Goal: Task Accomplishment & Management: Use online tool/utility

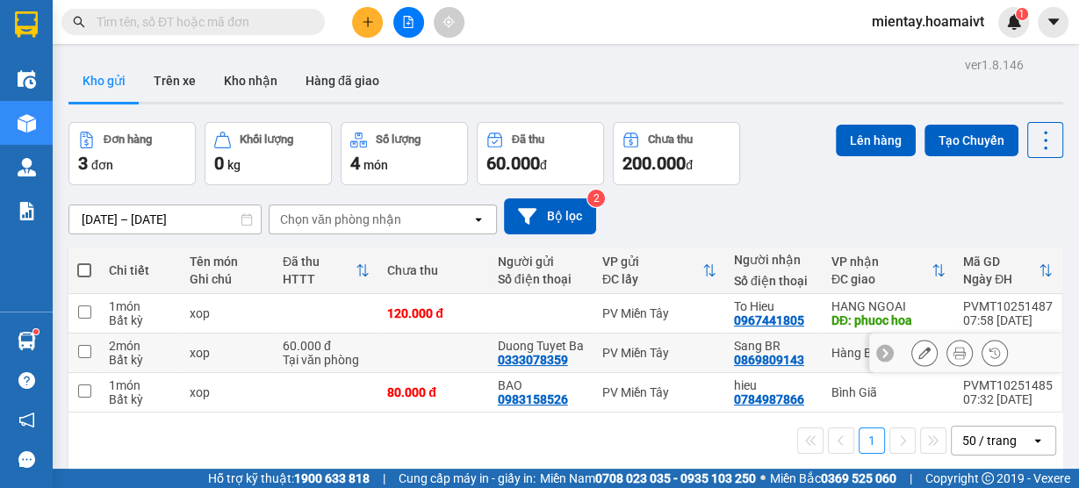
click at [239, 369] on td "xop" at bounding box center [227, 352] width 93 height 39
checkbox input "true"
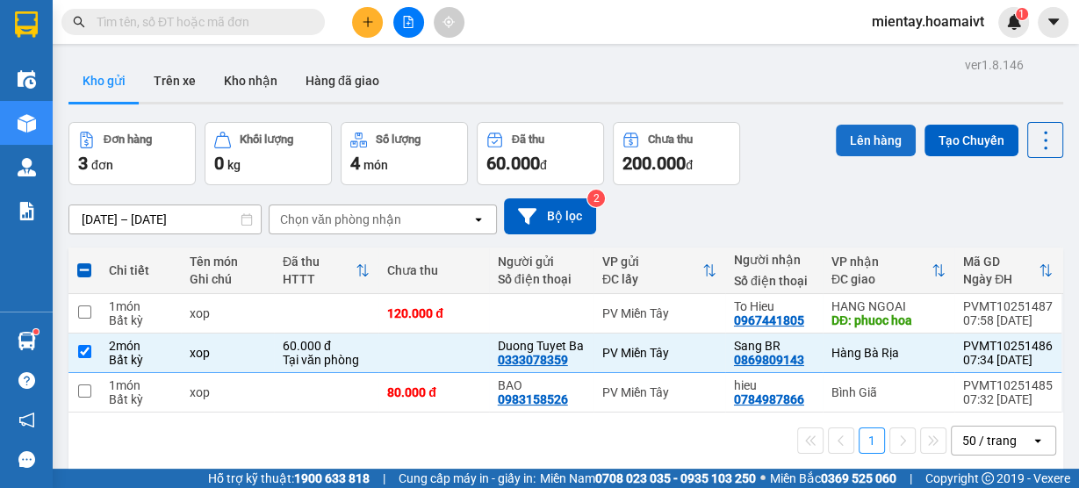
click at [850, 151] on button "Lên hàng" at bounding box center [875, 141] width 80 height 32
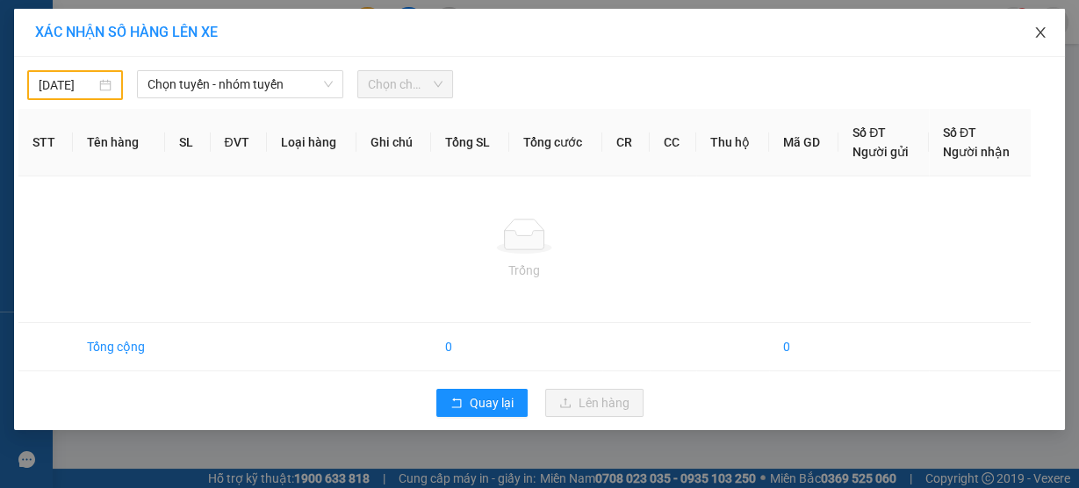
click at [1049, 30] on span "Close" at bounding box center [1039, 33] width 49 height 49
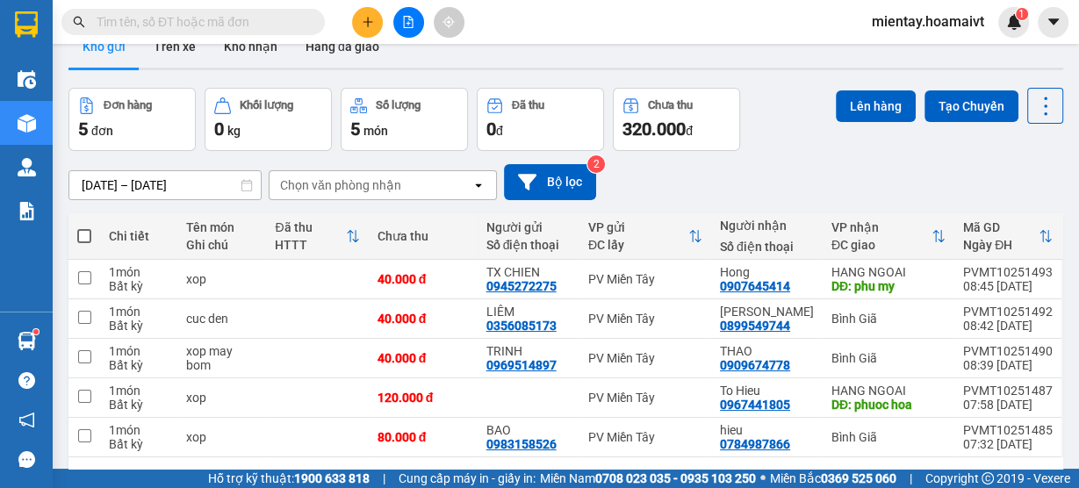
scroll to position [95, 0]
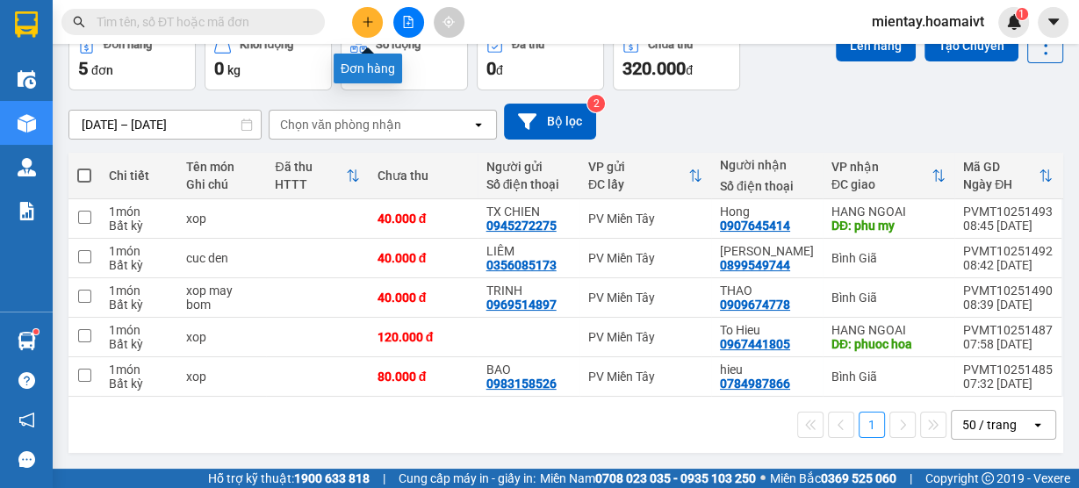
click at [376, 18] on button at bounding box center [367, 22] width 31 height 31
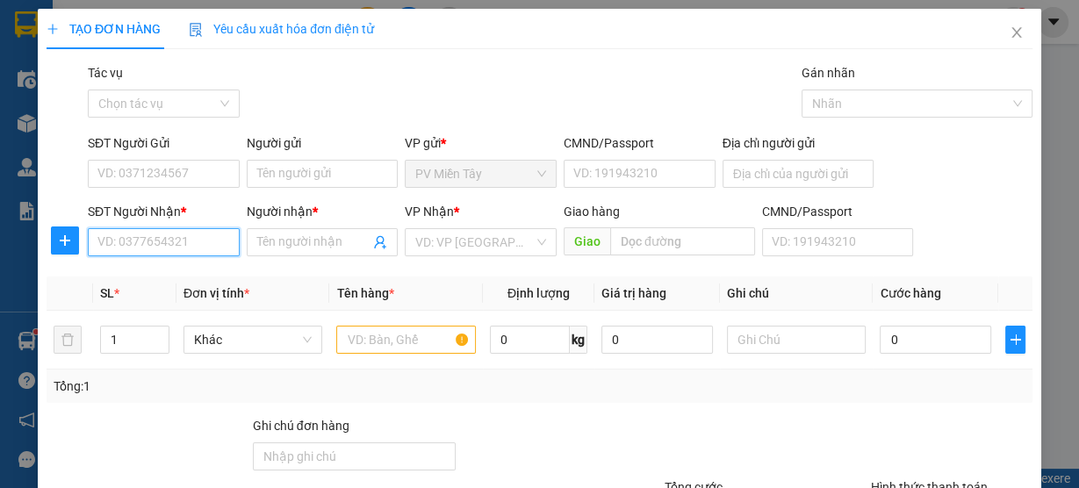
click at [166, 245] on input "SĐT Người Nhận *" at bounding box center [164, 242] width 152 height 28
type input "0908202677"
click at [208, 285] on div "0908202677 - NGỌC CẨN" at bounding box center [167, 276] width 140 height 19
type input "NGỌC CẨN"
type input "0908202677"
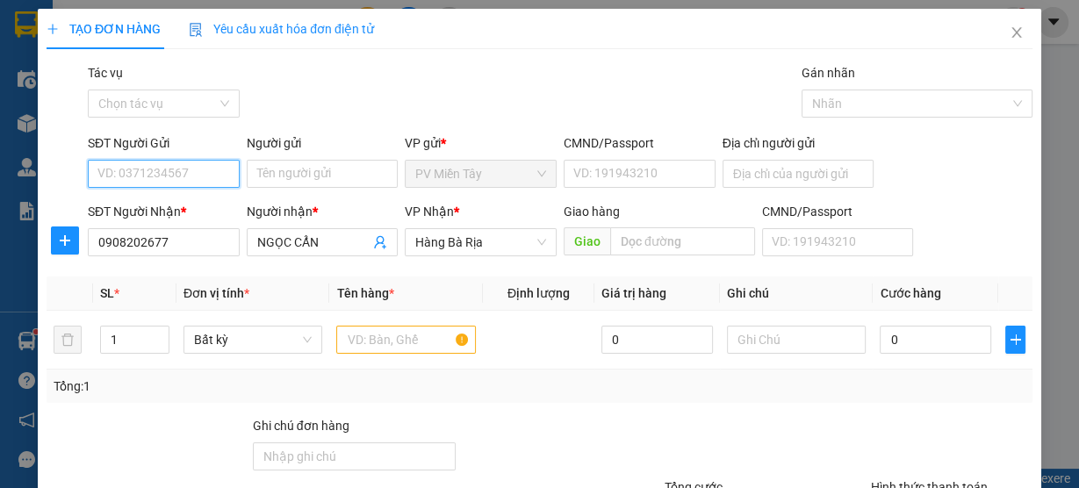
click at [167, 166] on input "SĐT Người Gửi" at bounding box center [164, 174] width 152 height 28
click at [161, 245] on div "0932790202 - NA" at bounding box center [161, 235] width 129 height 19
type input "0932790202"
type input "NA"
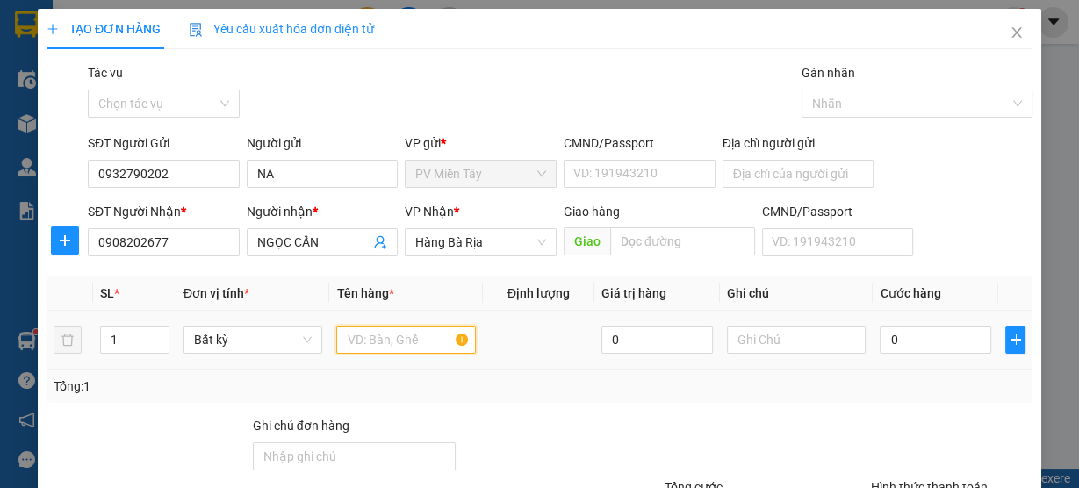
click at [393, 348] on input "text" at bounding box center [406, 340] width 140 height 28
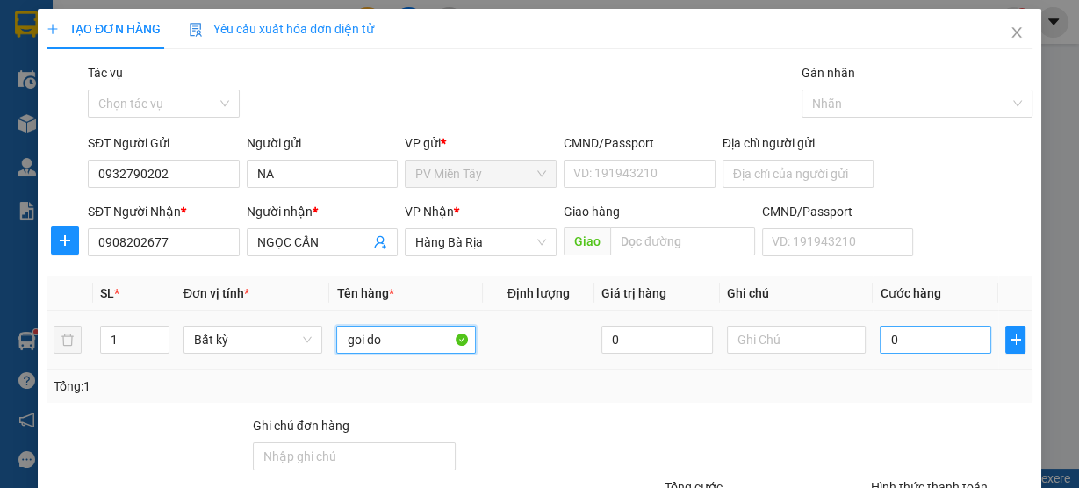
type input "goi do"
click at [920, 351] on input "0" at bounding box center [934, 340] width 111 height 28
type input "3"
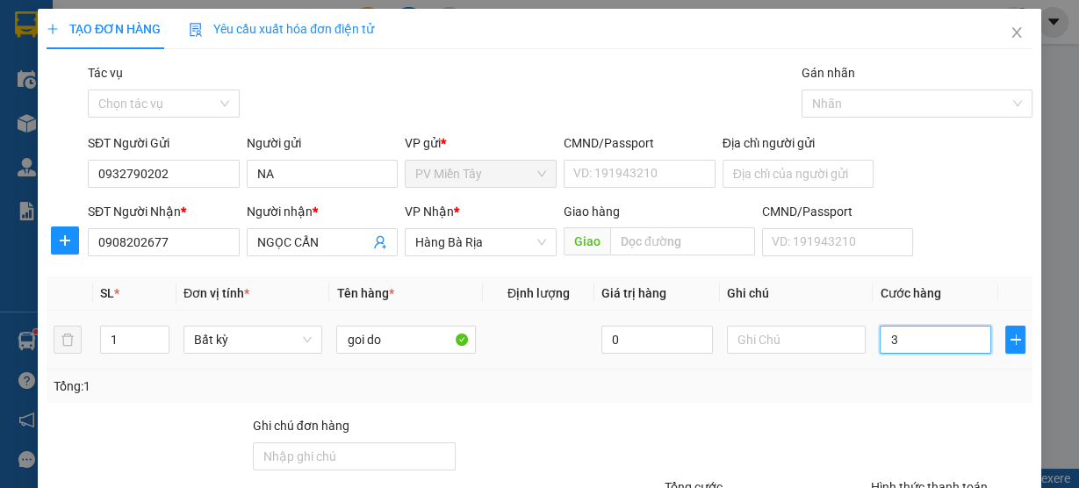
type input "30"
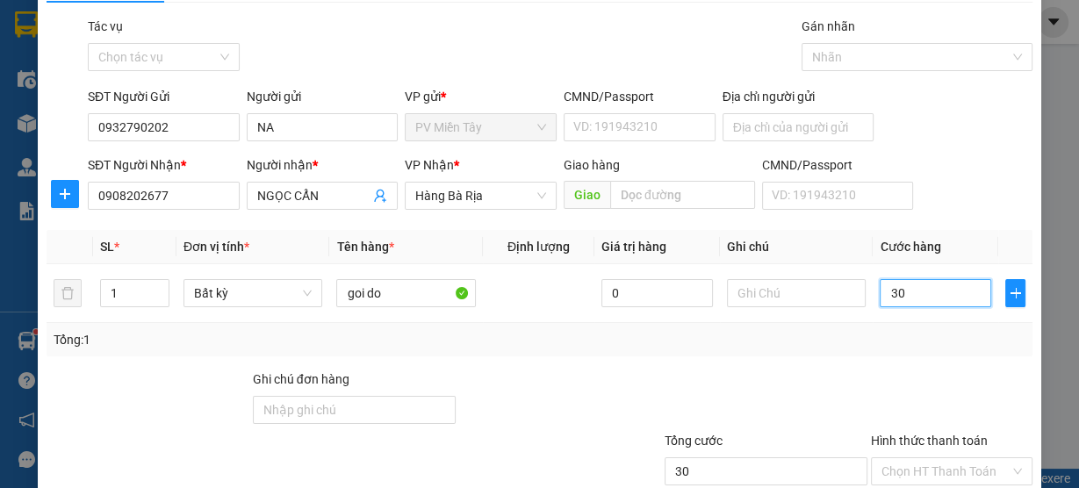
scroll to position [159, 0]
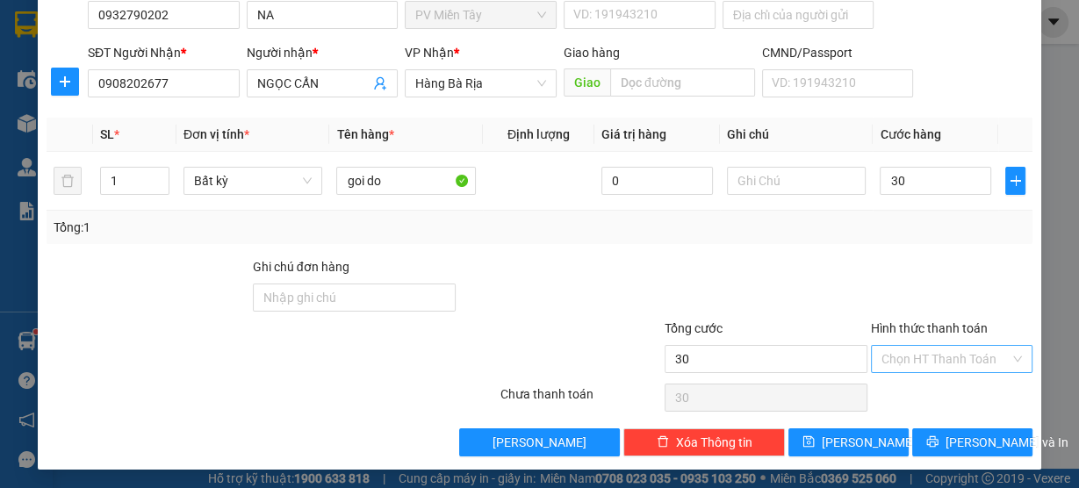
click at [949, 348] on input "Hình thức thanh toán" at bounding box center [945, 359] width 128 height 26
type input "30.000"
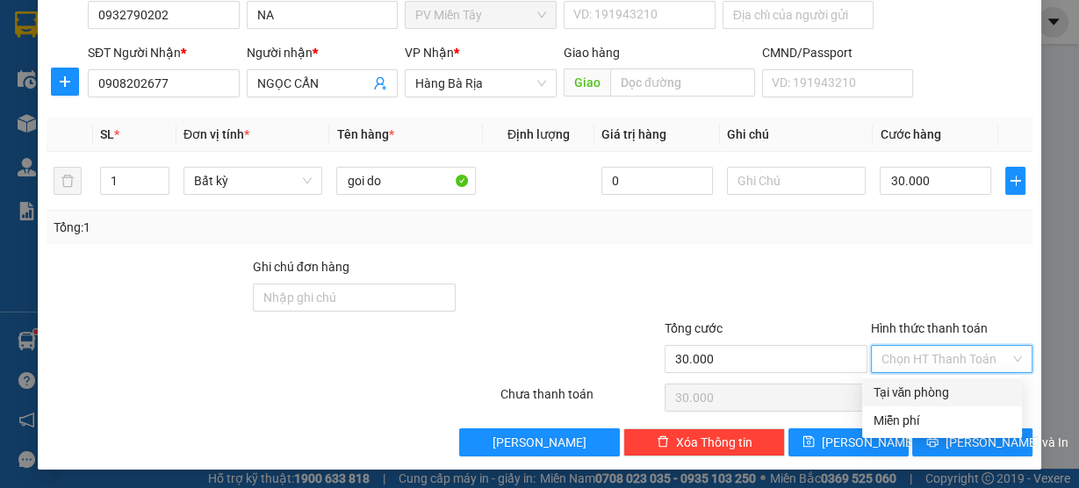
click at [945, 391] on div "Tại văn phòng" at bounding box center [941, 392] width 139 height 19
type input "0"
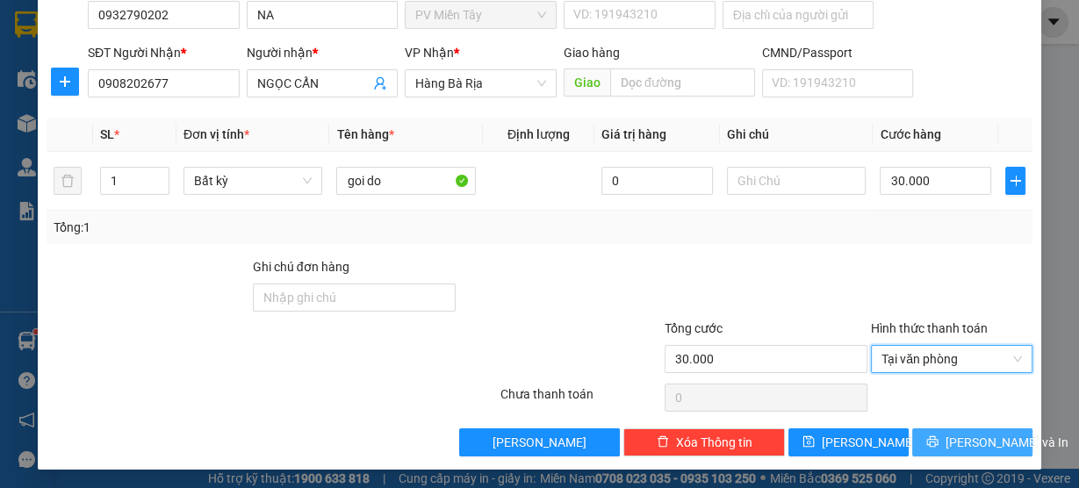
click at [967, 435] on span "Lưu và In" at bounding box center [1006, 442] width 123 height 19
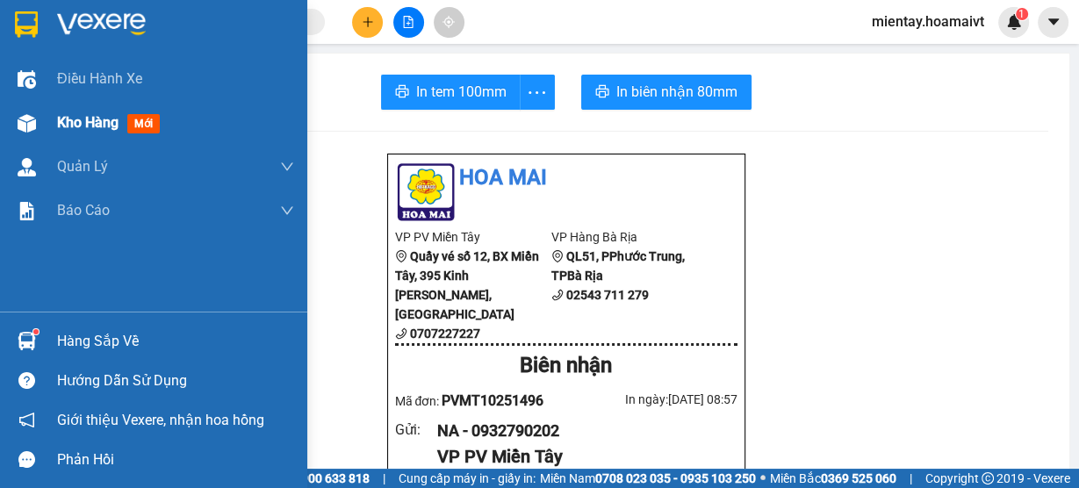
click at [104, 109] on div "Kho hàng mới" at bounding box center [175, 123] width 237 height 44
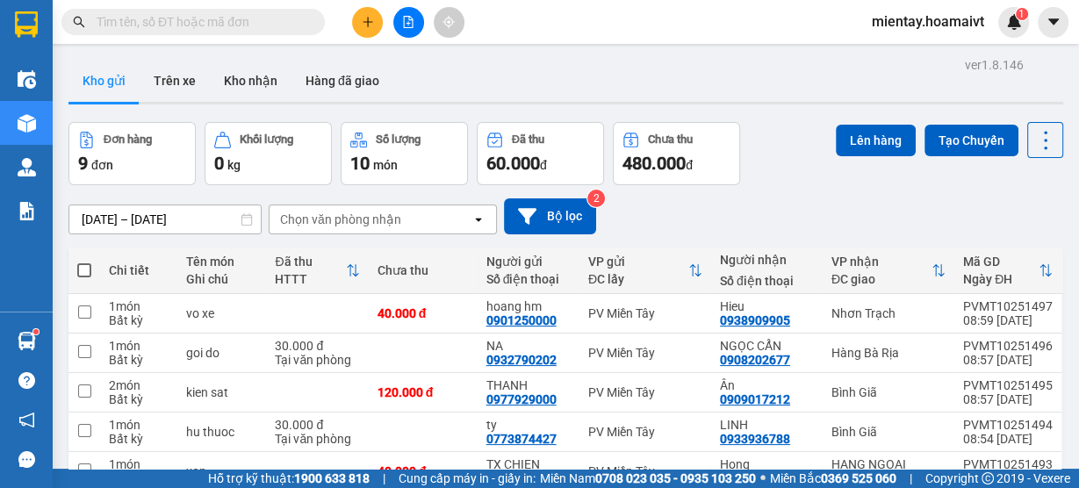
click at [372, 216] on div "Chọn văn phòng nhận" at bounding box center [340, 220] width 121 height 18
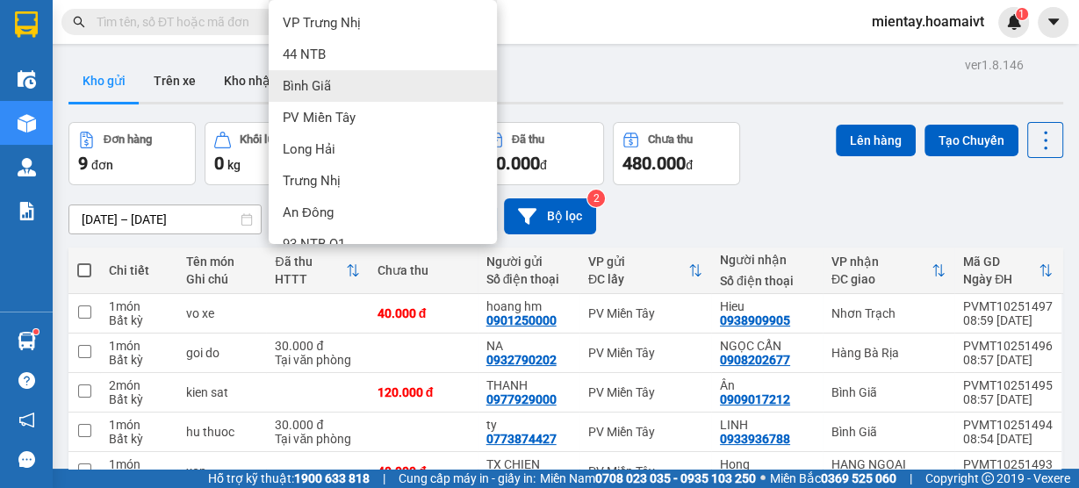
click at [405, 88] on div "Bình Giã" at bounding box center [383, 86] width 228 height 32
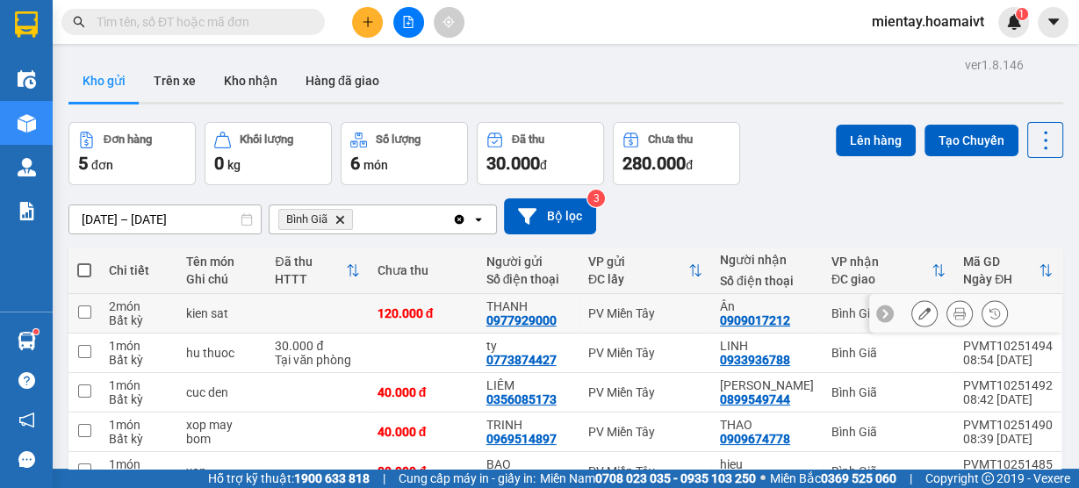
click at [334, 312] on td at bounding box center [317, 313] width 102 height 39
checkbox input "true"
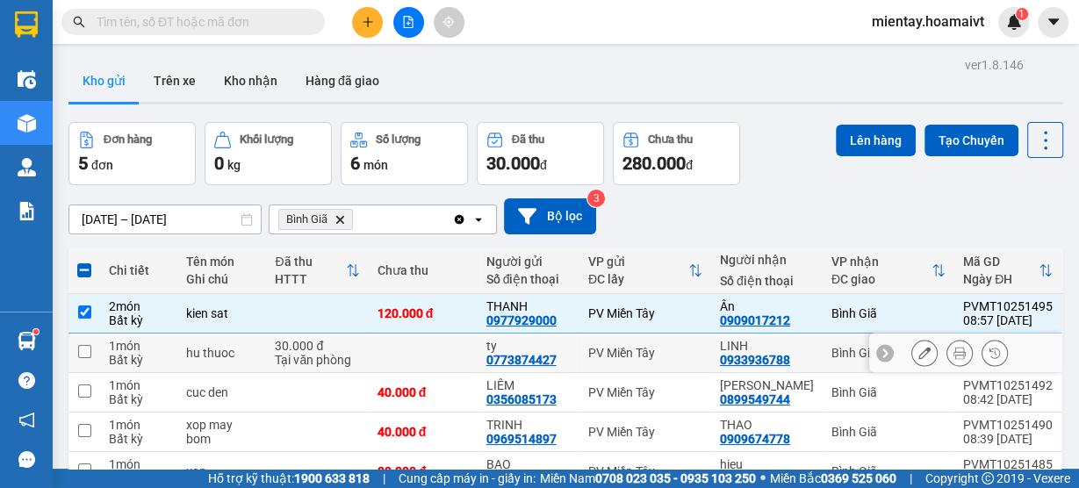
click at [311, 353] on div "Tại văn phòng" at bounding box center [317, 360] width 84 height 14
checkbox input "true"
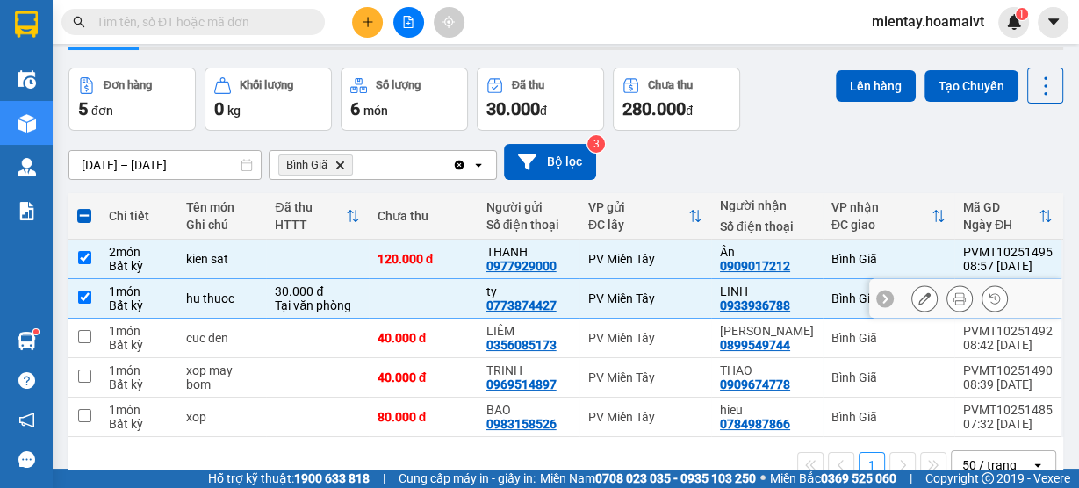
scroll to position [70, 0]
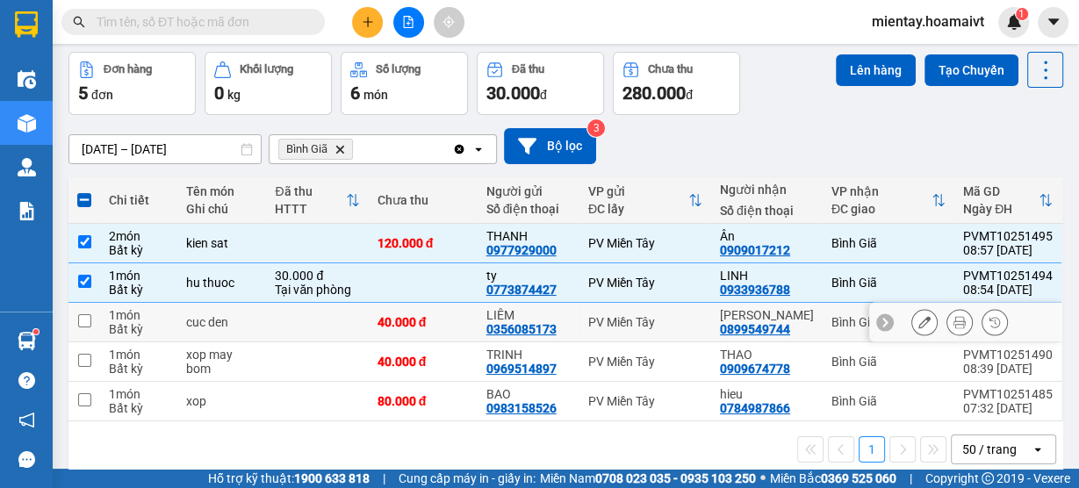
click at [310, 321] on td at bounding box center [317, 322] width 102 height 39
checkbox input "true"
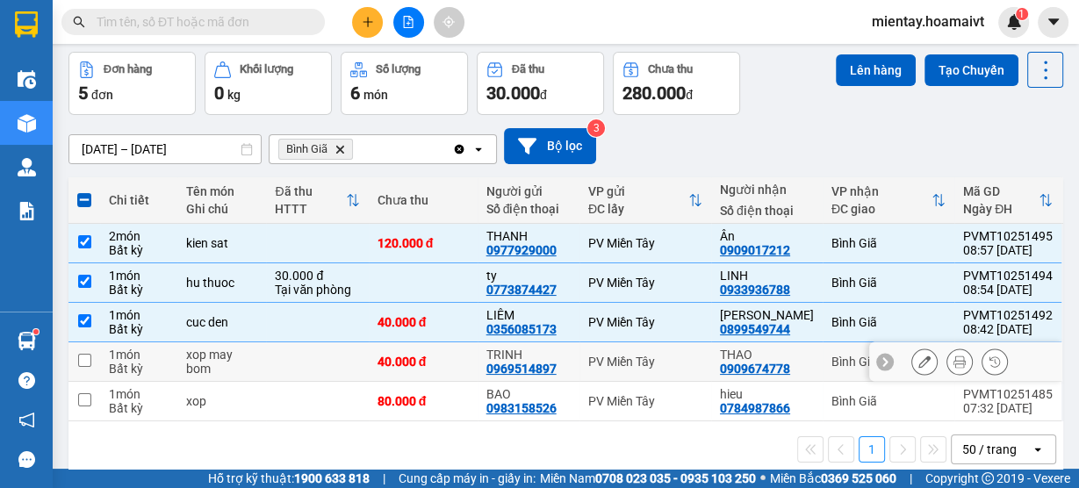
click at [312, 359] on td at bounding box center [317, 361] width 102 height 39
checkbox input "true"
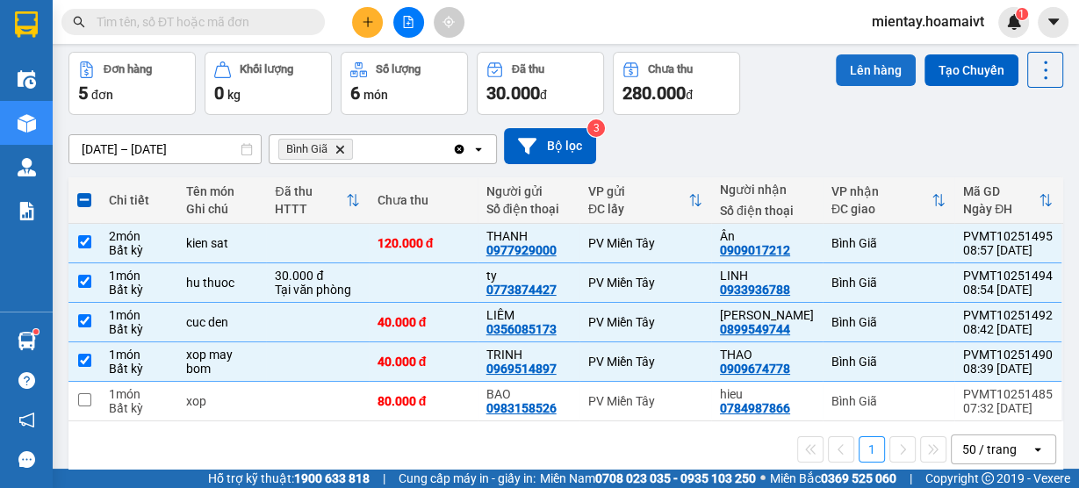
click at [856, 73] on button "Lên hàng" at bounding box center [875, 70] width 80 height 32
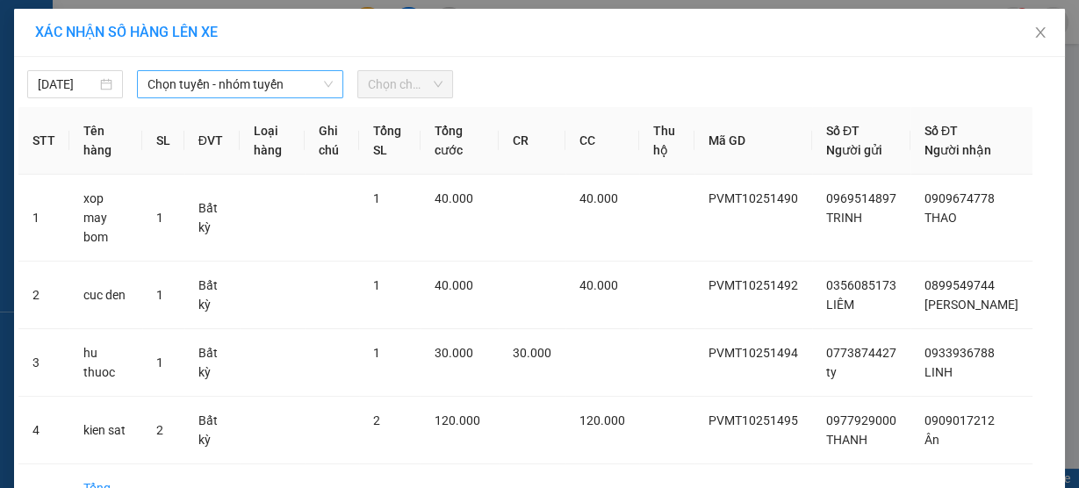
click at [187, 91] on span "Chọn tuyến - nhóm tuyến" at bounding box center [239, 84] width 185 height 26
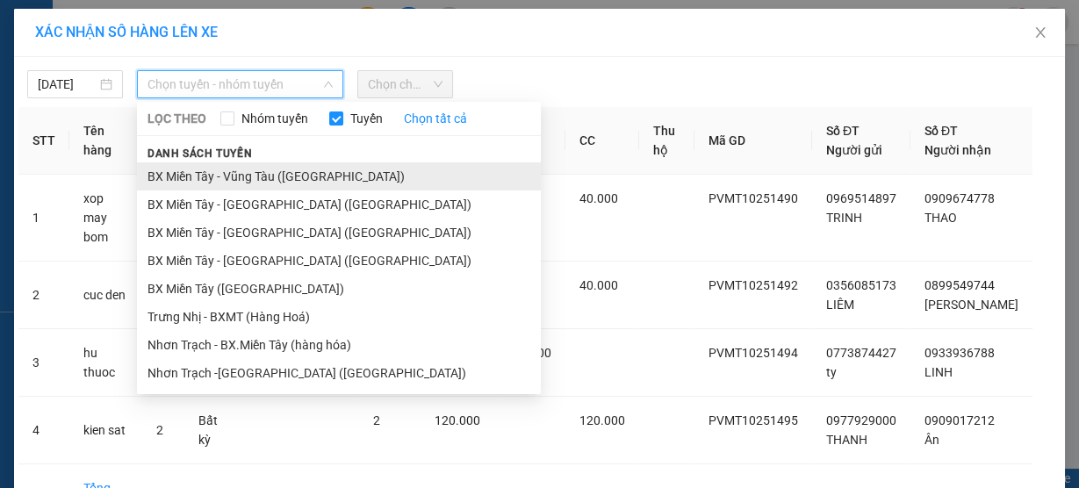
click at [211, 179] on li "BX Miền Tây - Vũng Tàu (Hàng Hóa)" at bounding box center [339, 176] width 404 height 28
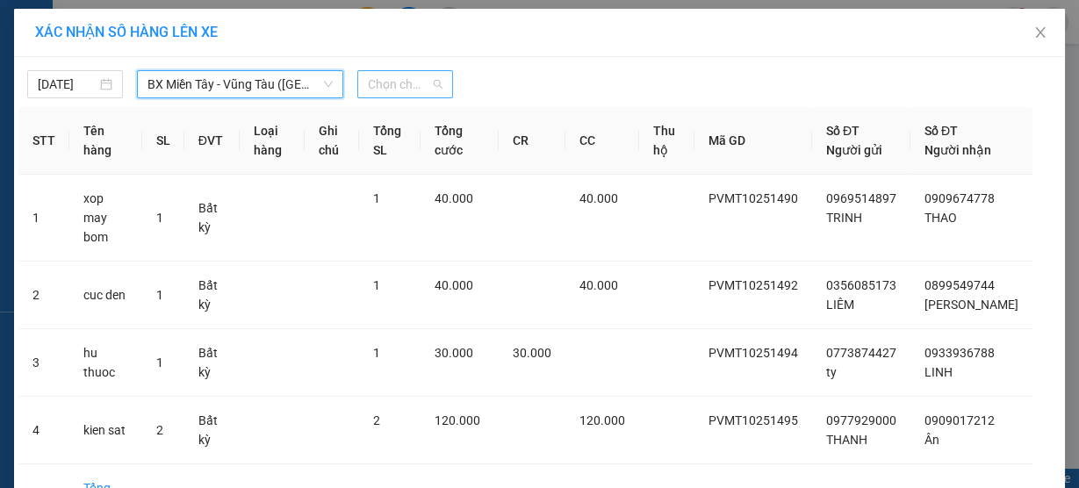
click at [404, 90] on span "Chọn chuyến" at bounding box center [405, 84] width 75 height 26
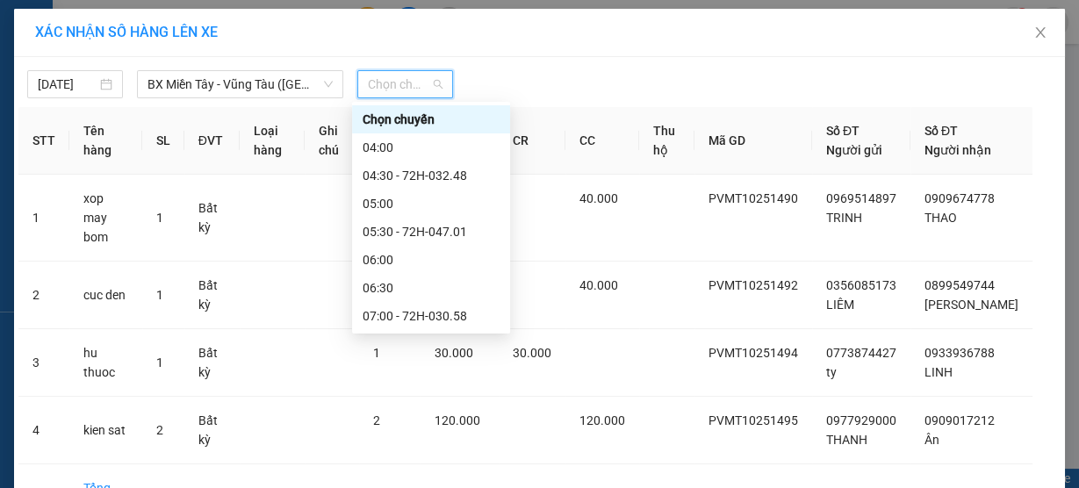
type input "9"
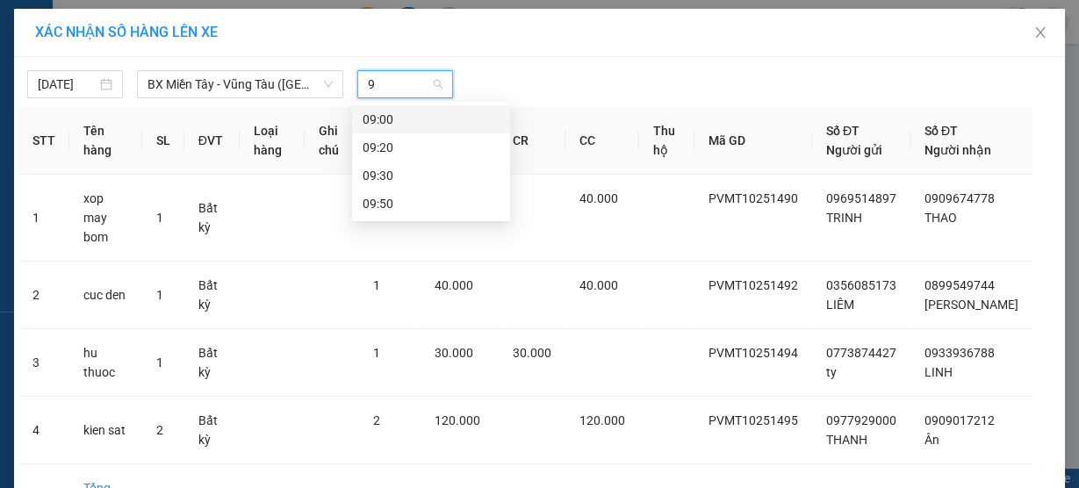
click at [377, 115] on div "09:00" at bounding box center [430, 119] width 137 height 19
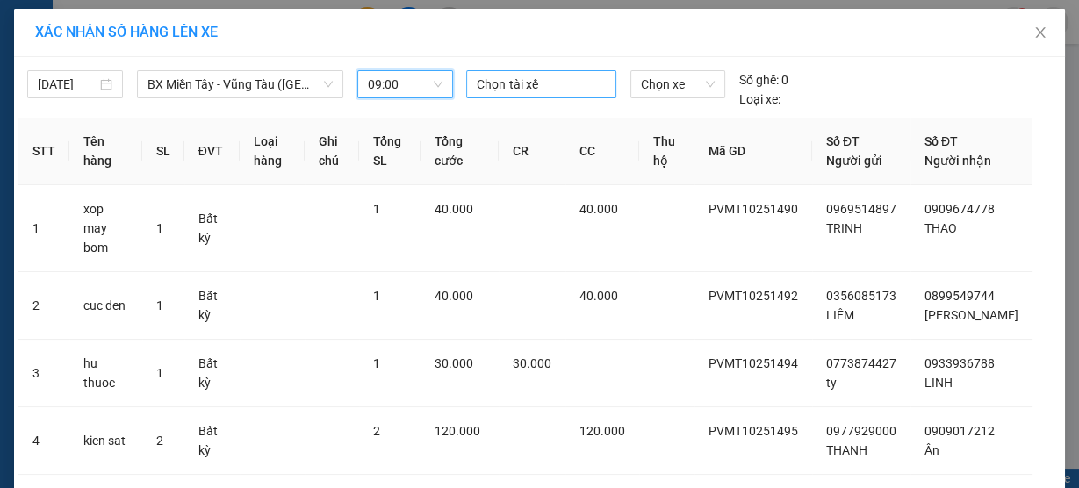
click at [479, 81] on div at bounding box center [540, 84] width 140 height 21
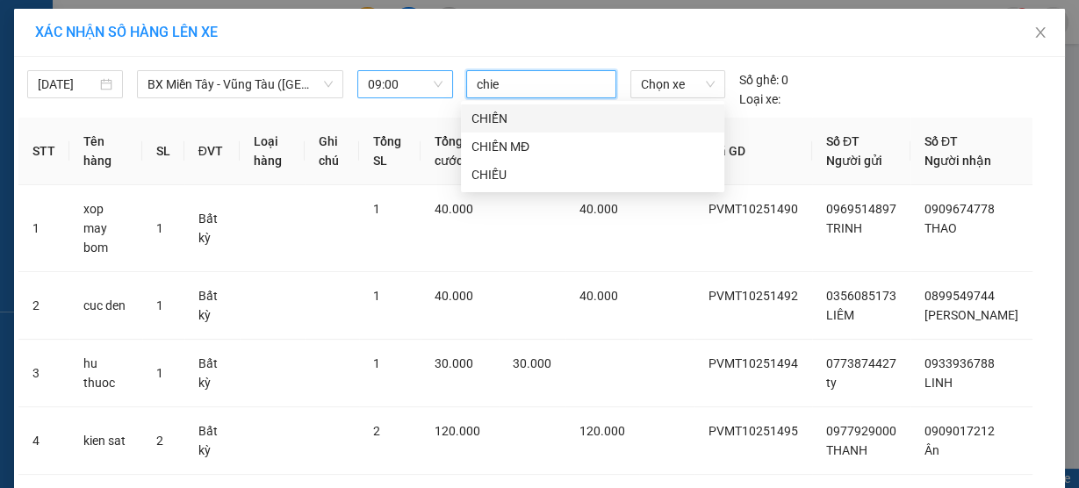
type input "chien"
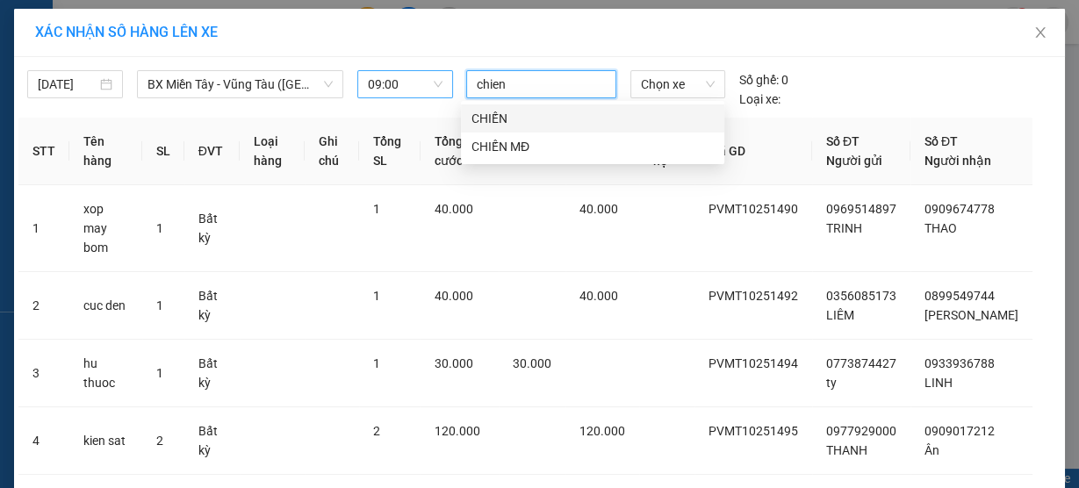
click at [493, 121] on div "CHIẾN" at bounding box center [592, 118] width 242 height 19
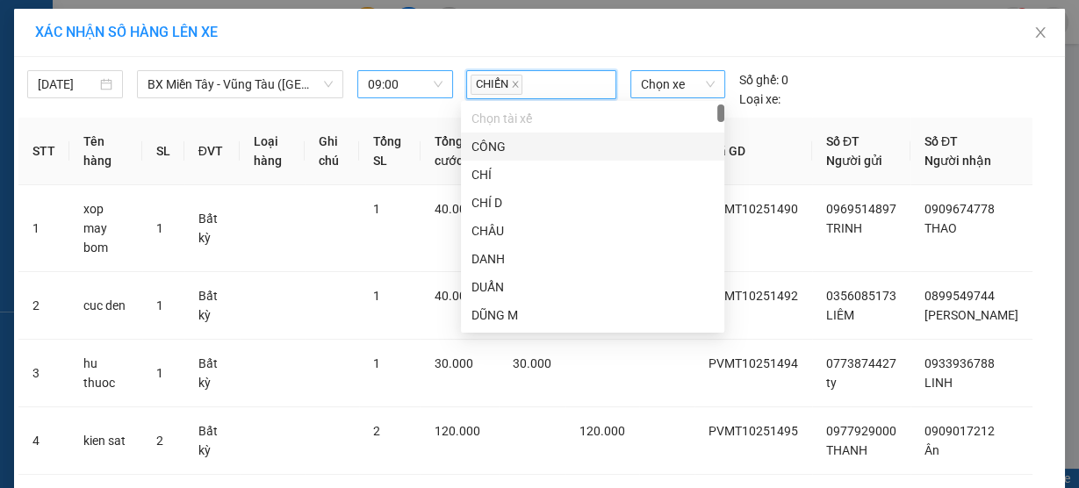
click at [642, 85] on span "Chọn xe" at bounding box center [678, 84] width 74 height 26
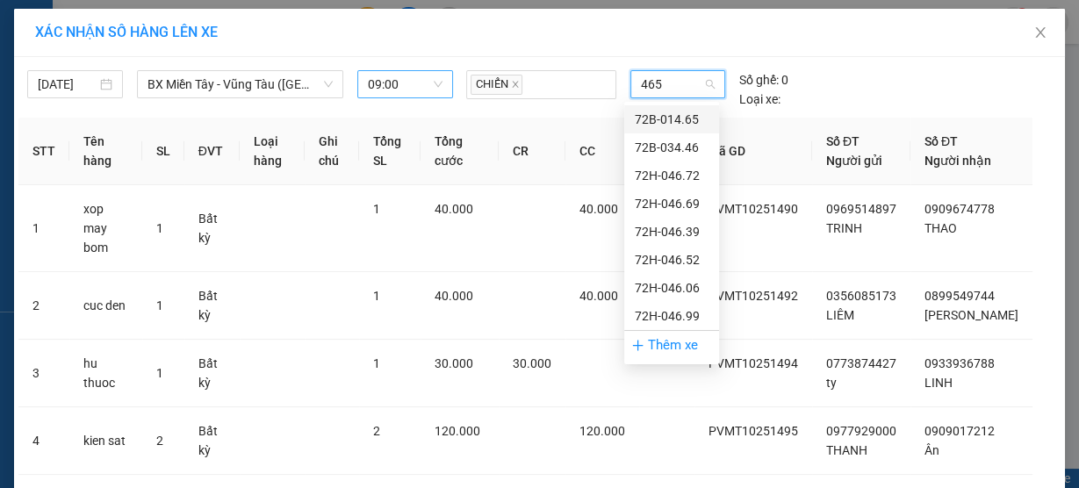
type input "4652"
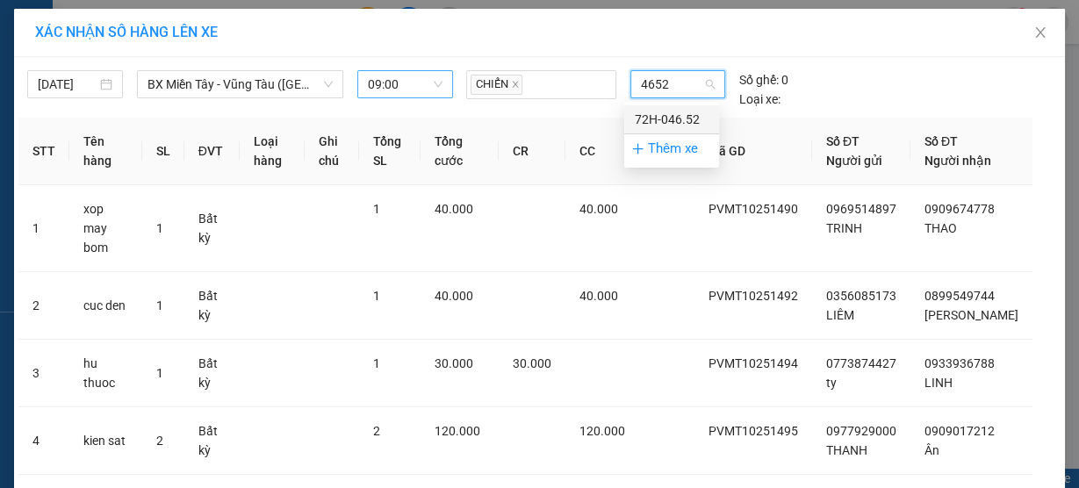
click at [647, 113] on div "72H-046.52" at bounding box center [672, 119] width 74 height 19
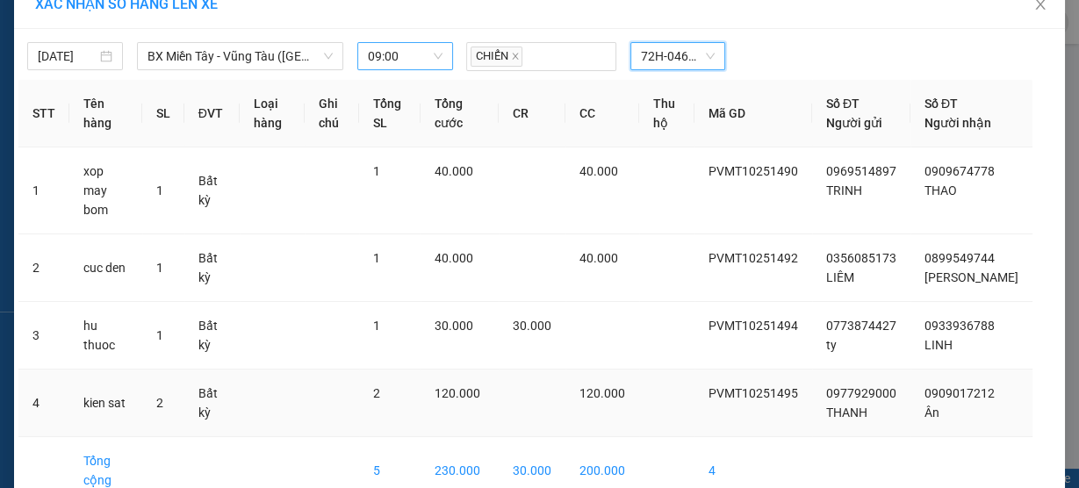
scroll to position [102, 0]
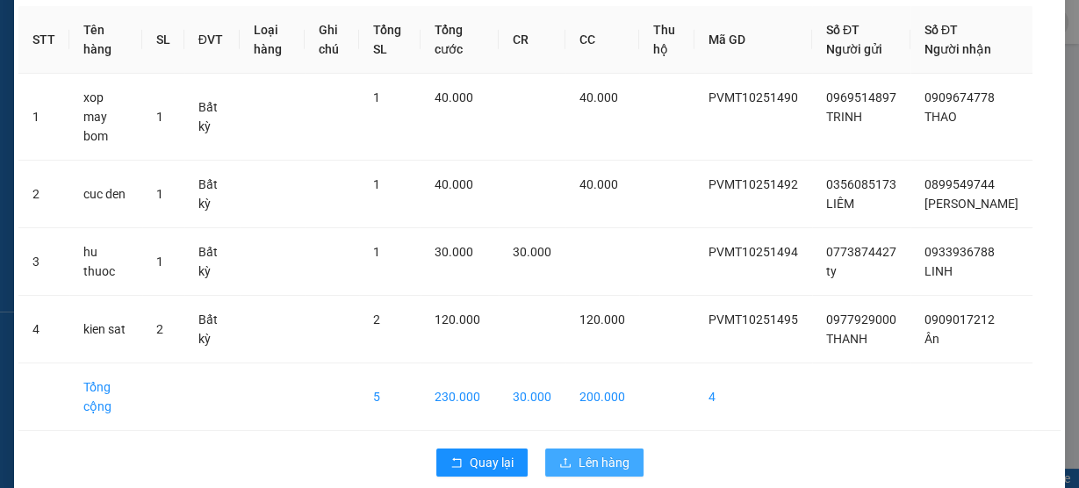
click at [615, 453] on span "Lên hàng" at bounding box center [603, 462] width 51 height 19
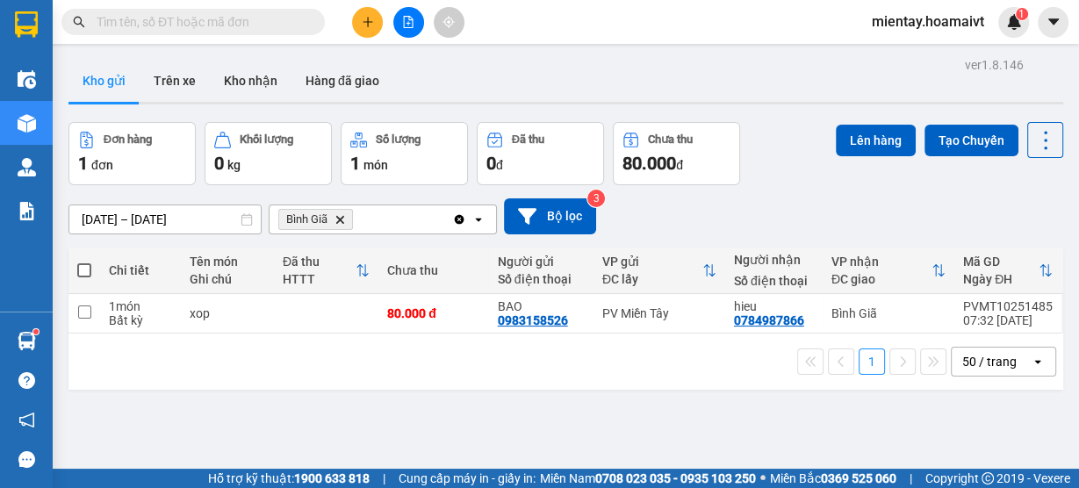
click at [342, 216] on icon "Bình Giã, close by backspace" at bounding box center [340, 219] width 8 height 8
click at [342, 216] on div "Chọn văn phòng nhận" at bounding box center [340, 220] width 121 height 18
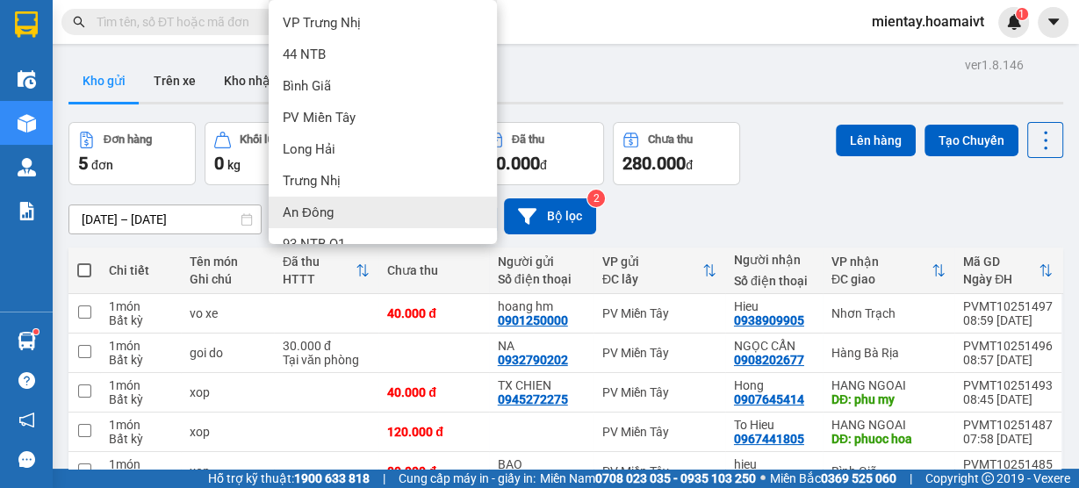
scroll to position [70, 0]
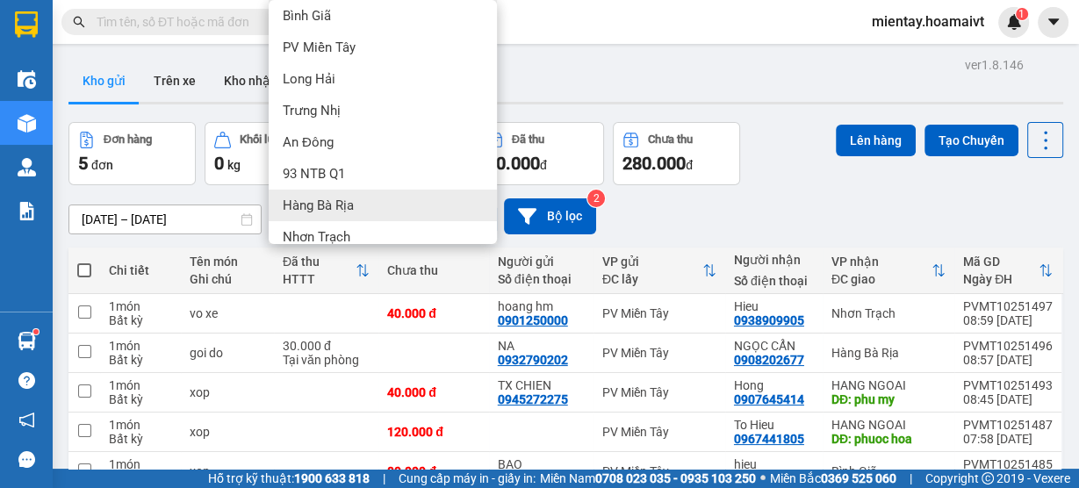
click at [388, 205] on div "Hàng Bà Rịa" at bounding box center [383, 206] width 228 height 32
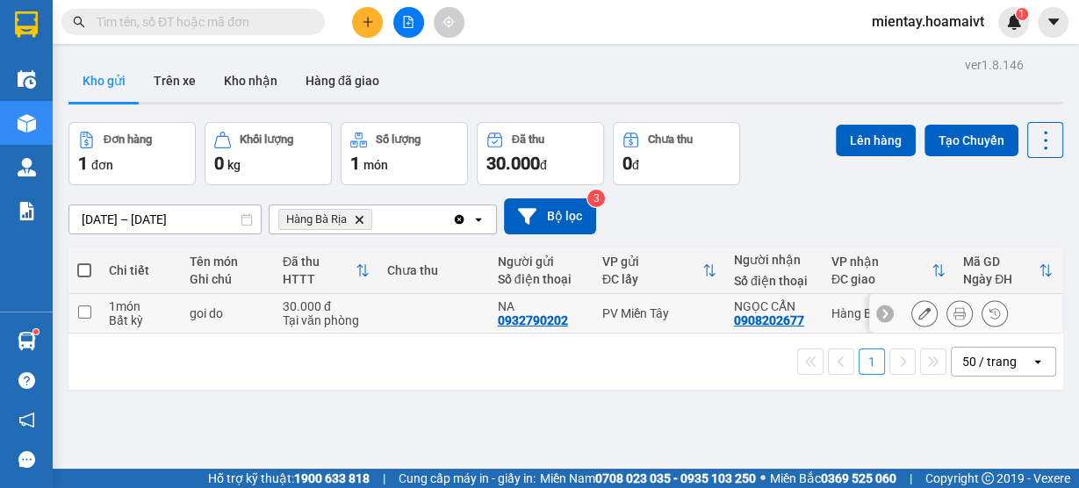
click at [362, 313] on div "Tại văn phòng" at bounding box center [326, 320] width 87 height 14
checkbox input "true"
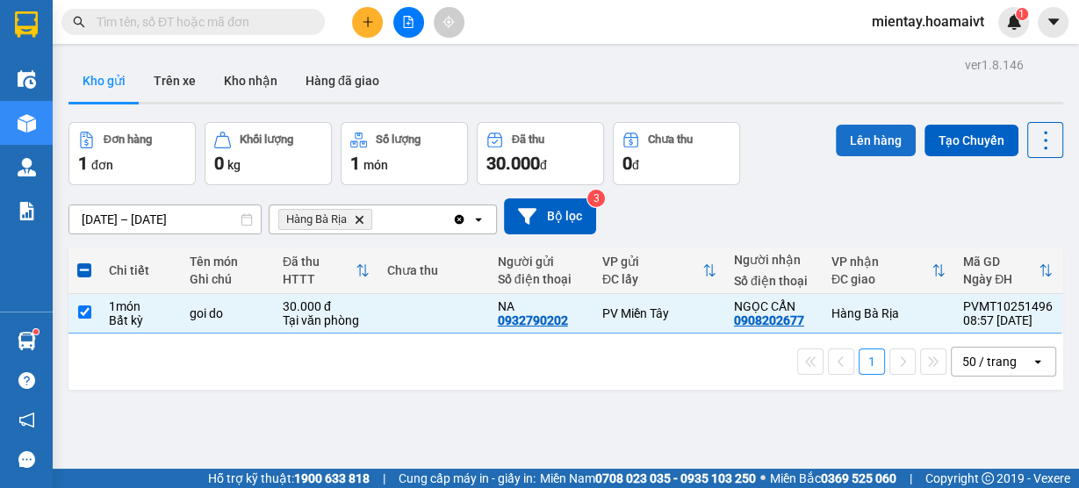
click at [835, 137] on button "Lên hàng" at bounding box center [875, 141] width 80 height 32
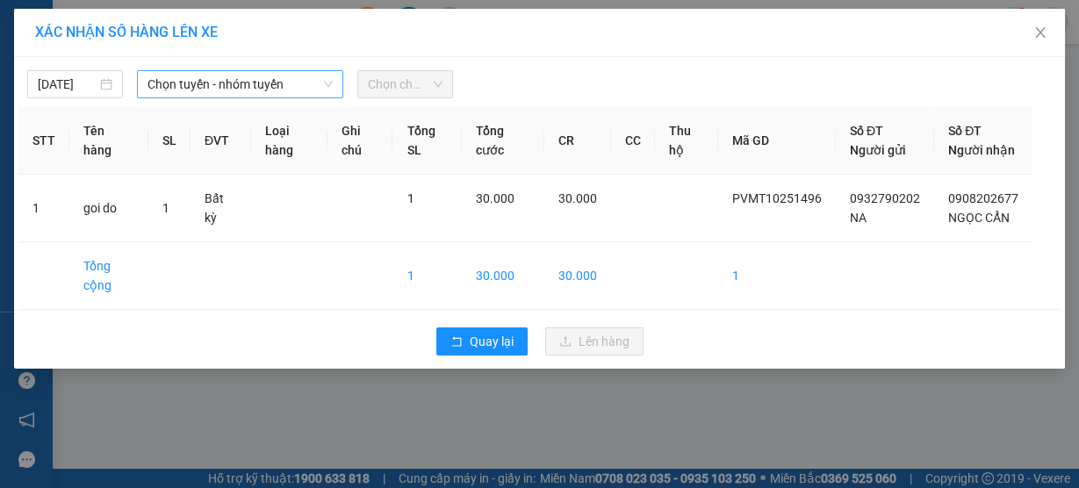
click at [241, 94] on span "Chọn tuyến - nhóm tuyến" at bounding box center [239, 84] width 185 height 26
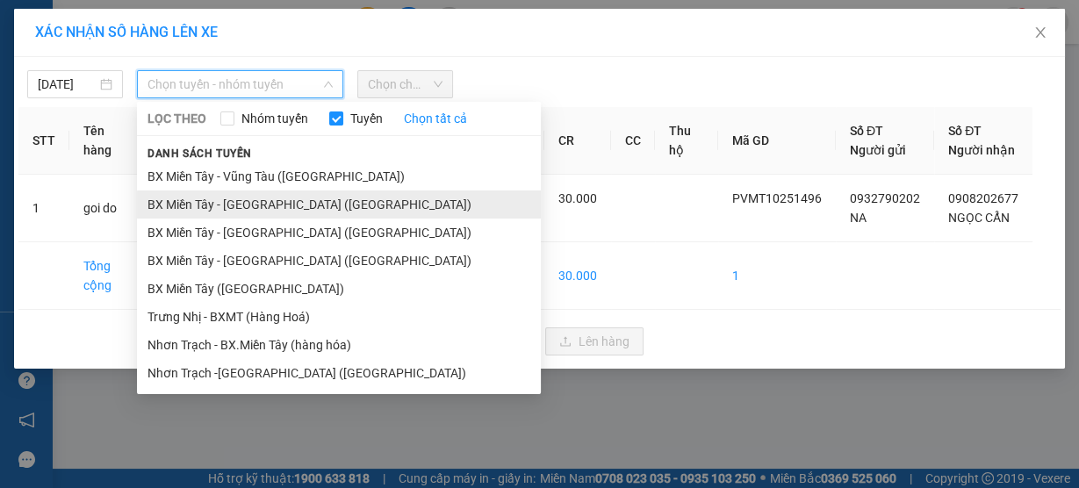
click at [257, 203] on li "BX Miền Tây - Bà Rịa (Hàng Hóa)" at bounding box center [339, 204] width 404 height 28
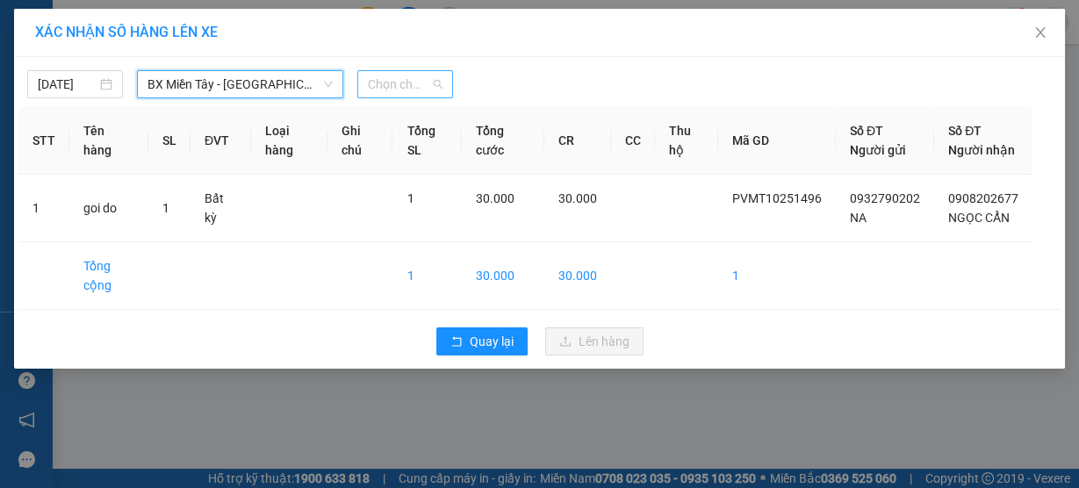
click at [405, 86] on span "Chọn chuyến" at bounding box center [405, 84] width 75 height 26
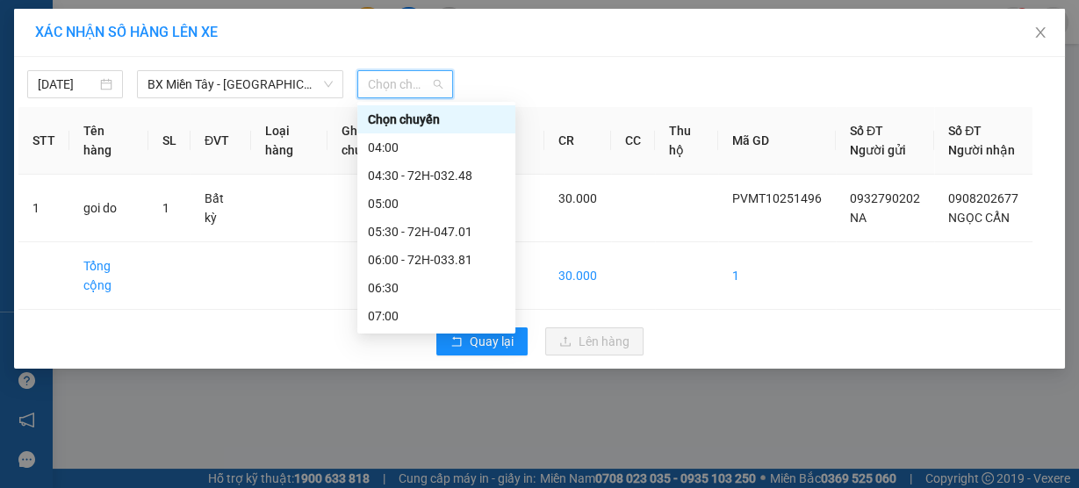
type input "9"
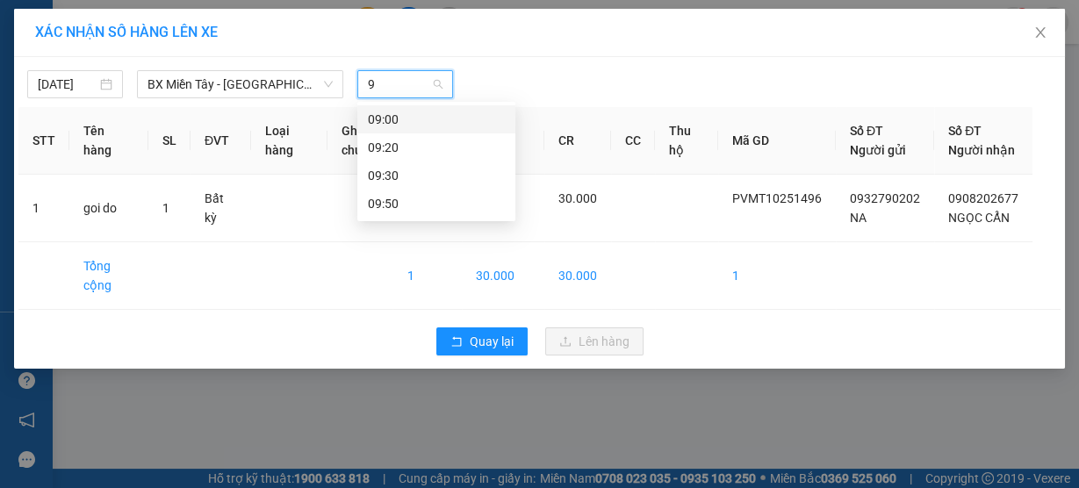
click at [417, 119] on div "09:00" at bounding box center [436, 119] width 137 height 19
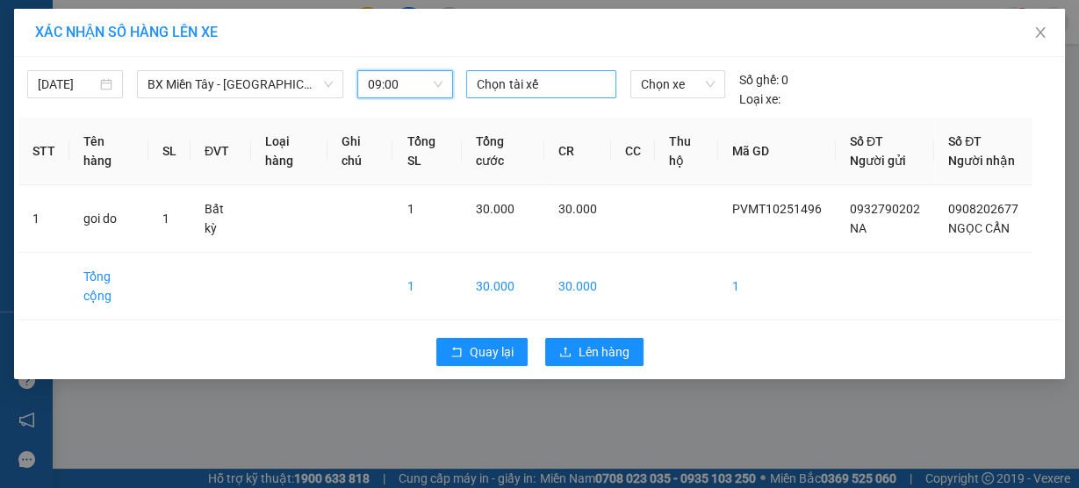
click at [535, 75] on div at bounding box center [540, 84] width 140 height 21
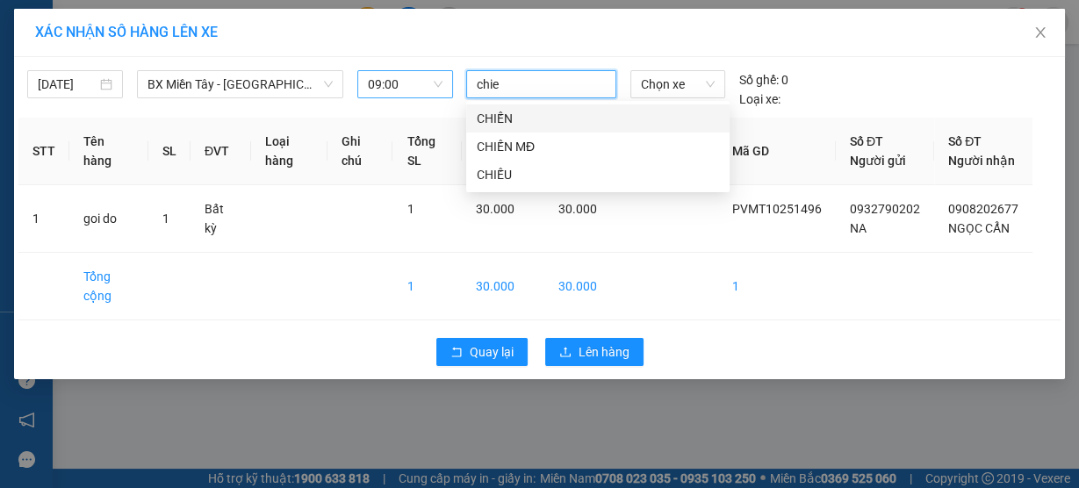
type input "chien"
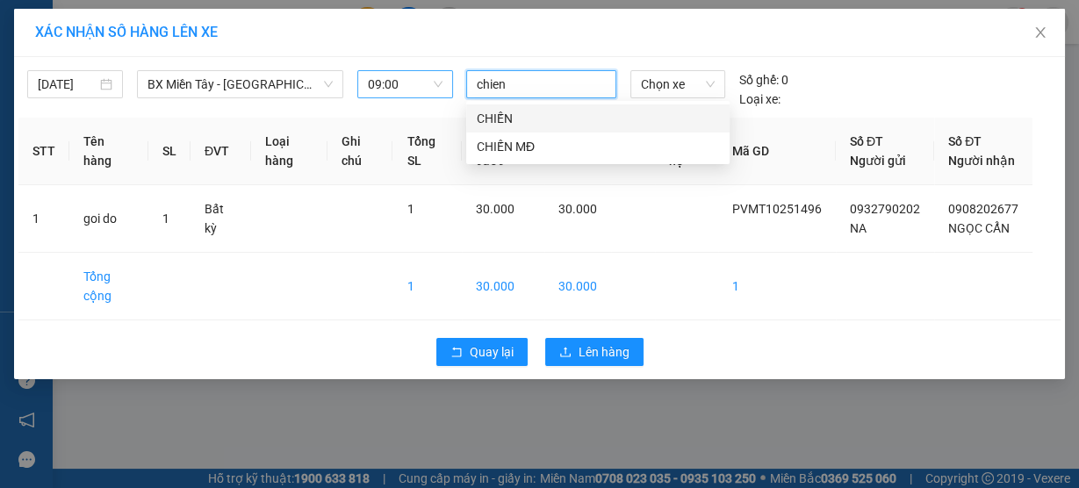
click at [536, 111] on div "CHIẾN" at bounding box center [598, 118] width 242 height 19
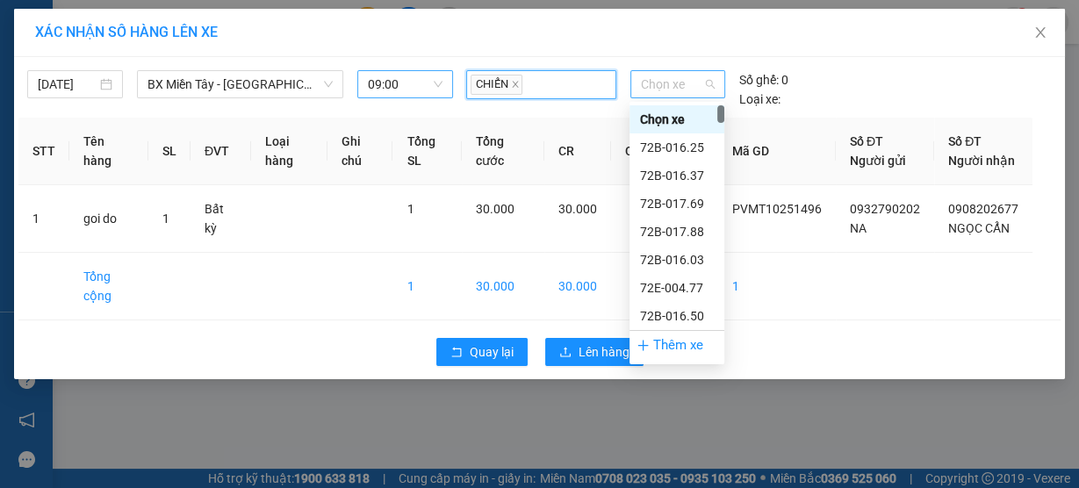
click at [688, 88] on span "Chọn xe" at bounding box center [678, 84] width 74 height 26
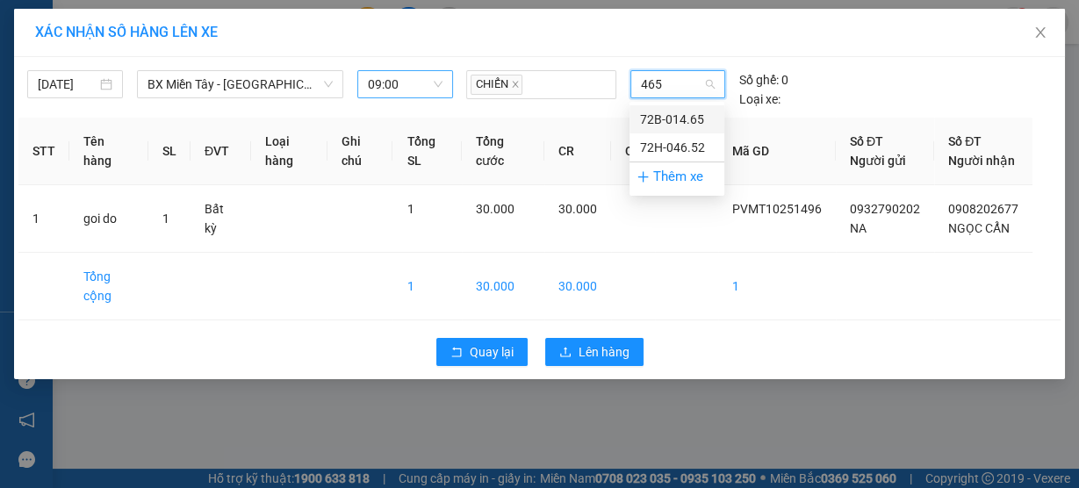
type input "4652"
click at [697, 119] on div "72H-046.52" at bounding box center [677, 119] width 74 height 19
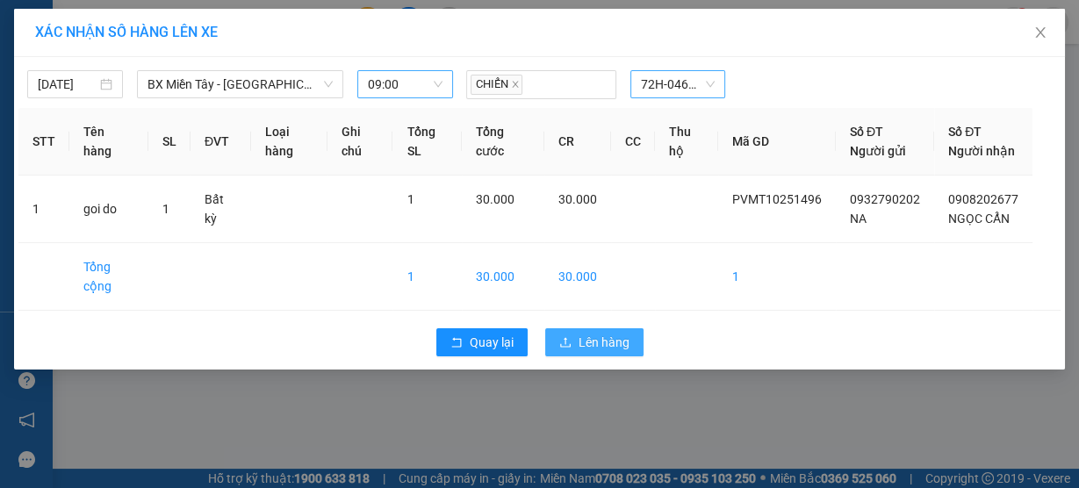
click at [612, 350] on span "Lên hàng" at bounding box center [603, 342] width 51 height 19
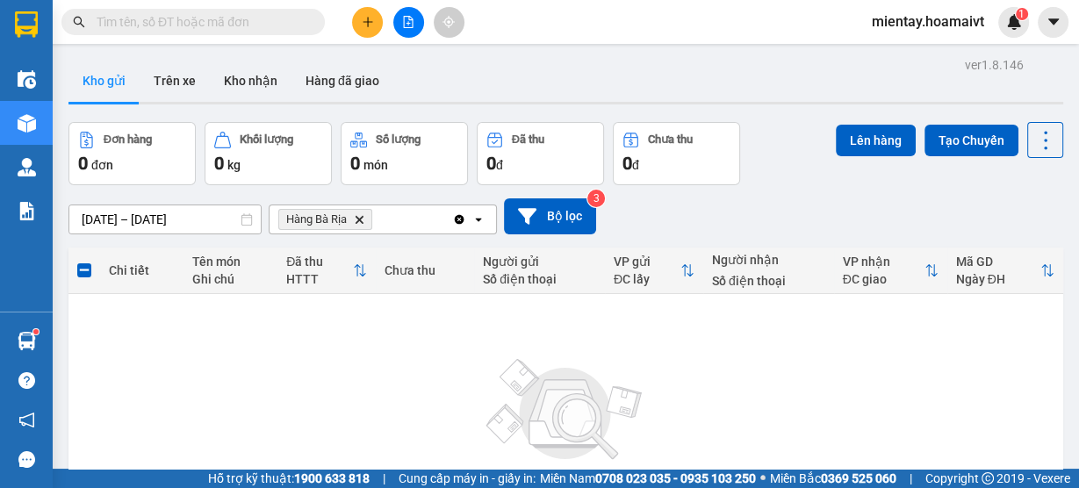
click at [360, 219] on icon "Hàng Bà Rịa, close by backspace" at bounding box center [359, 219] width 8 height 8
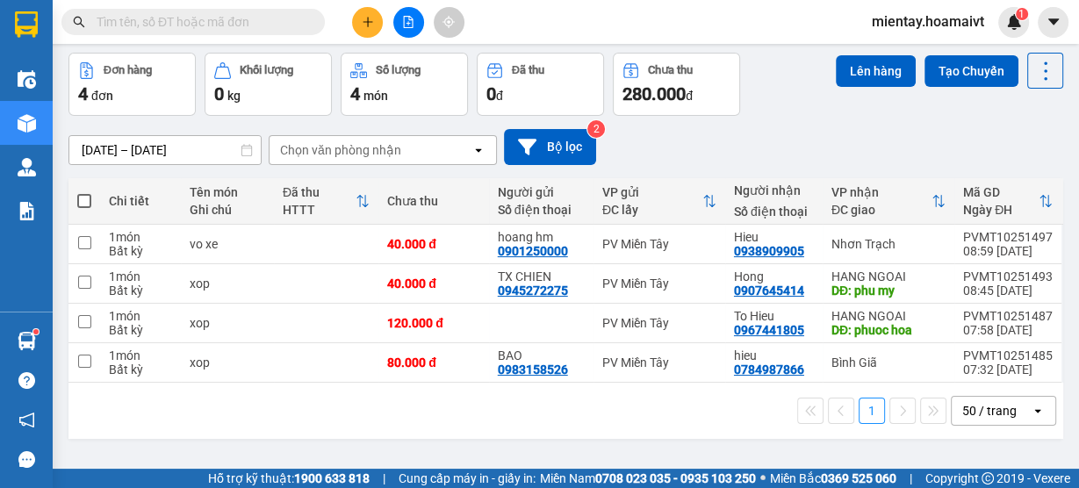
scroll to position [70, 0]
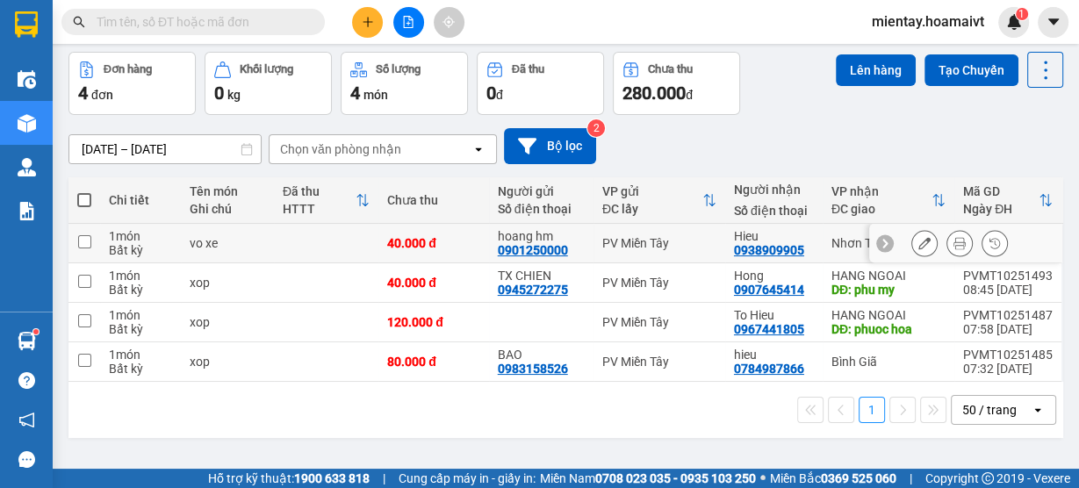
click at [316, 241] on td at bounding box center [326, 243] width 104 height 39
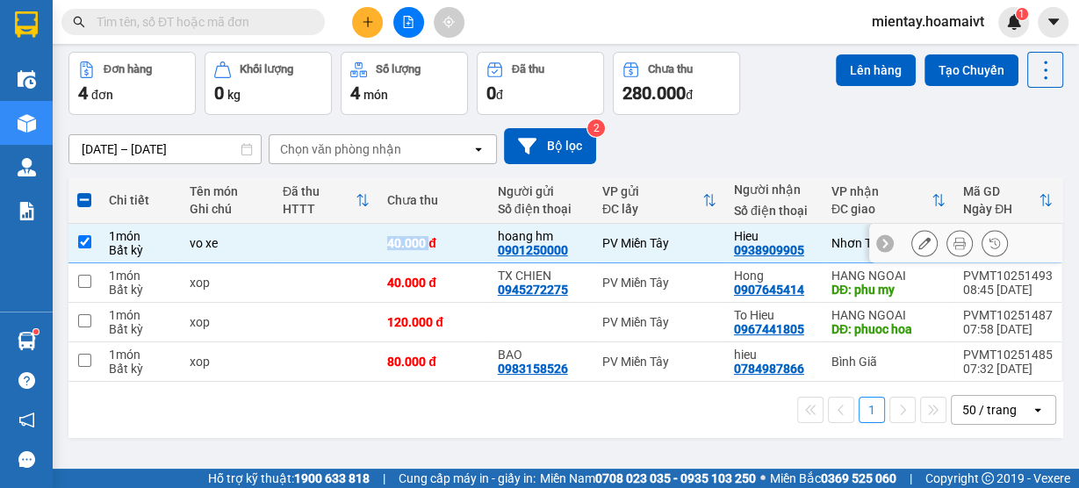
click at [316, 241] on td at bounding box center [326, 243] width 104 height 39
checkbox input "false"
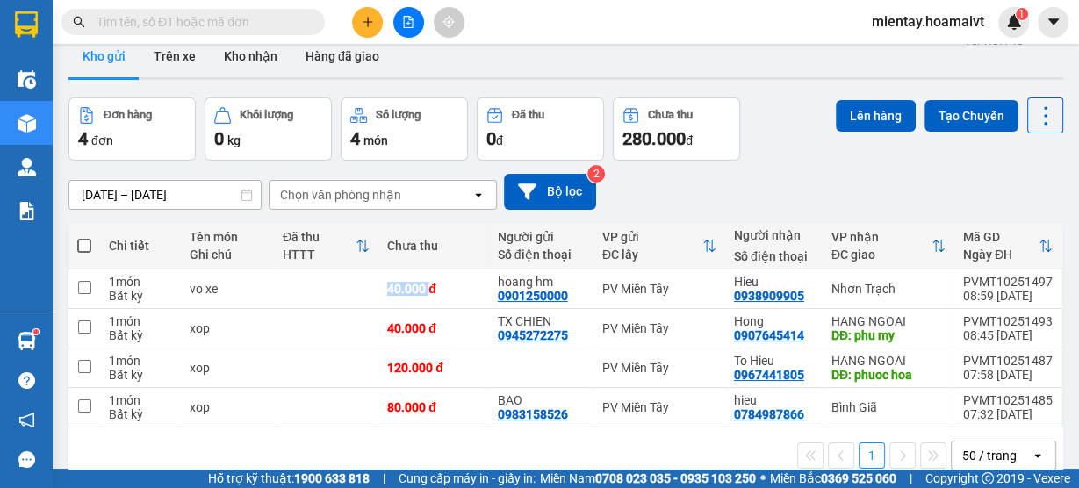
scroll to position [0, 0]
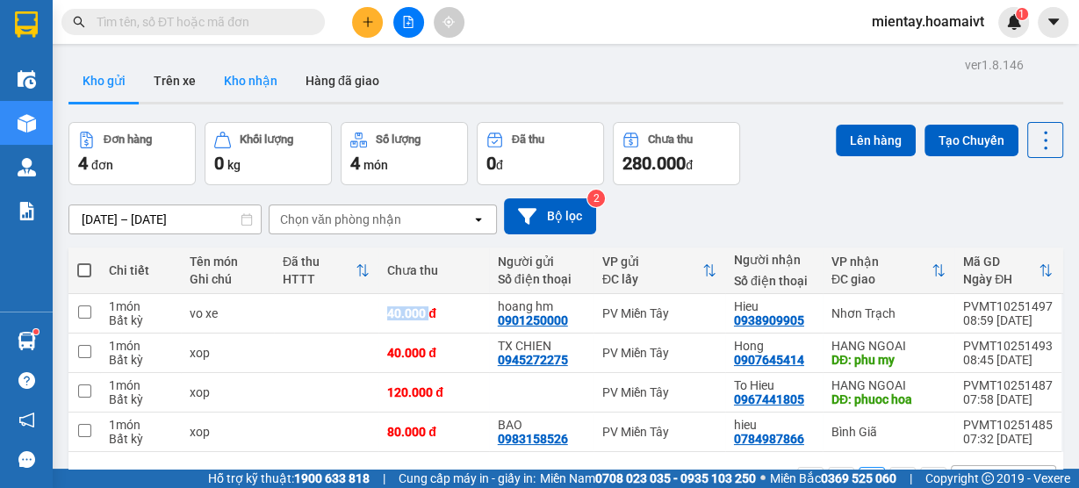
click at [255, 82] on button "Kho nhận" at bounding box center [251, 81] width 82 height 42
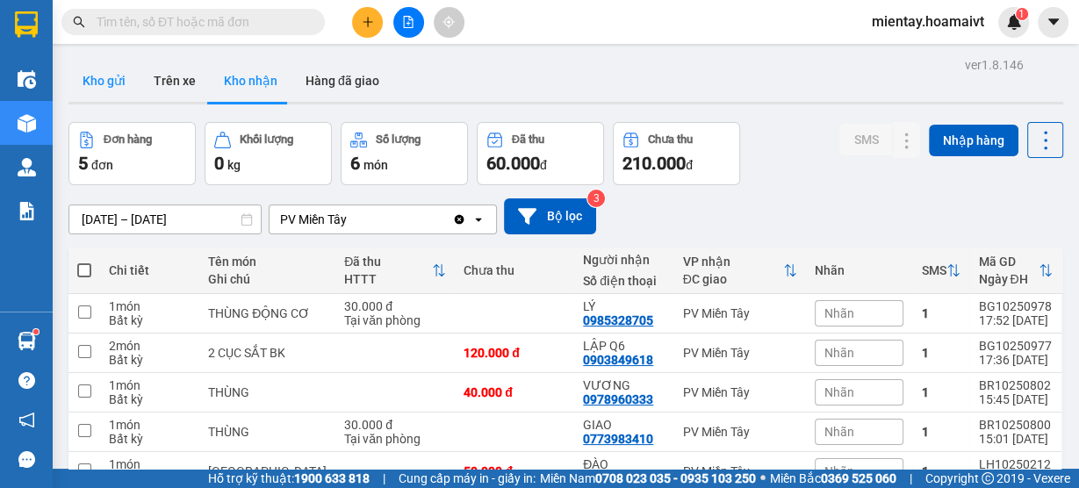
click at [97, 83] on button "Kho gửi" at bounding box center [103, 81] width 71 height 42
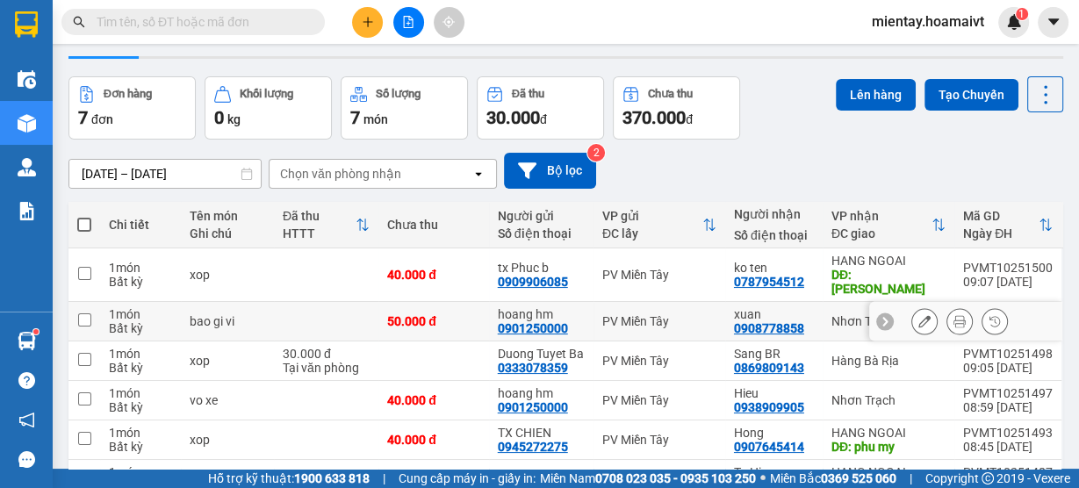
scroll to position [70, 0]
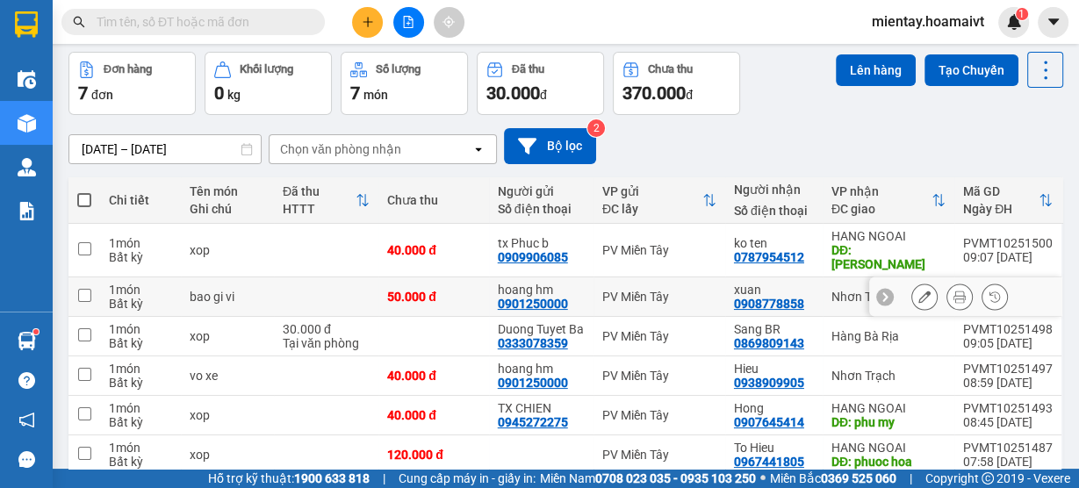
click at [329, 282] on td at bounding box center [326, 296] width 104 height 39
checkbox input "true"
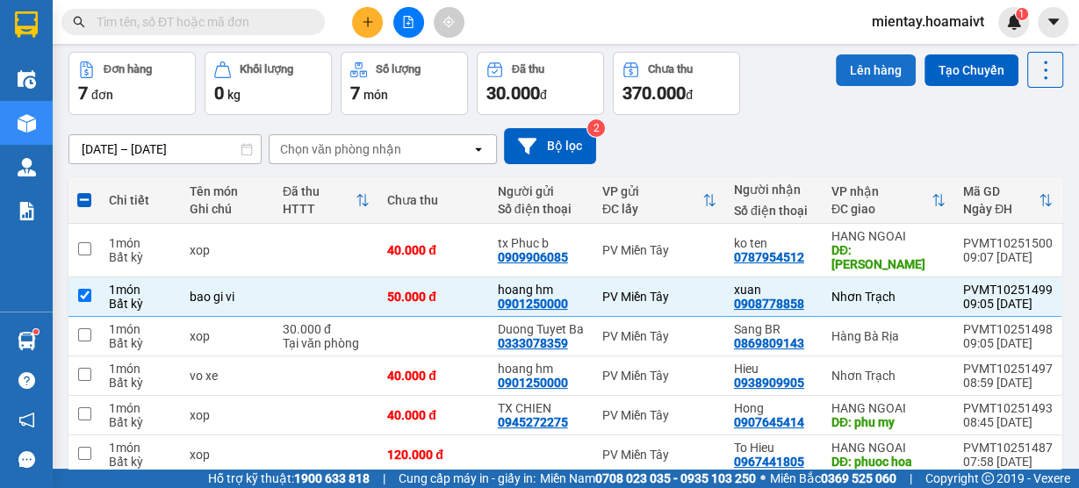
click at [875, 75] on button "Lên hàng" at bounding box center [875, 70] width 80 height 32
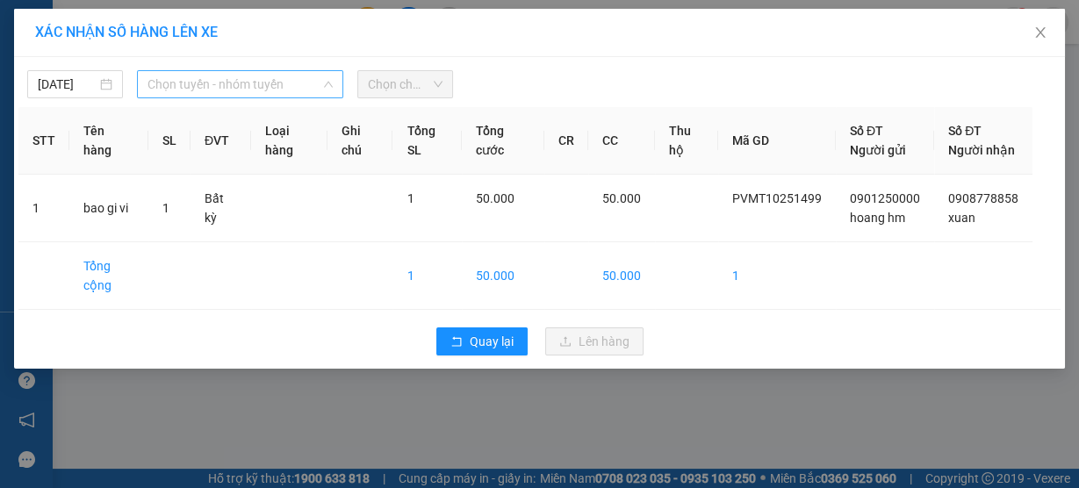
click at [274, 74] on span "Chọn tuyến - nhóm tuyến" at bounding box center [239, 84] width 185 height 26
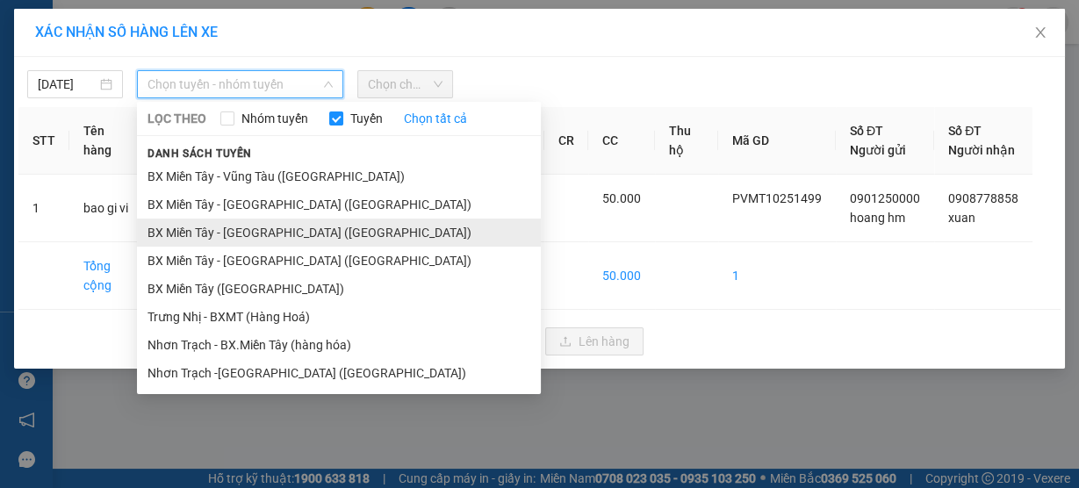
click at [247, 230] on li "BX Miền Tây - Nhơn Trạch (Hàng Hoá)" at bounding box center [339, 233] width 404 height 28
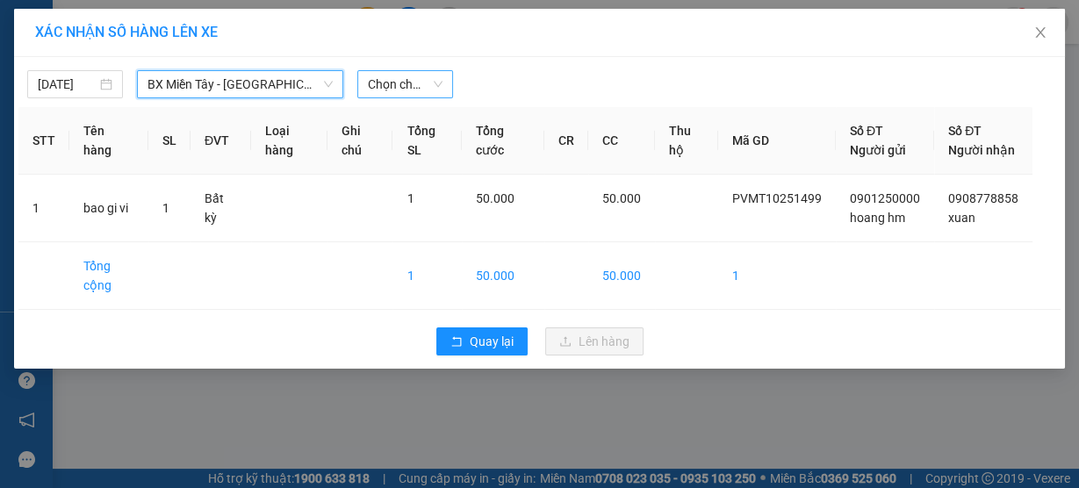
click at [442, 71] on span "Chọn chuyến" at bounding box center [405, 84] width 75 height 26
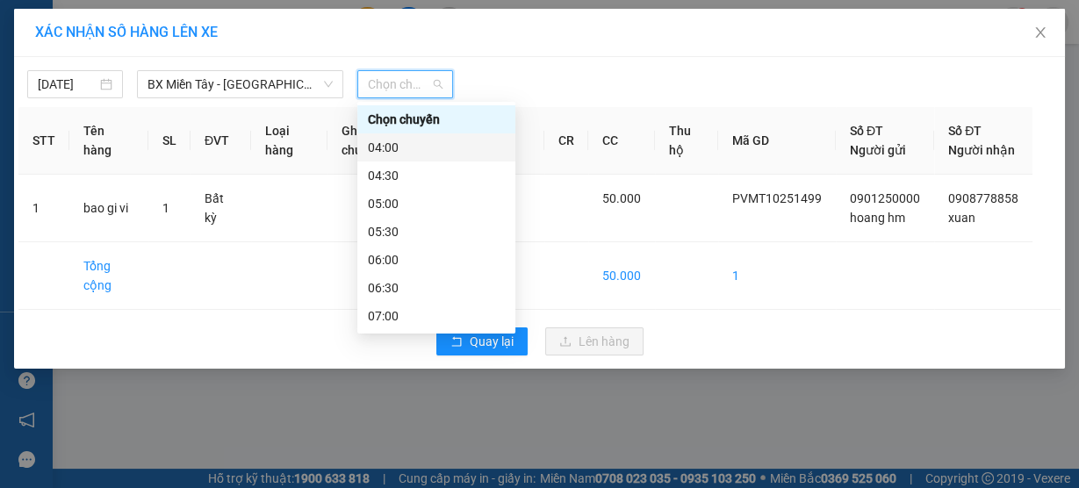
click at [427, 148] on div "04:00" at bounding box center [436, 147] width 137 height 19
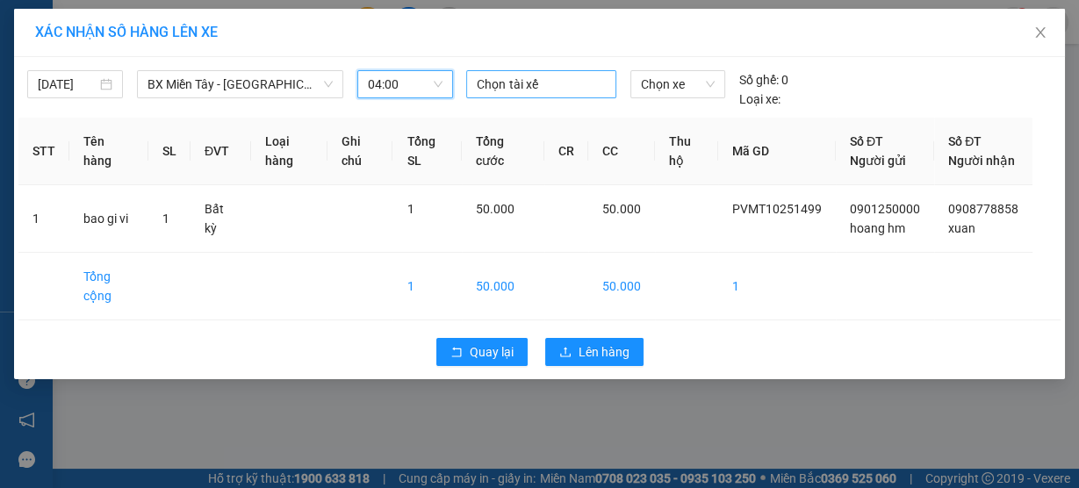
click at [508, 85] on div at bounding box center [540, 84] width 140 height 21
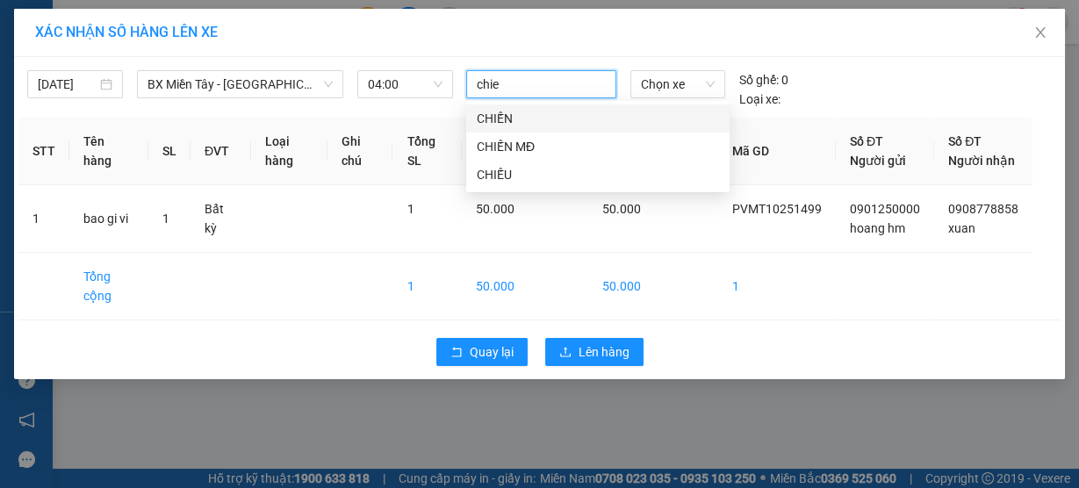
type input "chien"
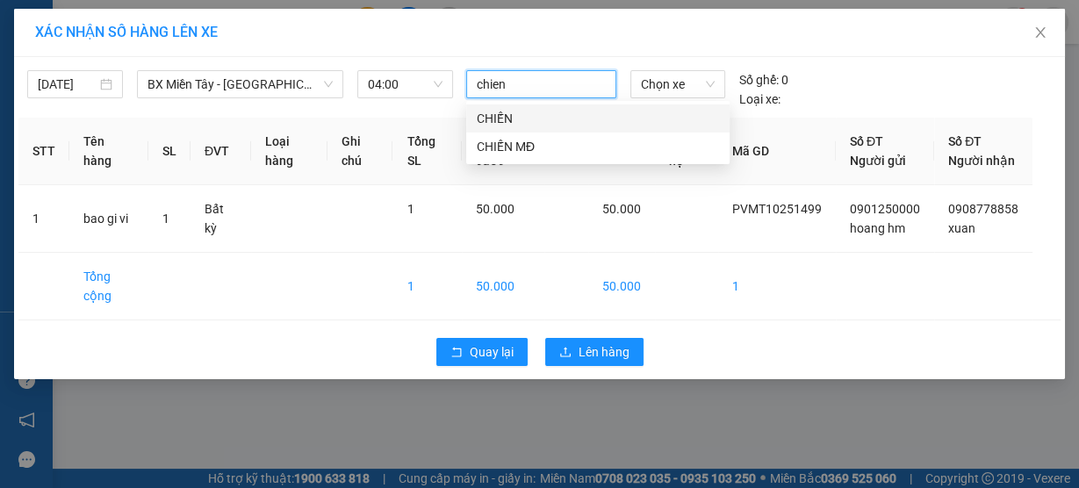
click at [510, 116] on div "CHIẾN" at bounding box center [598, 118] width 242 height 19
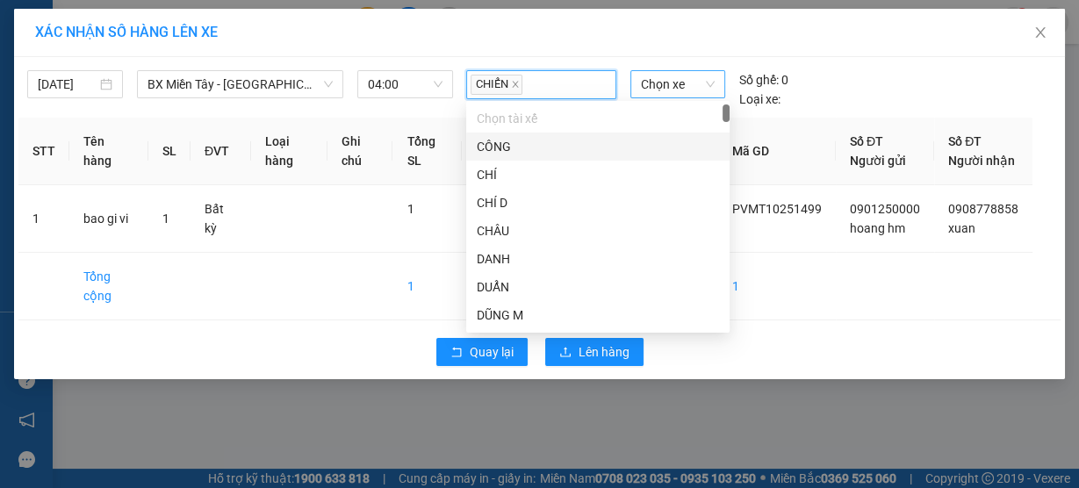
click at [700, 82] on span "Chọn xe" at bounding box center [678, 84] width 74 height 26
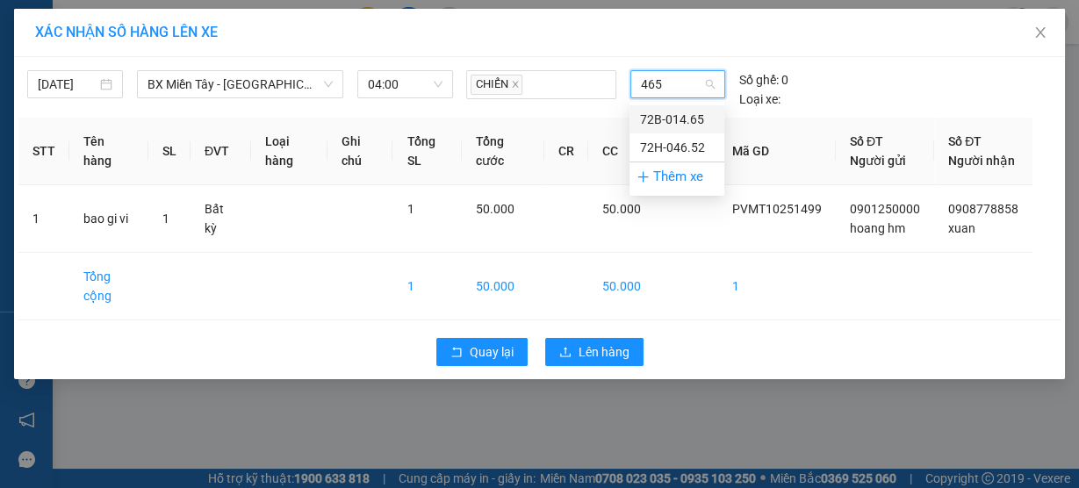
type input "4652"
click at [678, 110] on div "72H-046.52" at bounding box center [677, 119] width 74 height 19
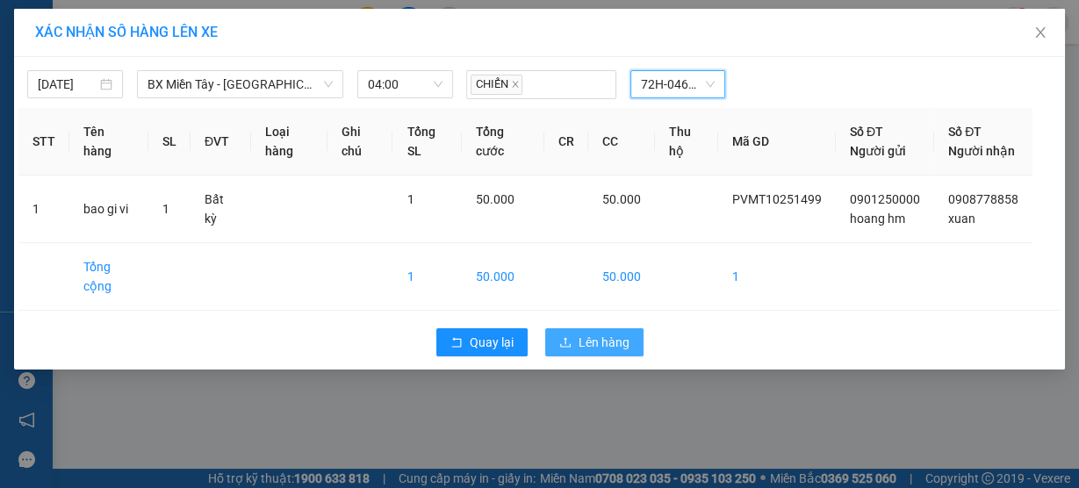
click at [582, 352] on span "Lên hàng" at bounding box center [603, 342] width 51 height 19
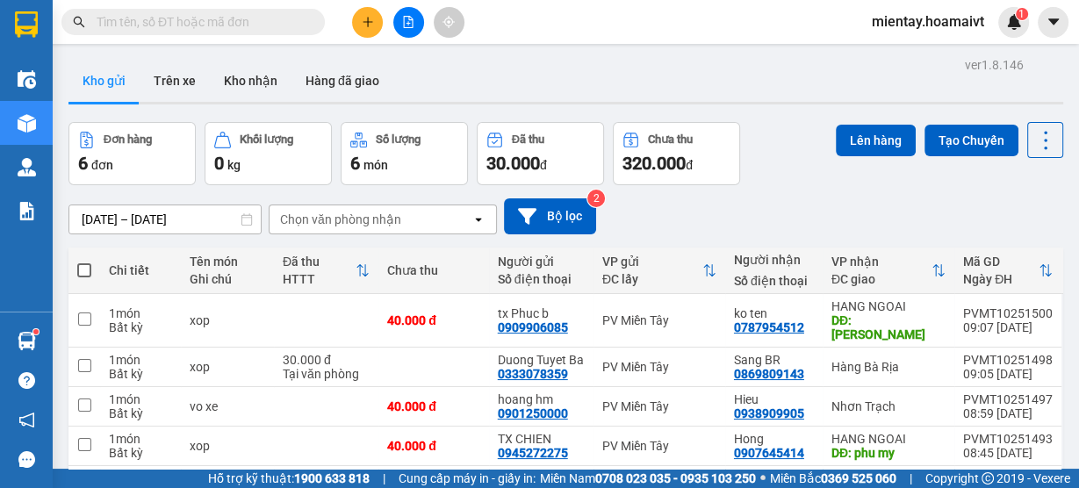
click at [358, 213] on div "Chọn văn phòng nhận" at bounding box center [340, 220] width 121 height 18
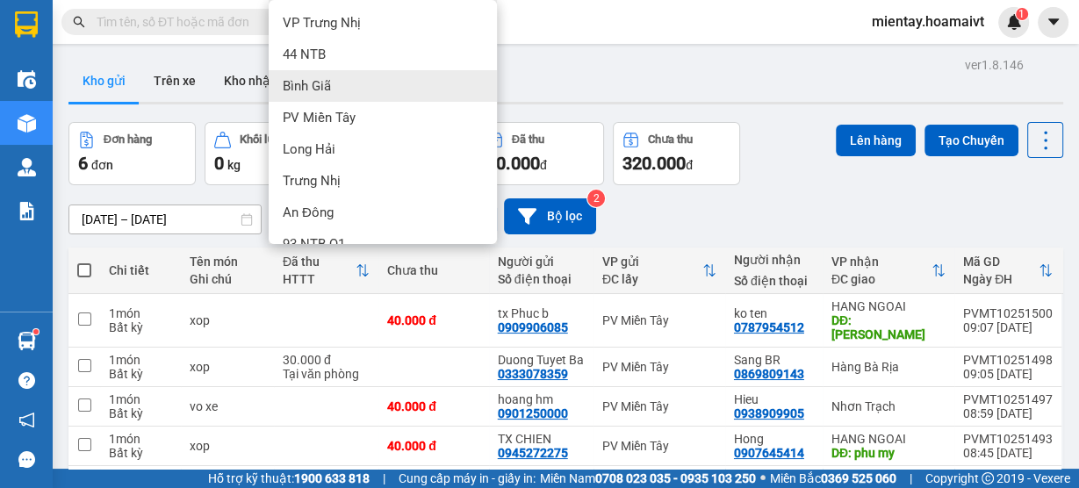
click at [362, 79] on div "Bình Giã" at bounding box center [383, 86] width 228 height 32
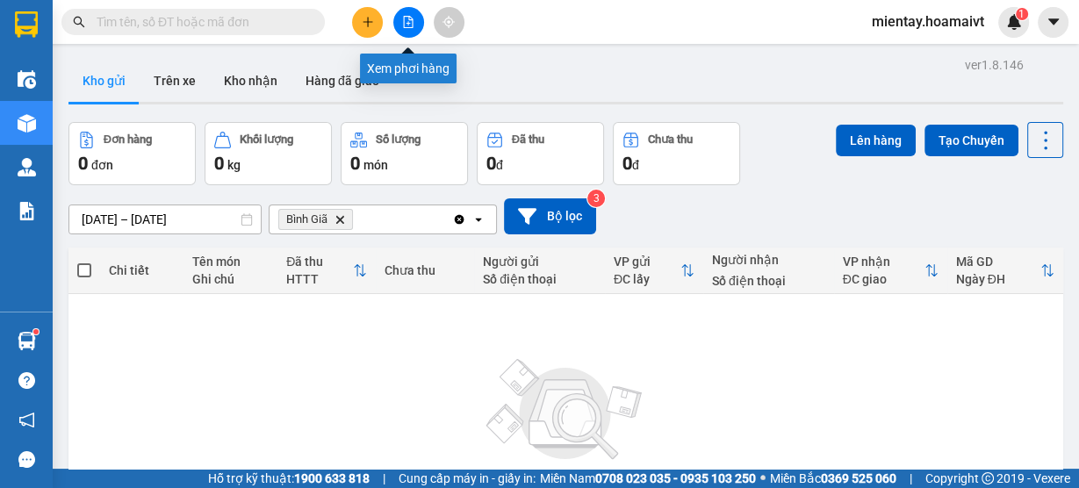
click at [404, 17] on icon "file-add" at bounding box center [409, 22] width 10 height 12
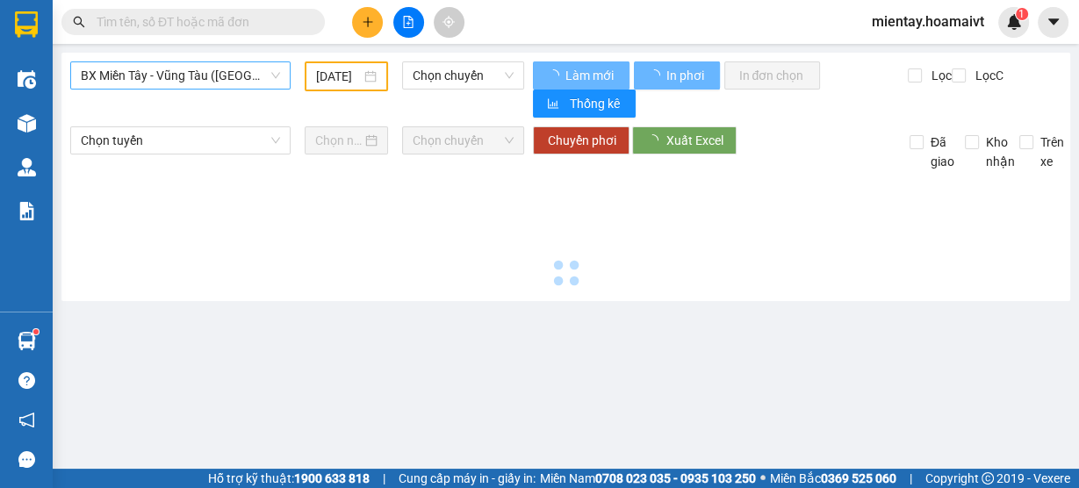
type input "[DATE]"
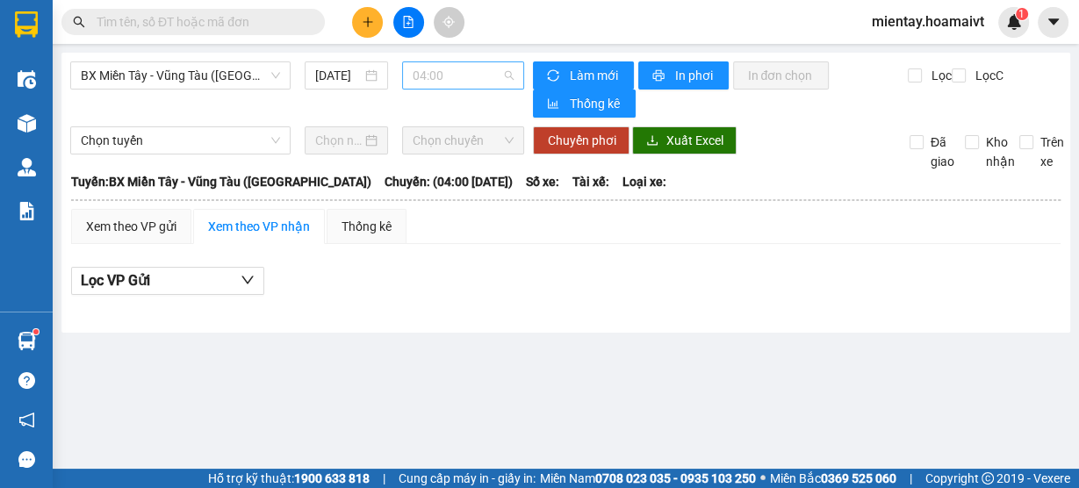
click at [458, 79] on span "04:00" at bounding box center [463, 75] width 102 height 26
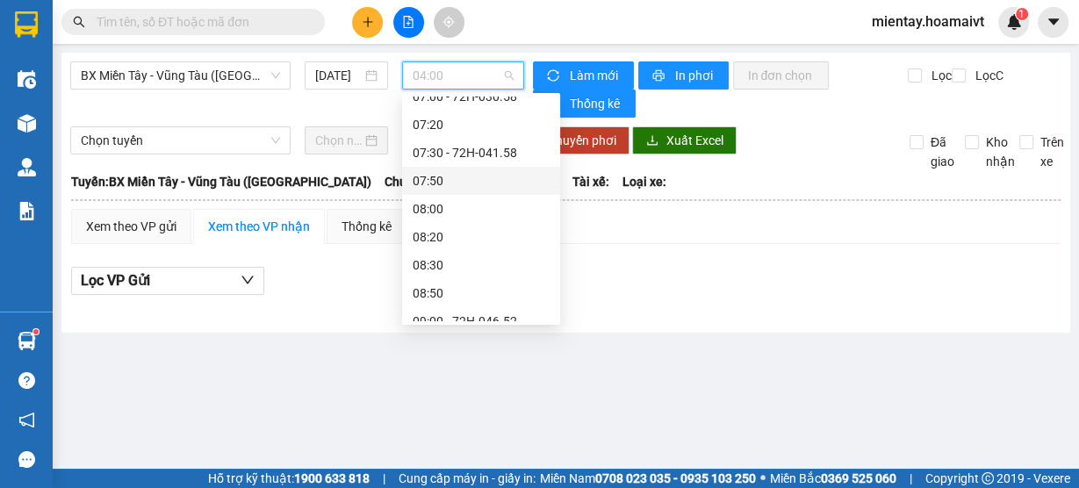
scroll to position [351, 0]
click at [491, 230] on div "09:30 - 72H-033.08" at bounding box center [480, 236] width 137 height 19
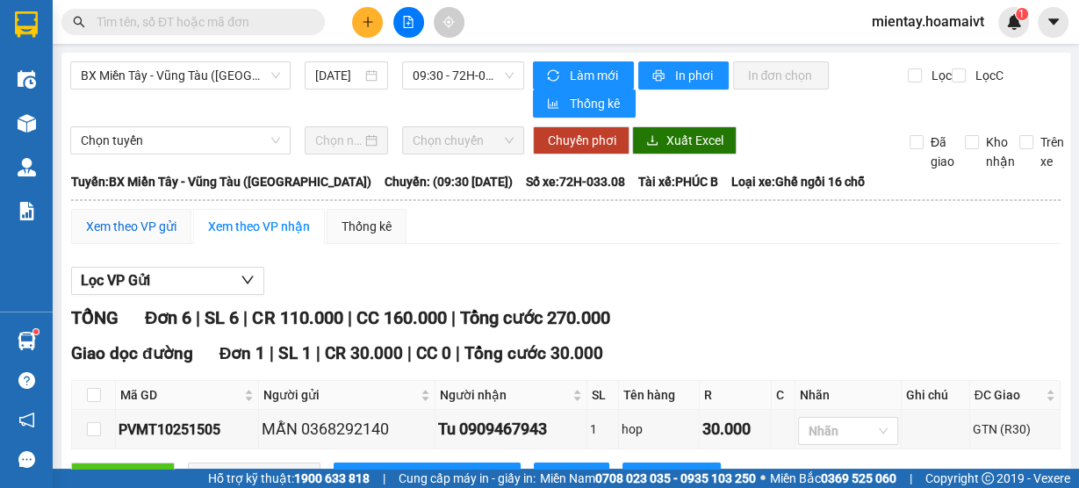
click at [133, 218] on div "Xem theo VP gửi" at bounding box center [131, 226] width 90 height 19
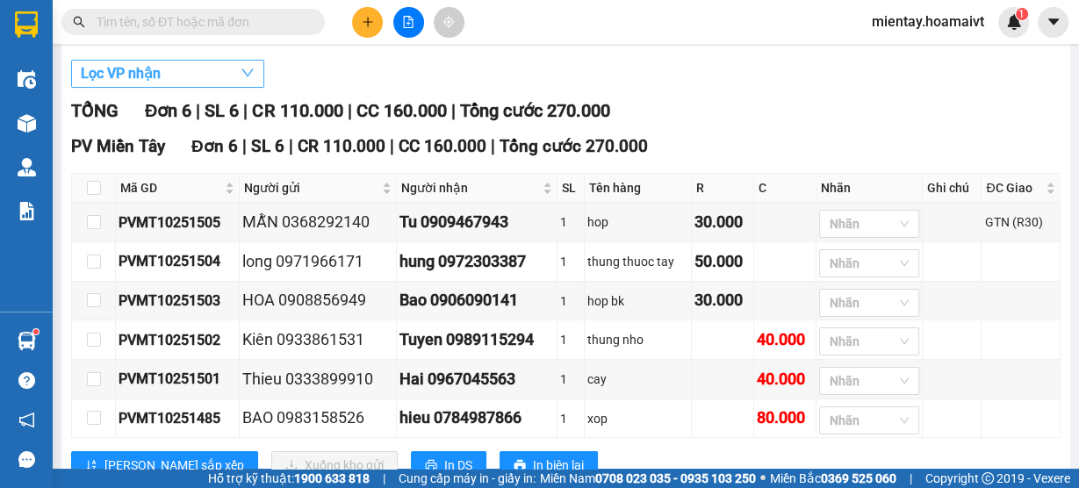
scroll to position [263, 0]
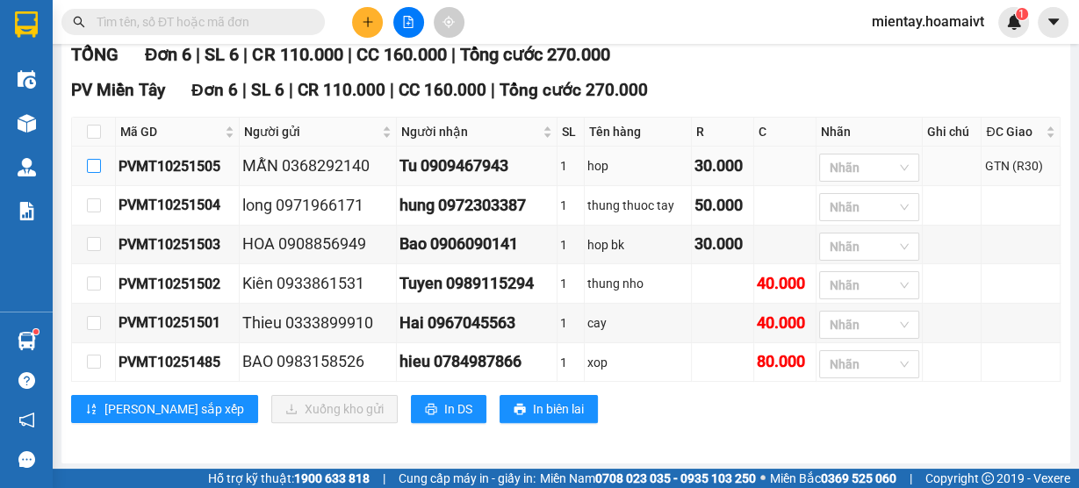
click at [99, 159] on input "checkbox" at bounding box center [94, 166] width 14 height 14
checkbox input "true"
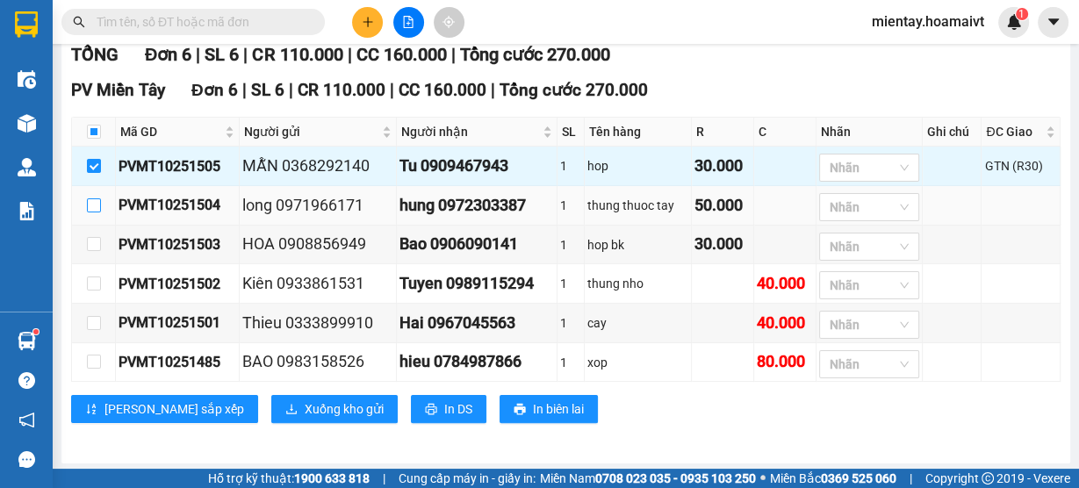
click at [94, 198] on input "checkbox" at bounding box center [94, 205] width 14 height 14
checkbox input "true"
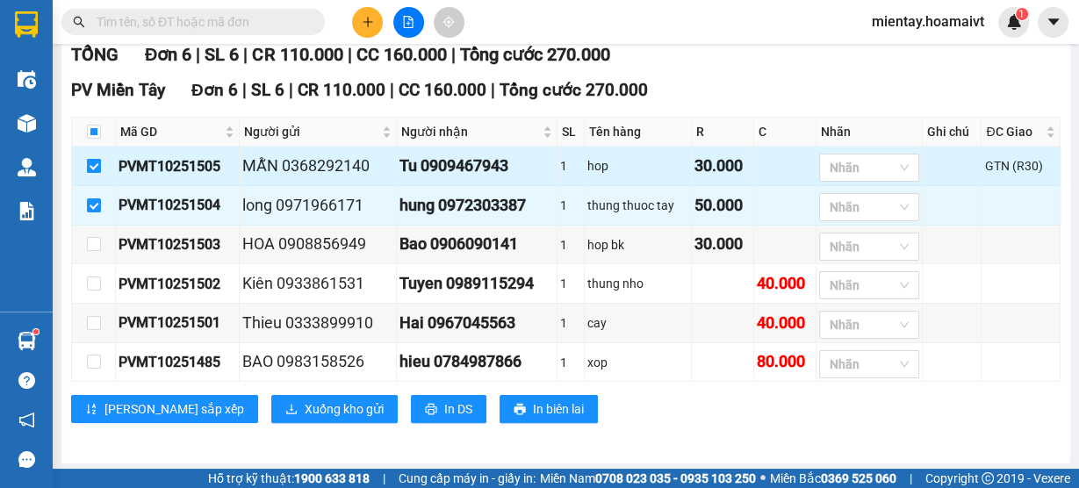
click at [95, 167] on input "checkbox" at bounding box center [94, 166] width 14 height 14
checkbox input "false"
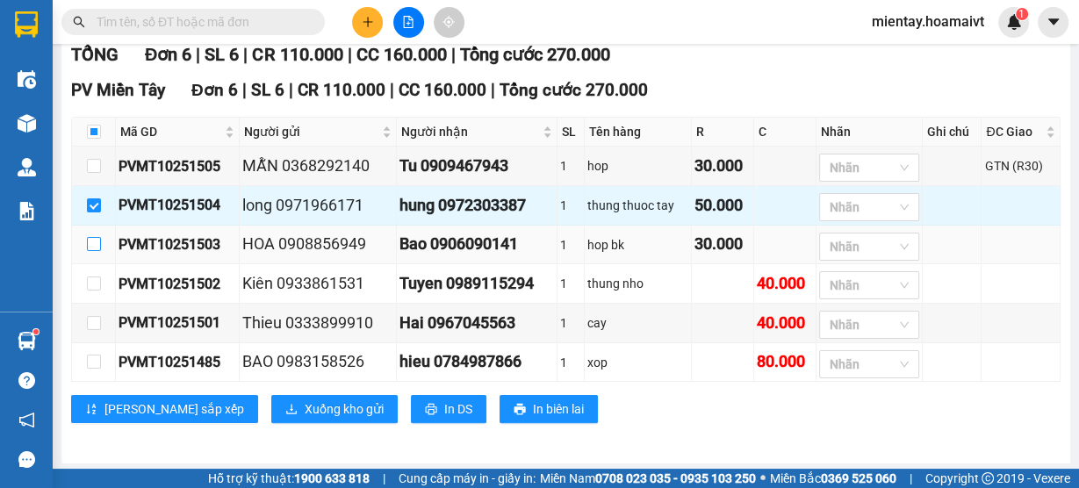
click at [93, 240] on input "checkbox" at bounding box center [94, 244] width 14 height 14
checkbox input "true"
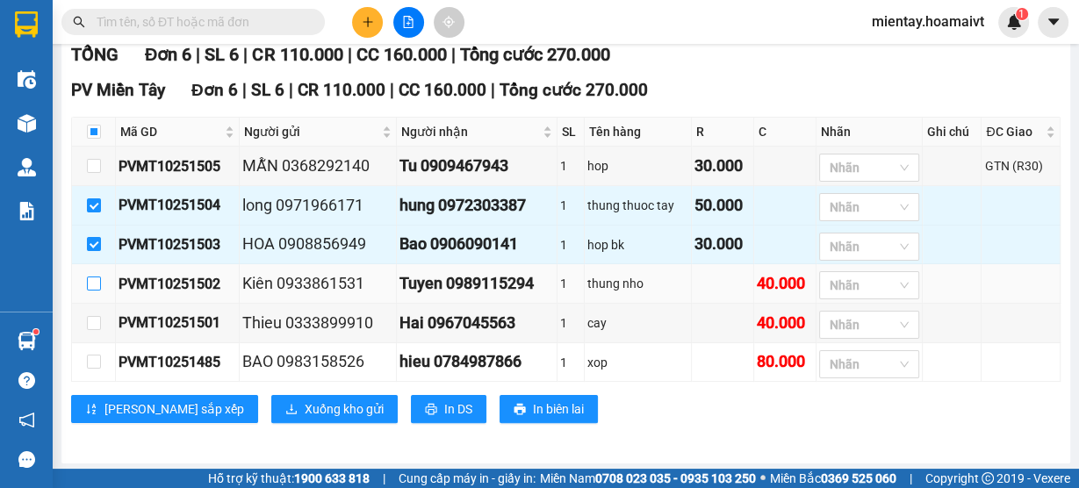
click at [98, 280] on input "checkbox" at bounding box center [94, 283] width 14 height 14
checkbox input "true"
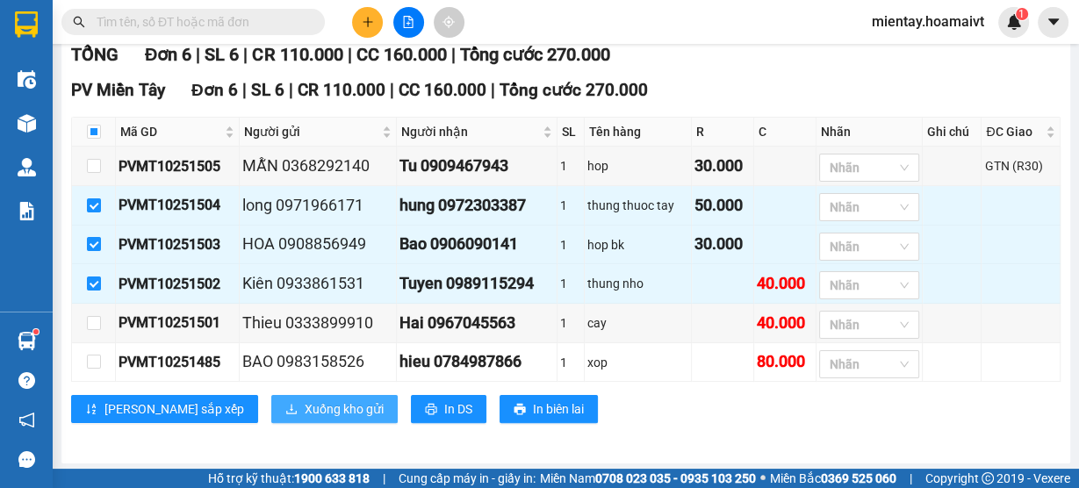
click at [305, 411] on span "Xuống kho gửi" at bounding box center [344, 408] width 79 height 19
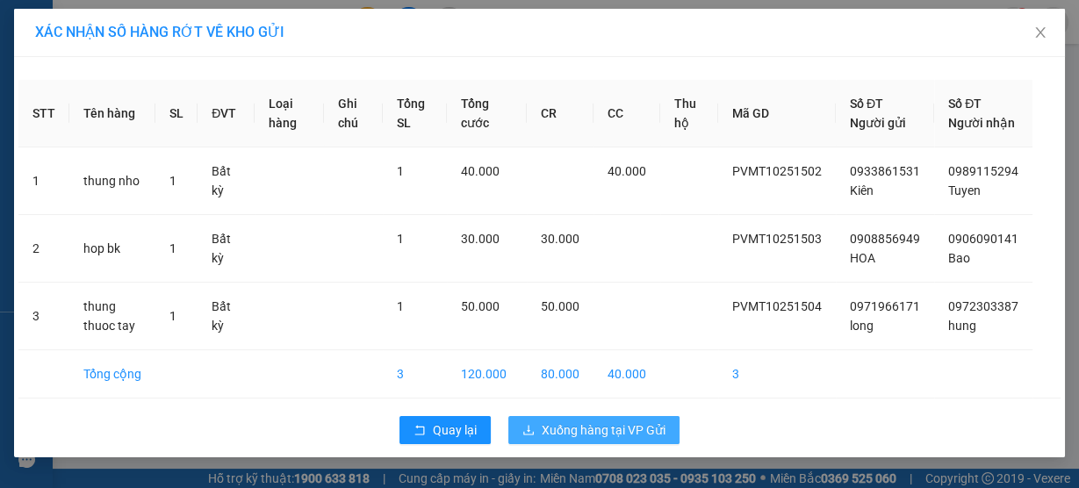
click at [626, 440] on span "Xuống hàng tại VP Gửi" at bounding box center [603, 429] width 124 height 19
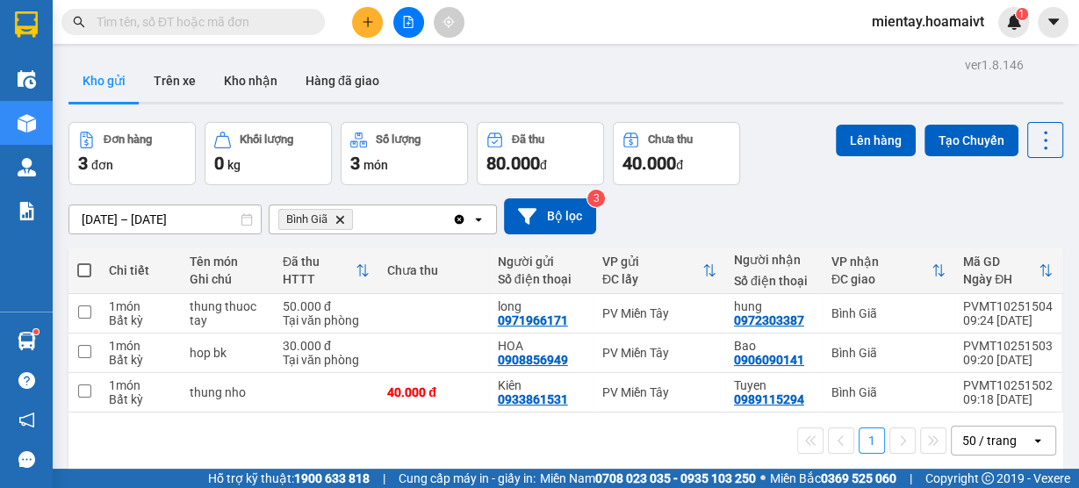
click at [339, 217] on icon "Delete" at bounding box center [339, 219] width 11 height 11
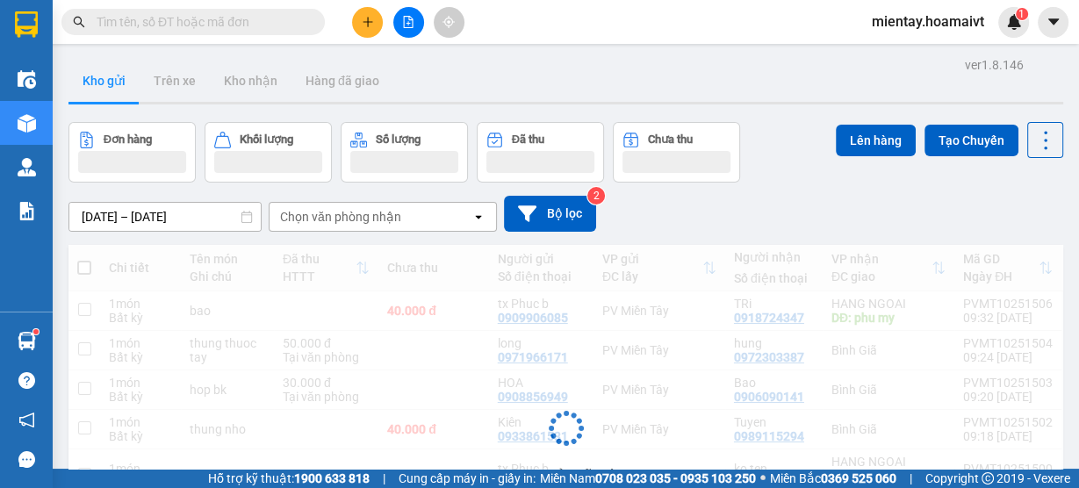
click at [409, 9] on button at bounding box center [408, 22] width 31 height 31
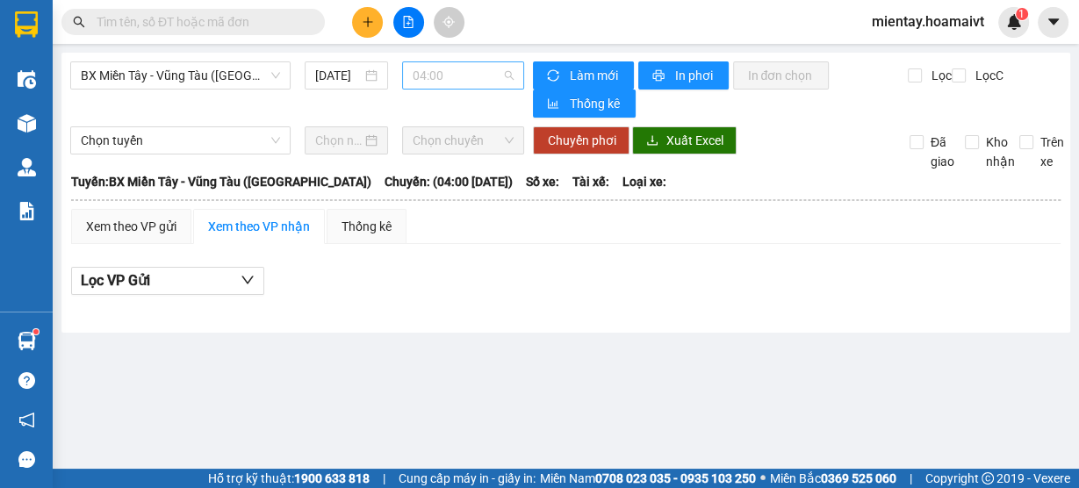
click at [443, 77] on span "04:00" at bounding box center [463, 75] width 102 height 26
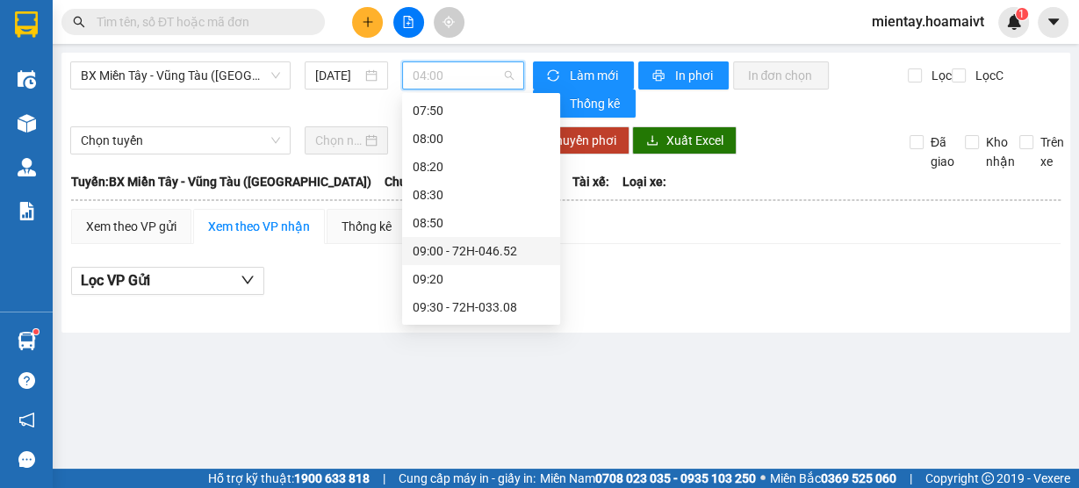
scroll to position [421, 0]
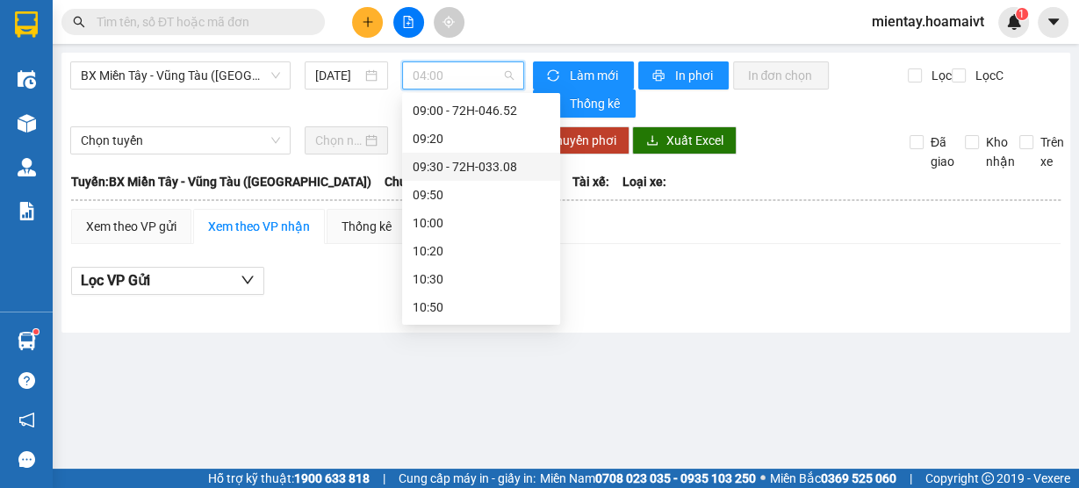
click at [475, 165] on div "09:30 - 72H-033.08" at bounding box center [480, 166] width 137 height 19
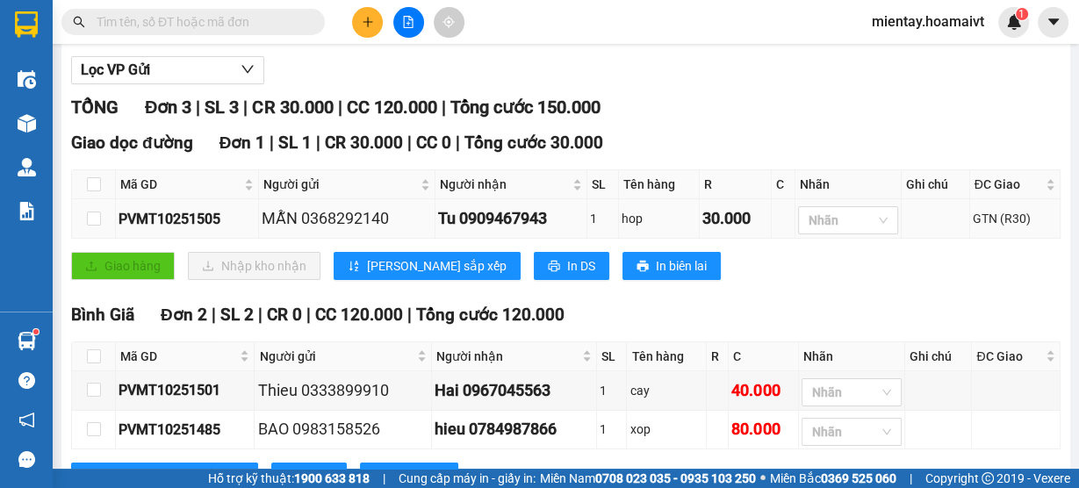
scroll to position [277, 0]
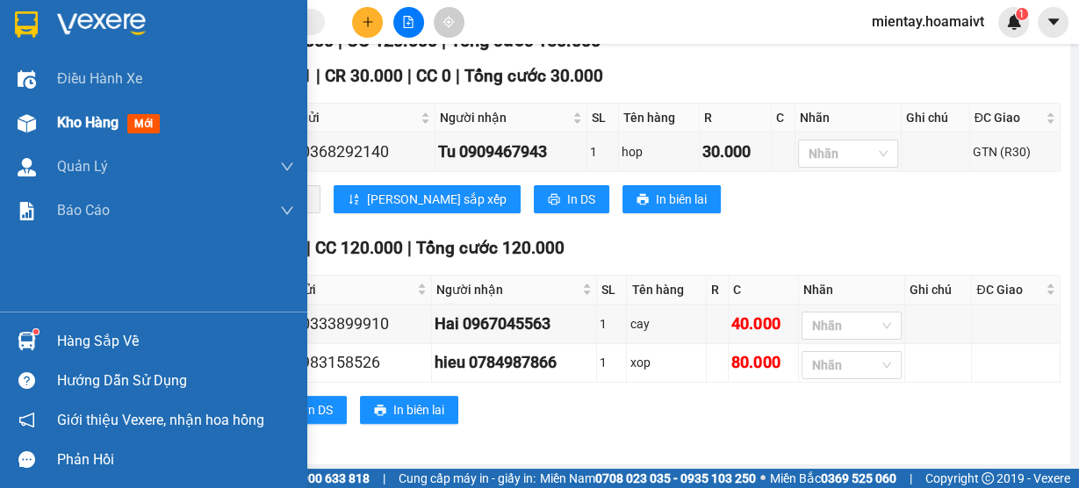
click at [89, 109] on div "Kho hàng mới" at bounding box center [175, 123] width 237 height 44
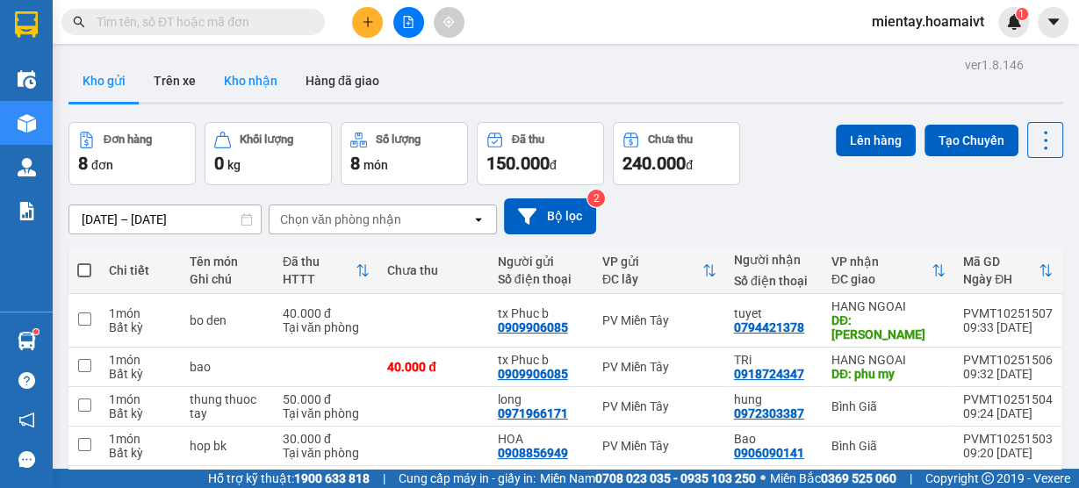
click at [228, 90] on button "Kho nhận" at bounding box center [251, 81] width 82 height 42
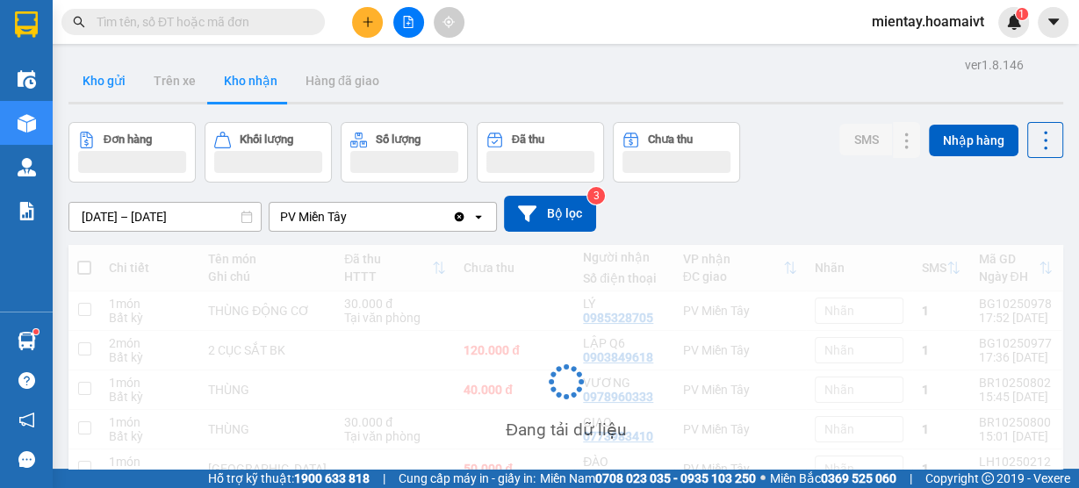
click at [111, 83] on button "Kho gửi" at bounding box center [103, 81] width 71 height 42
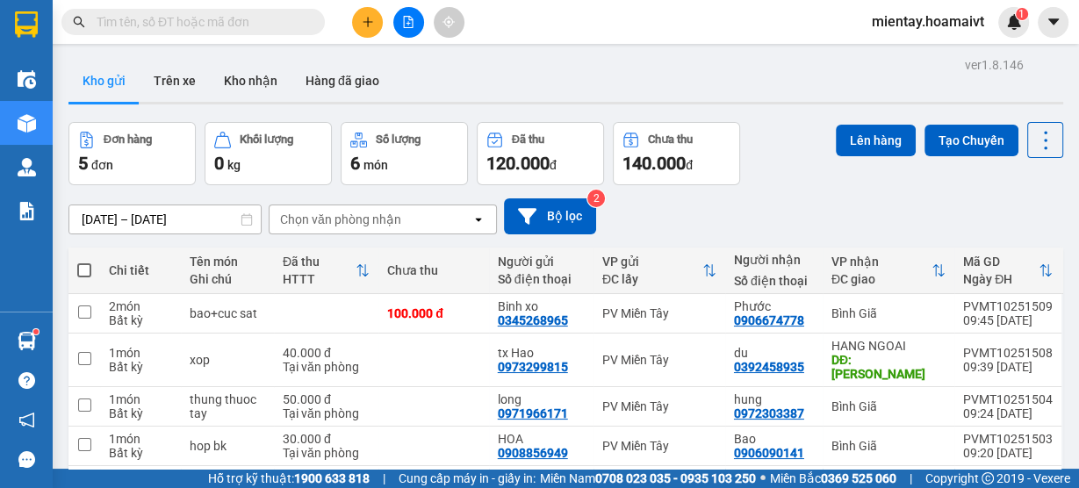
click at [338, 216] on div "Chọn văn phòng nhận" at bounding box center [340, 220] width 121 height 18
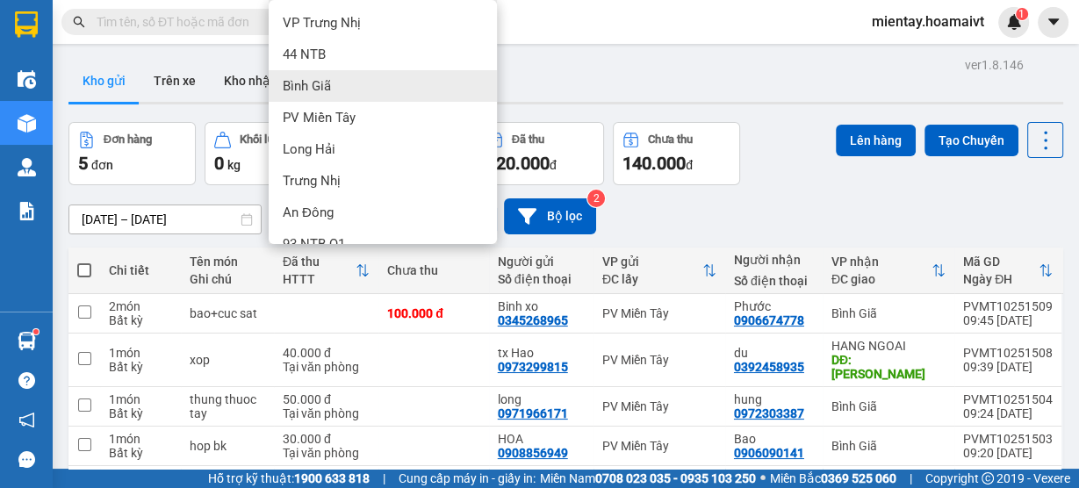
click at [355, 84] on div "Bình Giã" at bounding box center [383, 86] width 228 height 32
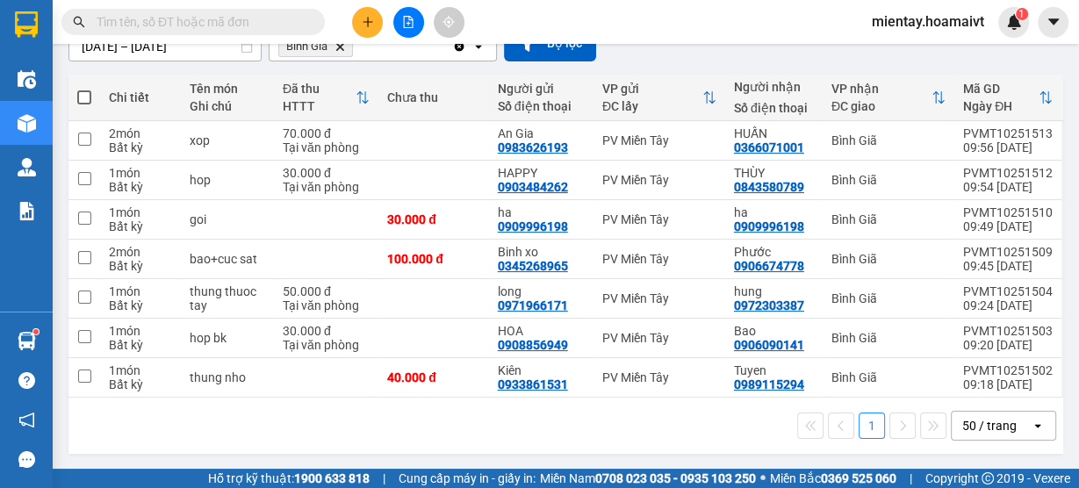
scroll to position [174, 0]
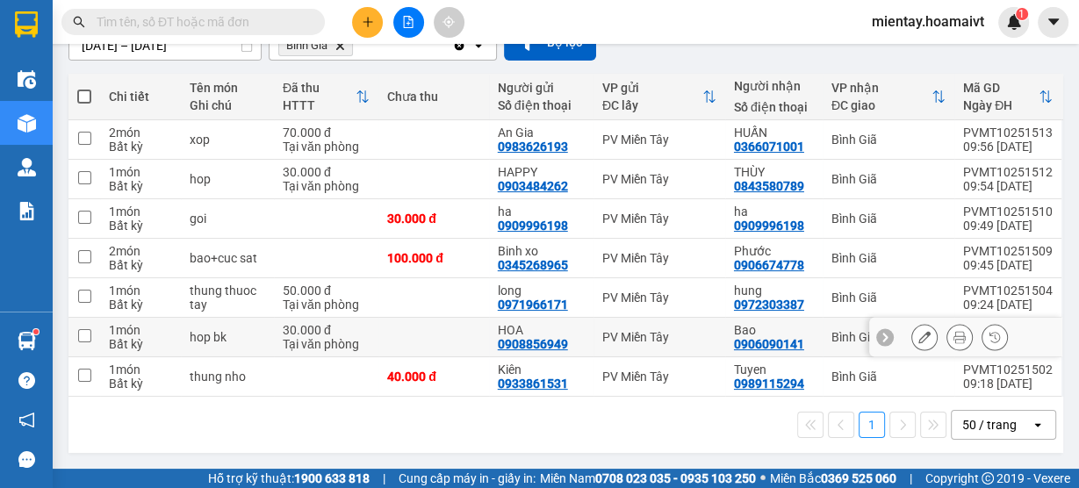
click at [254, 333] on div "hop bk" at bounding box center [227, 337] width 75 height 14
checkbox input "true"
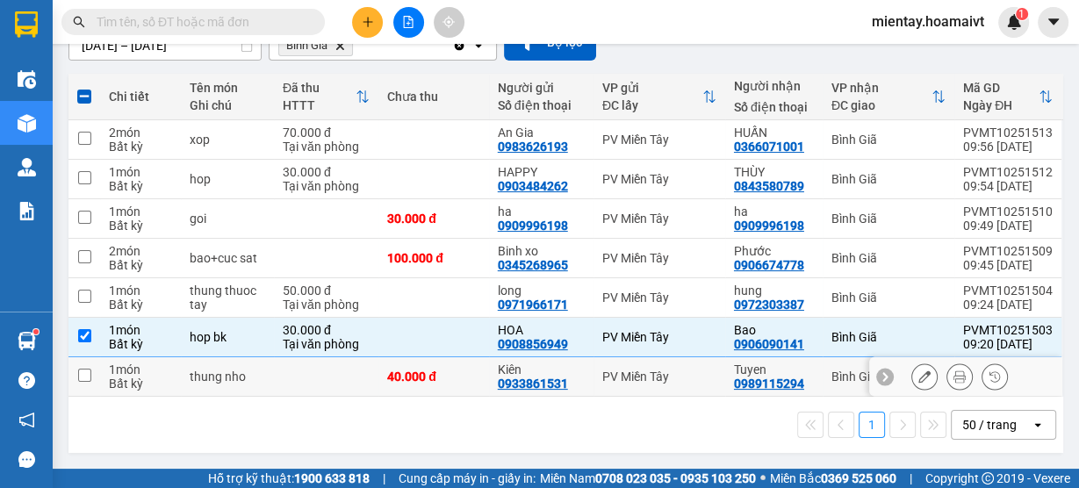
click at [274, 378] on td at bounding box center [326, 376] width 104 height 39
checkbox input "true"
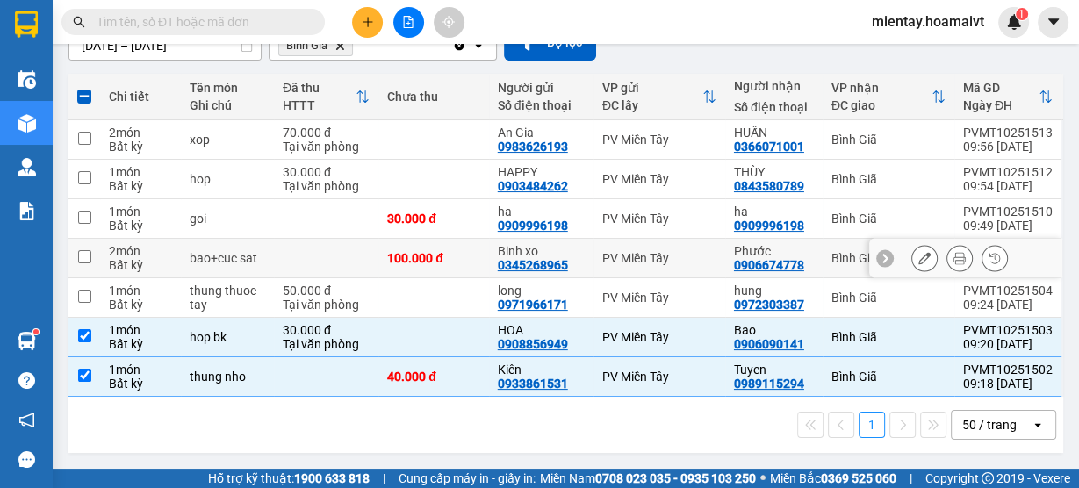
click at [295, 254] on td at bounding box center [326, 258] width 104 height 39
checkbox input "true"
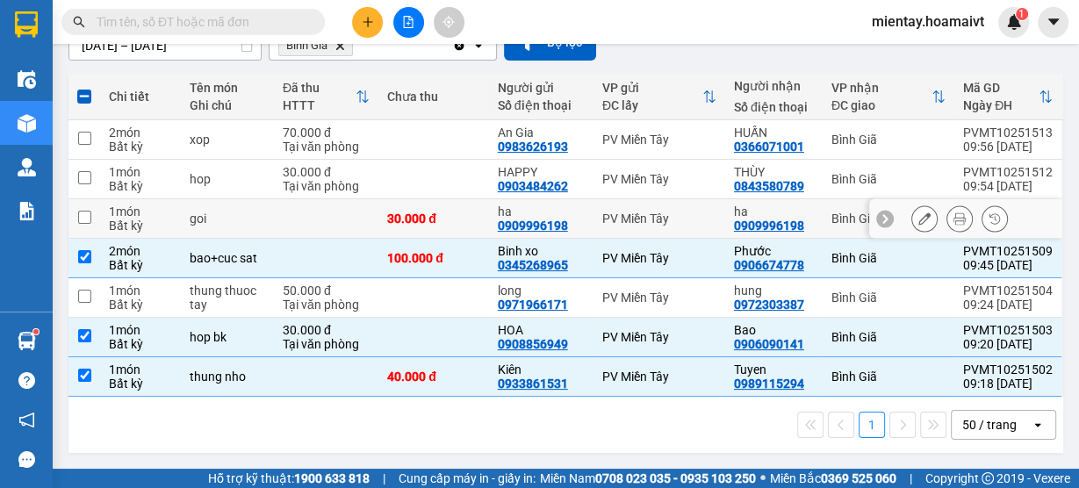
click at [294, 208] on td at bounding box center [326, 218] width 104 height 39
checkbox input "true"
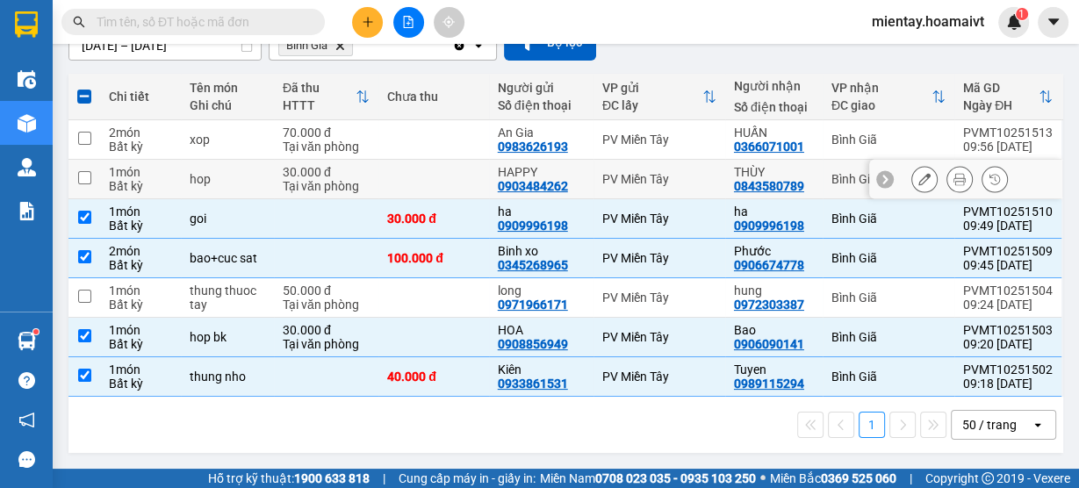
click at [269, 176] on td "hop" at bounding box center [227, 179] width 93 height 39
checkbox input "true"
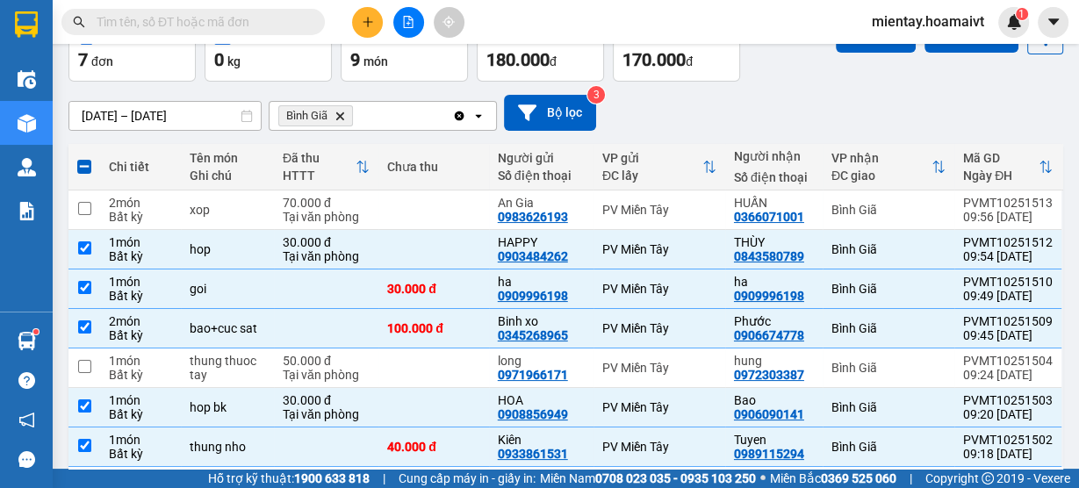
scroll to position [33, 0]
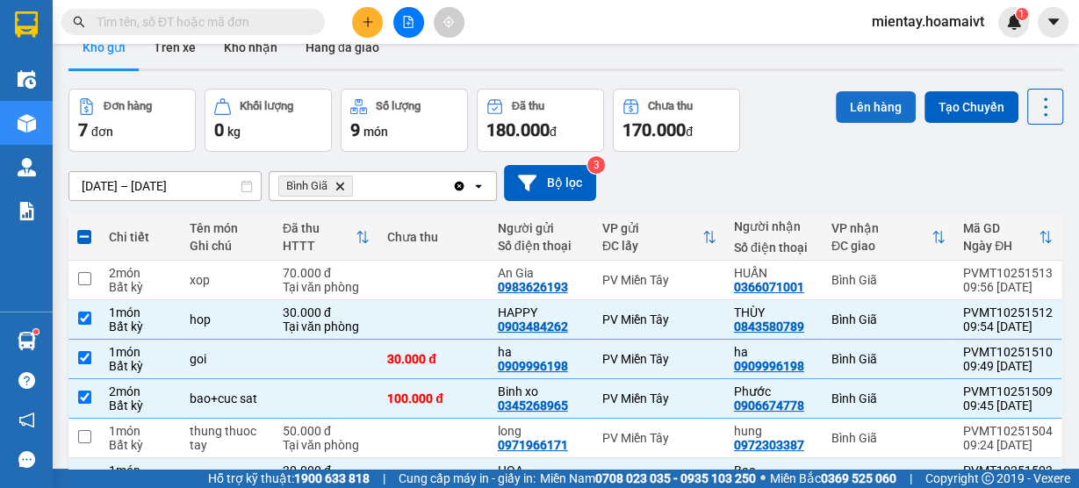
click at [850, 108] on button "Lên hàng" at bounding box center [875, 107] width 80 height 32
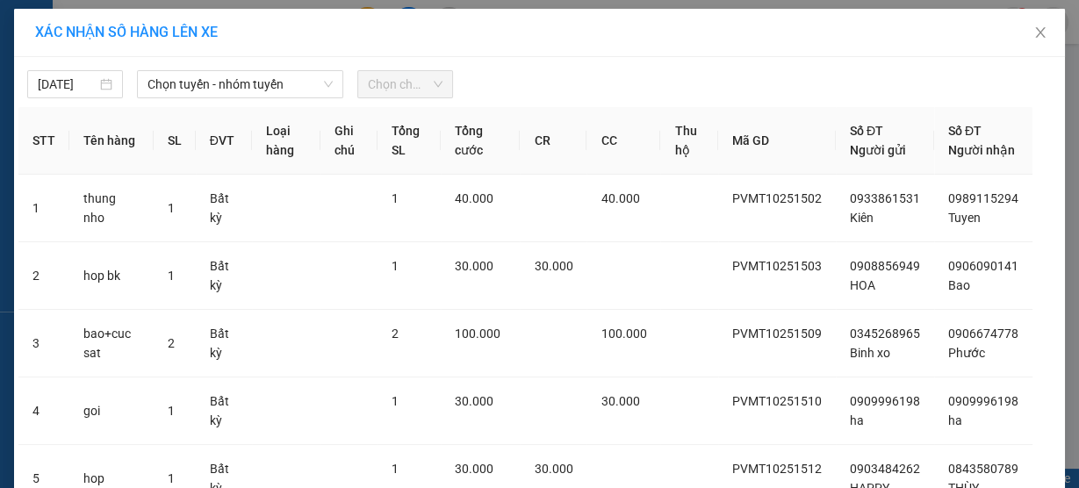
click at [213, 62] on div "12/10/2025 Chọn tuyến - nhóm tuyến Chọn chuyến" at bounding box center [539, 79] width 1042 height 37
click at [217, 80] on span "Chọn tuyến - nhóm tuyến" at bounding box center [239, 84] width 185 height 26
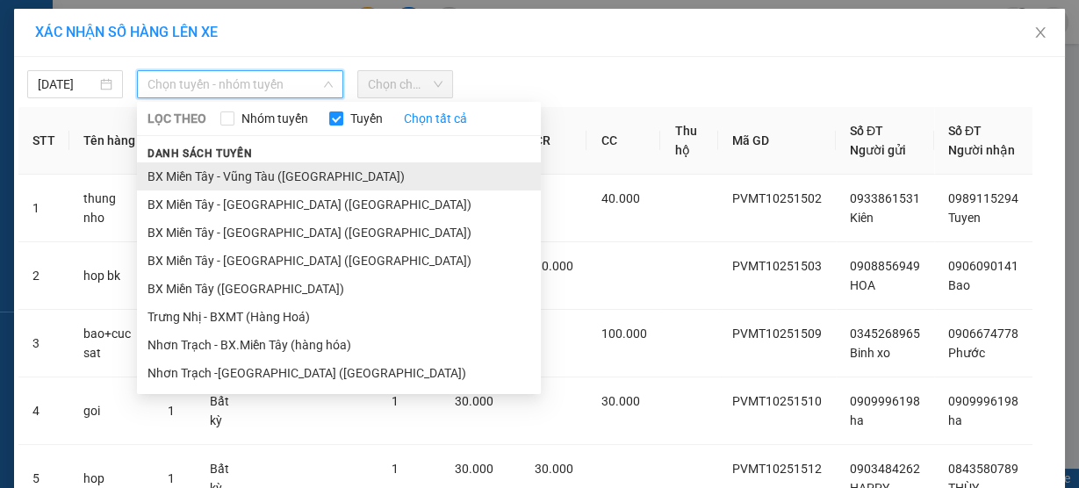
click at [232, 168] on li "BX Miền Tây - Vũng Tàu (Hàng Hóa)" at bounding box center [339, 176] width 404 height 28
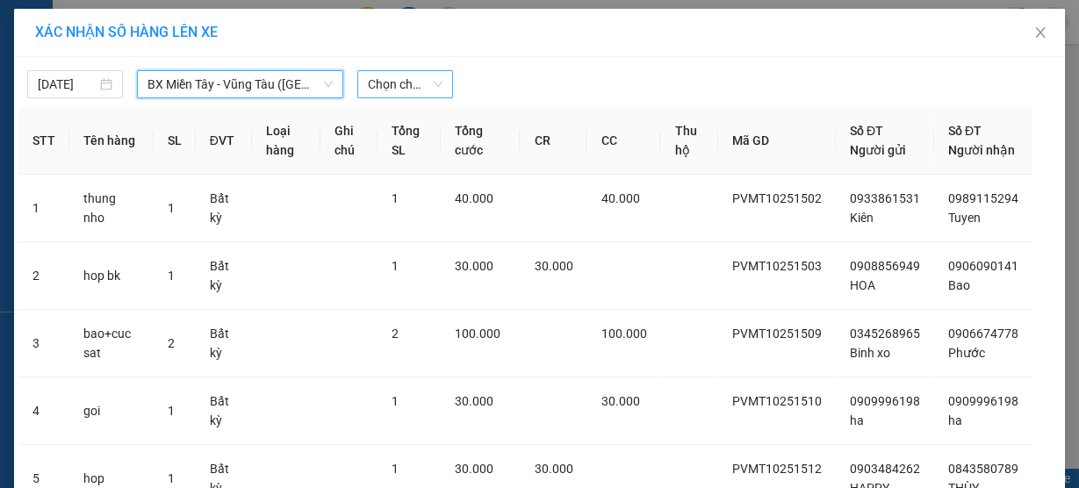
click at [404, 96] on span "Chọn chuyến" at bounding box center [405, 84] width 75 height 26
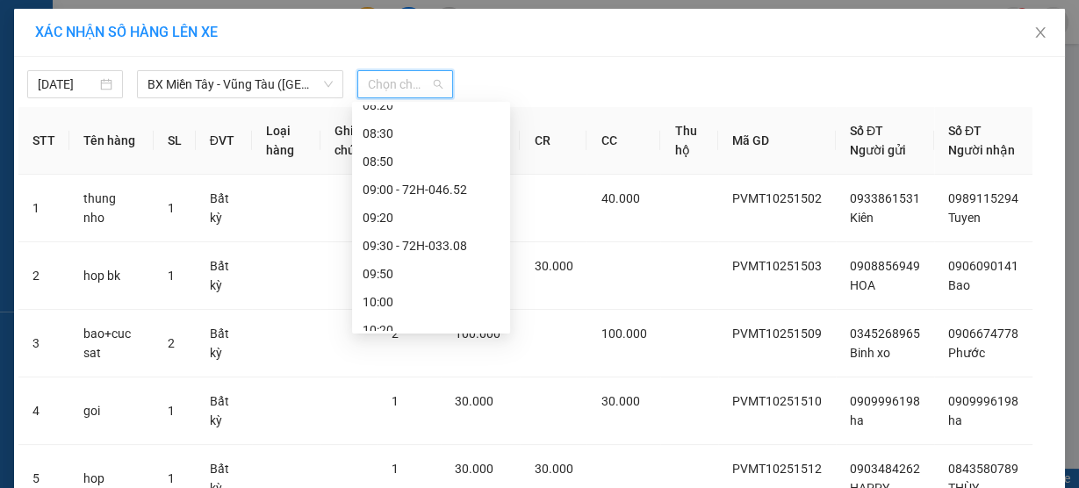
scroll to position [491, 0]
click at [407, 152] on div "10:00" at bounding box center [430, 161] width 137 height 19
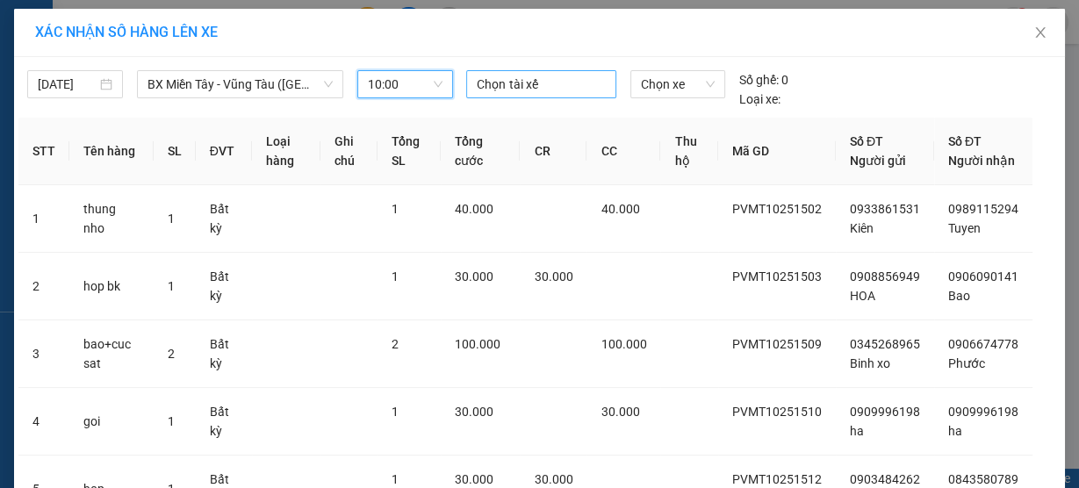
click at [540, 77] on div at bounding box center [540, 84] width 140 height 21
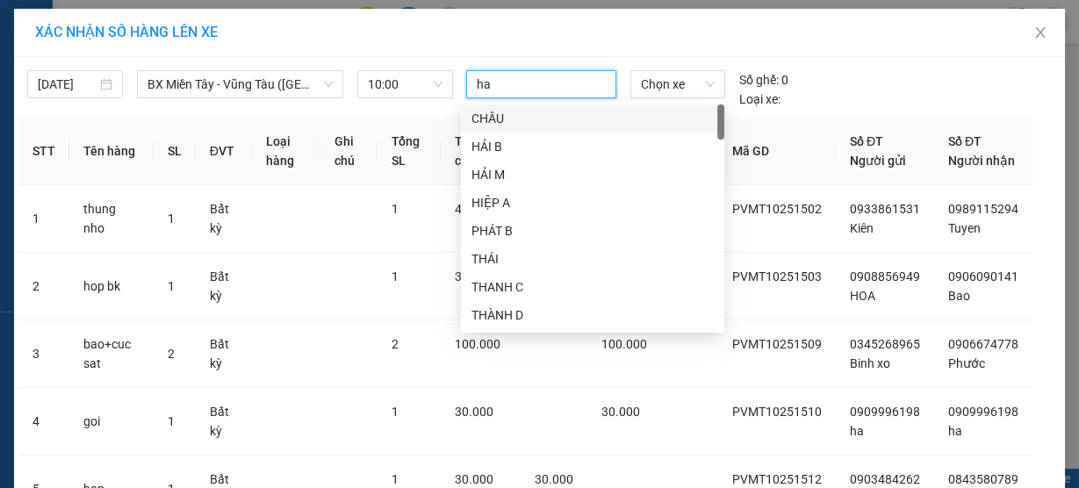
type input "hao"
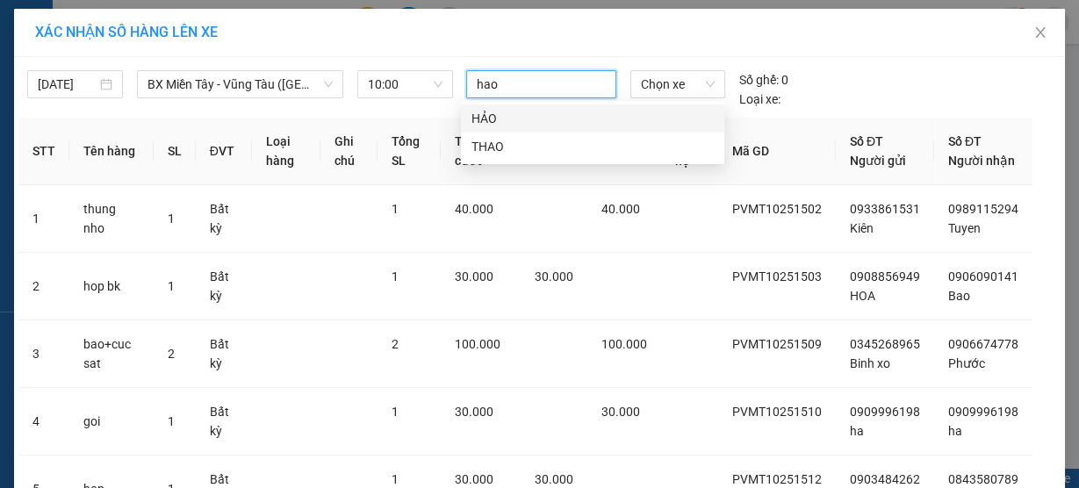
click at [517, 116] on div "HẢO" at bounding box center [592, 118] width 242 height 19
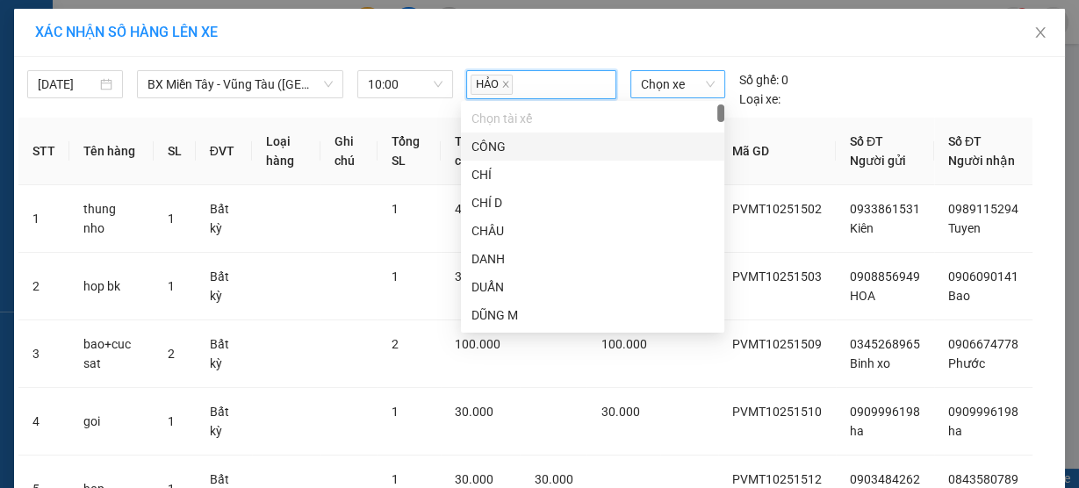
click at [657, 85] on span "Chọn xe" at bounding box center [678, 84] width 74 height 26
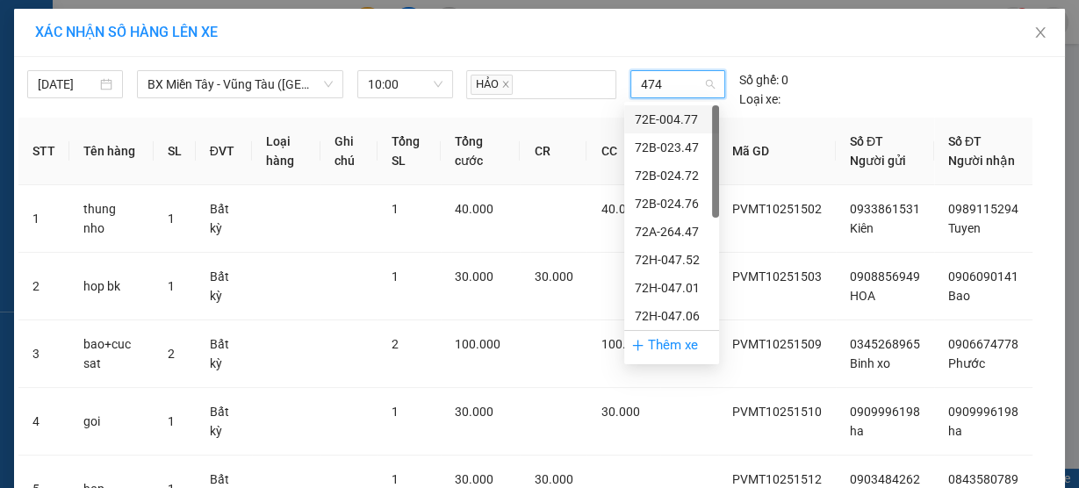
type input "4747"
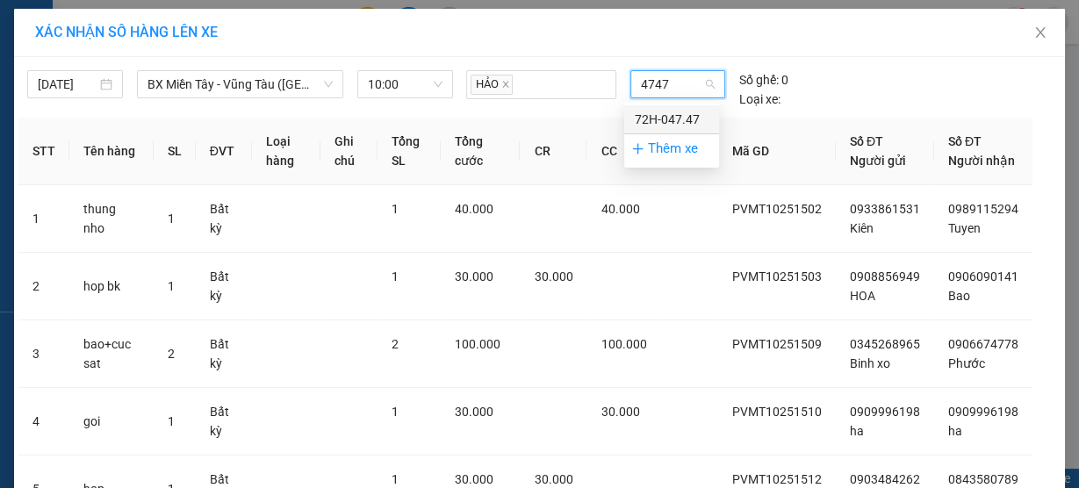
click at [647, 118] on div "72H-047.47" at bounding box center [672, 119] width 74 height 19
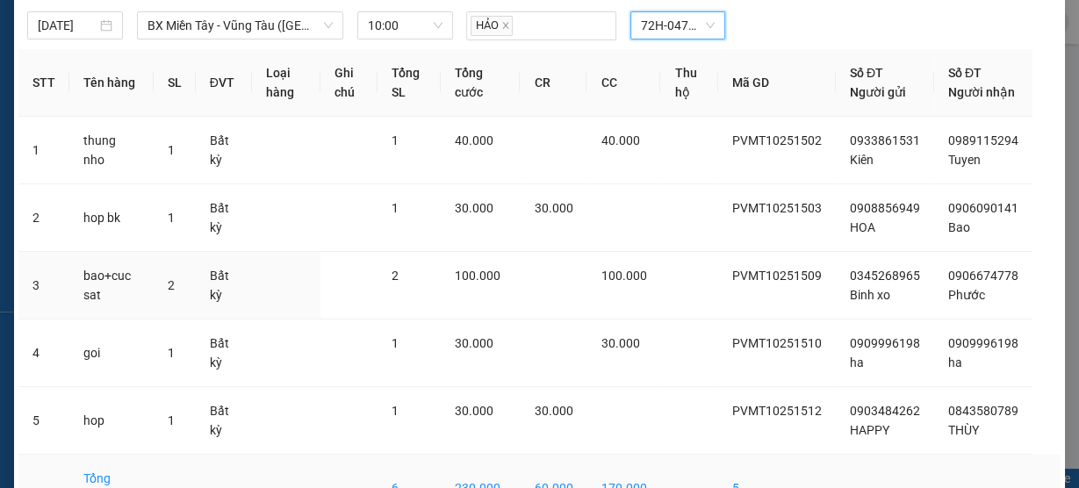
scroll to position [169, 0]
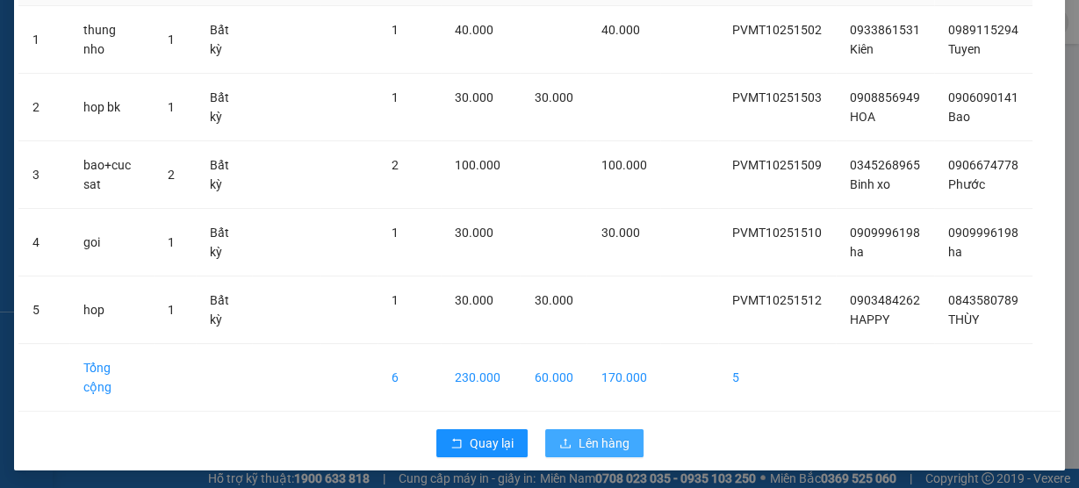
click at [586, 441] on span "Lên hàng" at bounding box center [603, 443] width 51 height 19
click at [545, 429] on button "Lên hàng" at bounding box center [594, 443] width 98 height 28
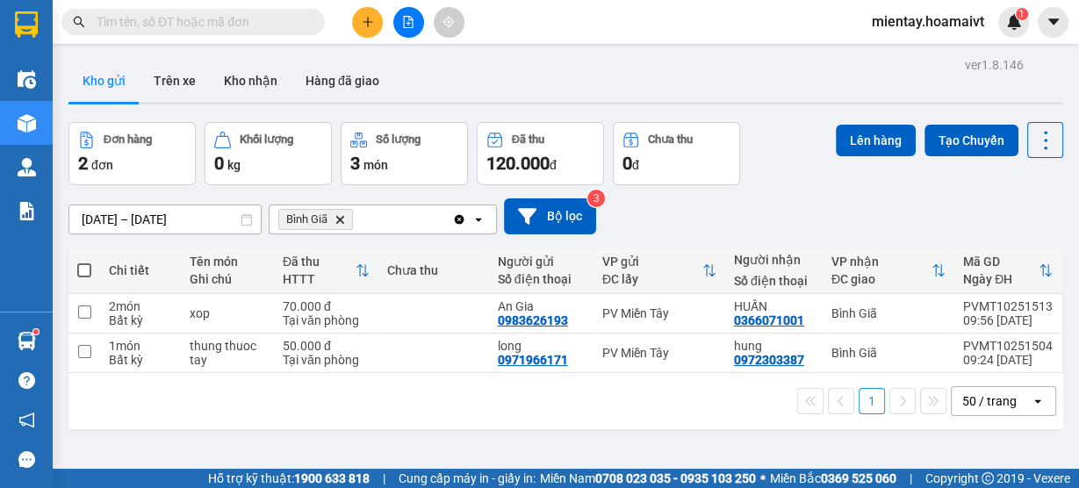
click at [343, 217] on icon "Bình Giã, close by backspace" at bounding box center [340, 219] width 8 height 8
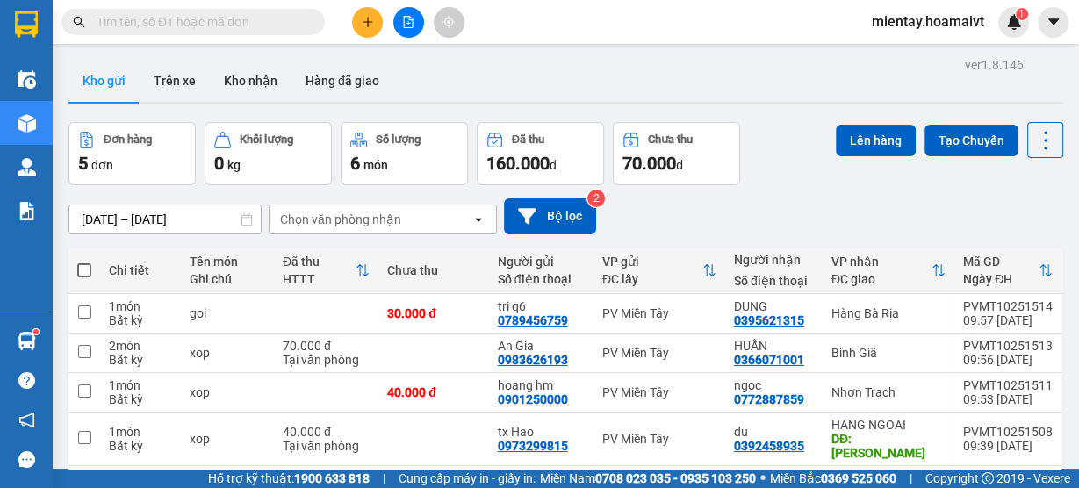
click at [417, 23] on button at bounding box center [408, 22] width 31 height 31
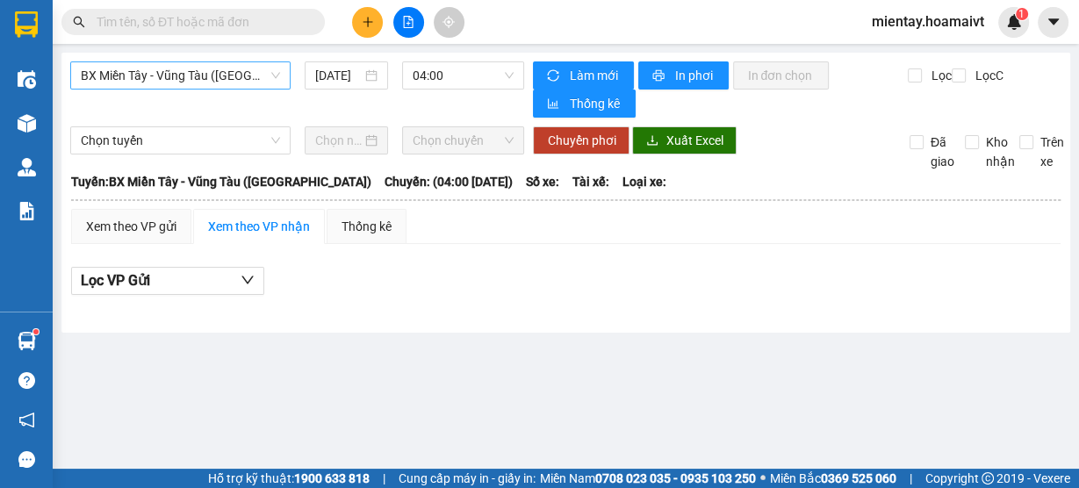
click at [240, 79] on span "BX Miền Tây - Vũng Tàu (Hàng Hóa)" at bounding box center [180, 75] width 199 height 26
click at [466, 77] on span "04:00" at bounding box center [463, 75] width 102 height 26
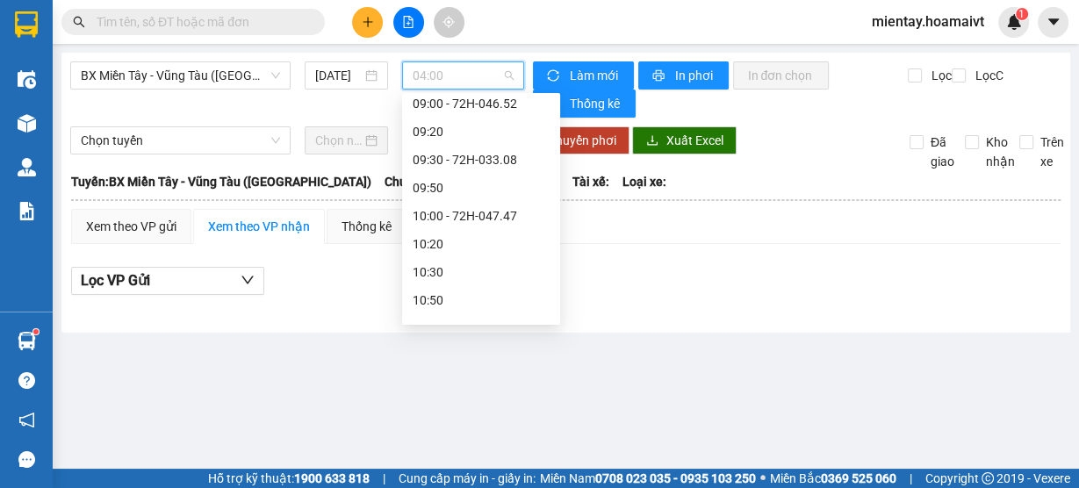
scroll to position [491, 0]
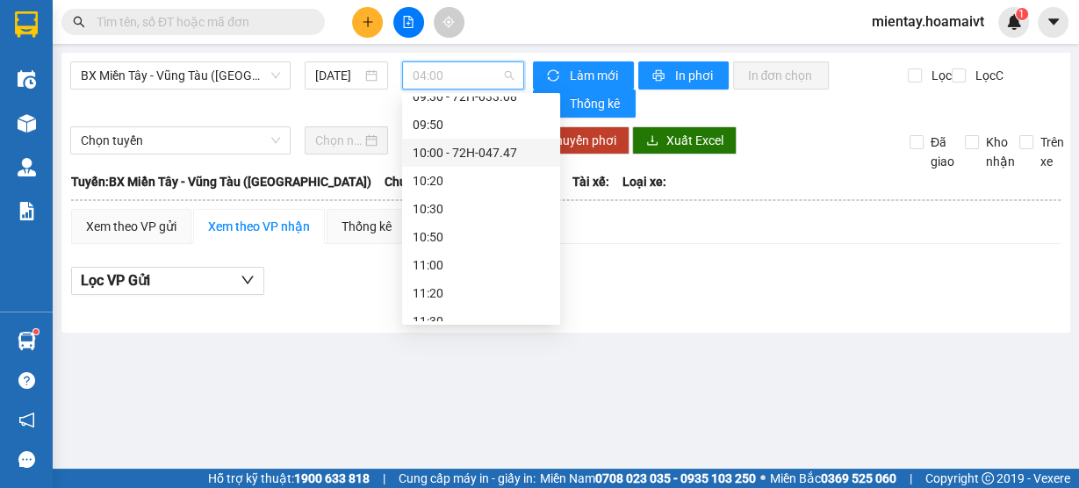
click at [507, 152] on div "10:00 - 72H-047.47" at bounding box center [480, 152] width 137 height 19
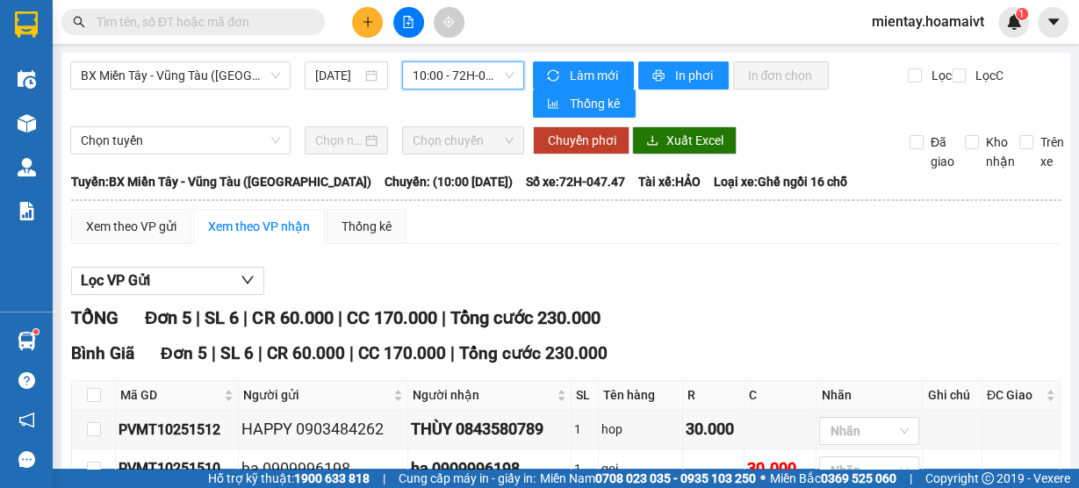
scroll to position [224, 0]
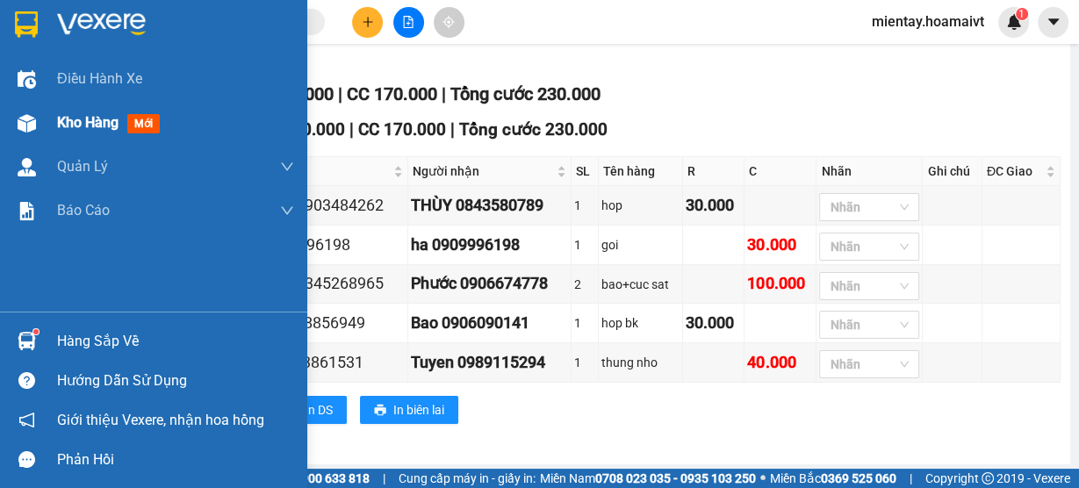
click at [122, 120] on div "Kho hàng mới" at bounding box center [112, 122] width 110 height 22
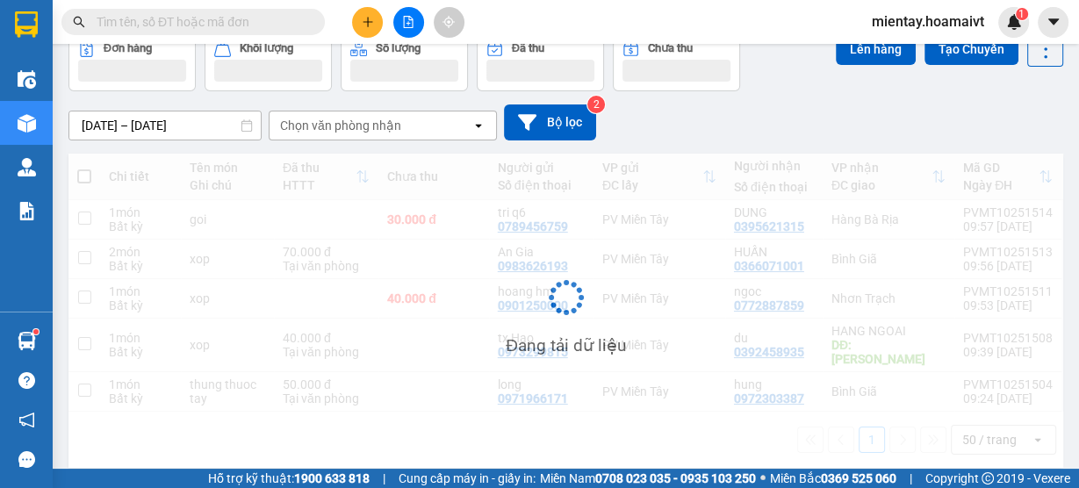
scroll to position [95, 0]
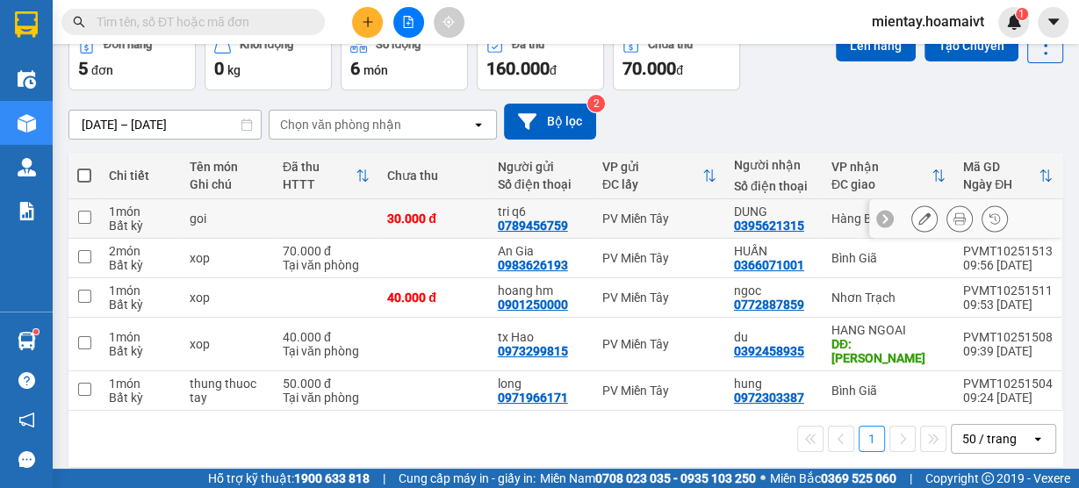
click at [254, 208] on td "goi" at bounding box center [227, 218] width 93 height 39
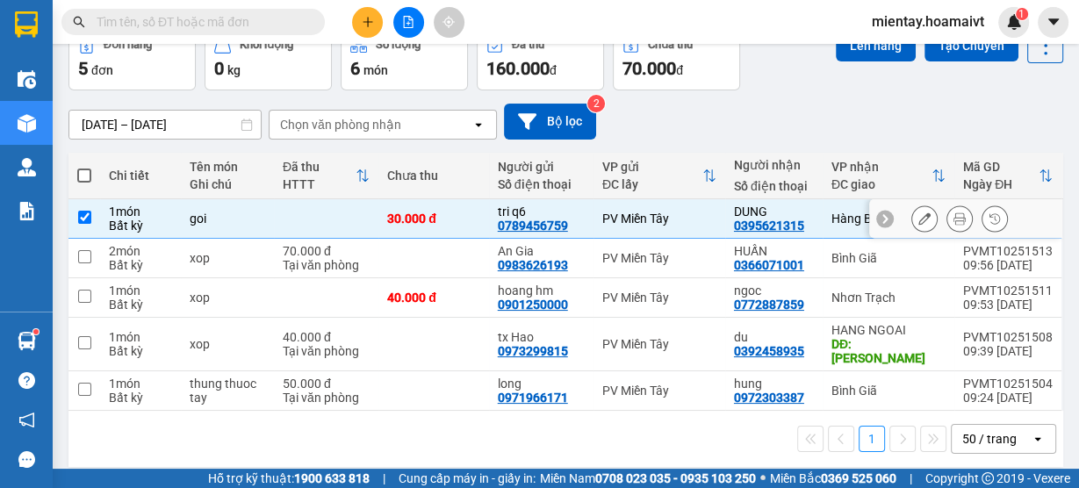
checkbox input "true"
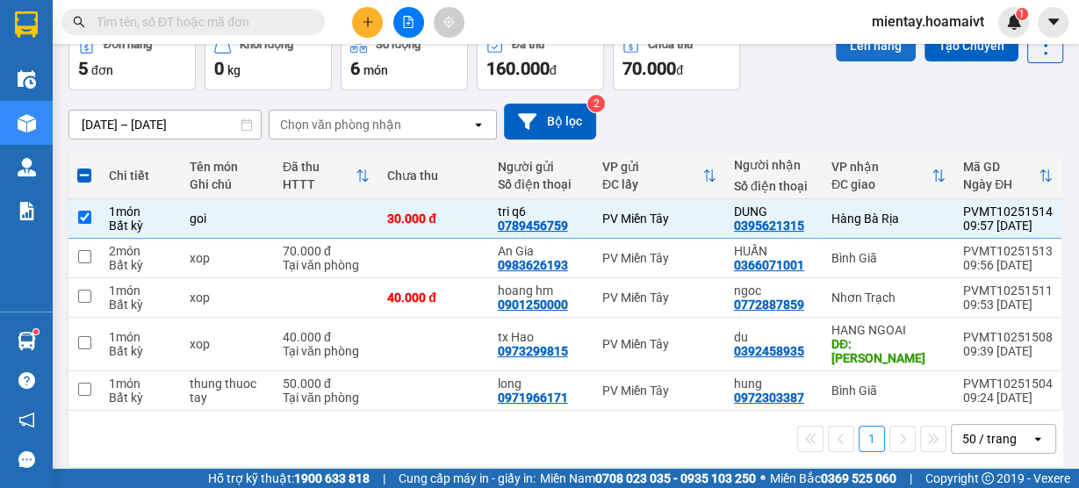
click at [893, 51] on button "Lên hàng" at bounding box center [875, 46] width 80 height 32
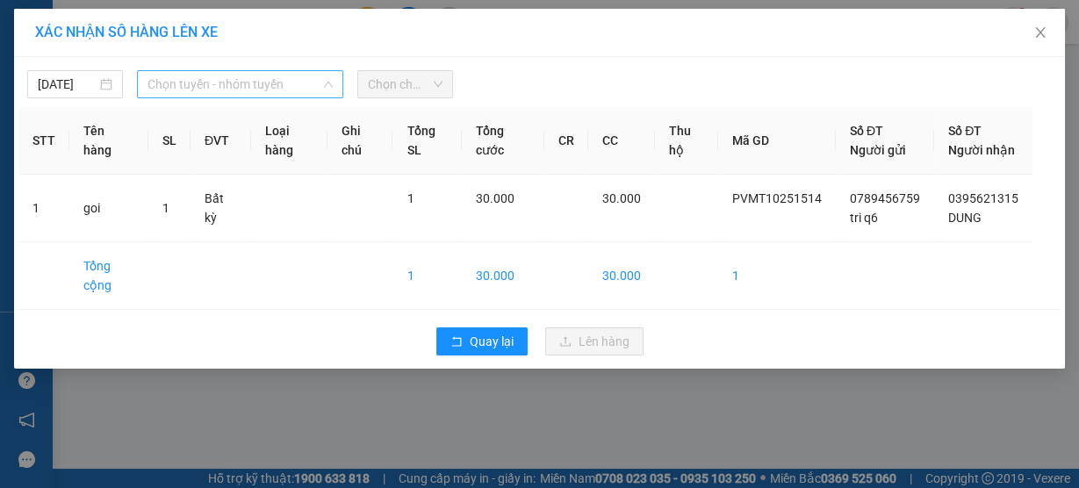
click at [221, 85] on span "Chọn tuyến - nhóm tuyến" at bounding box center [239, 84] width 185 height 26
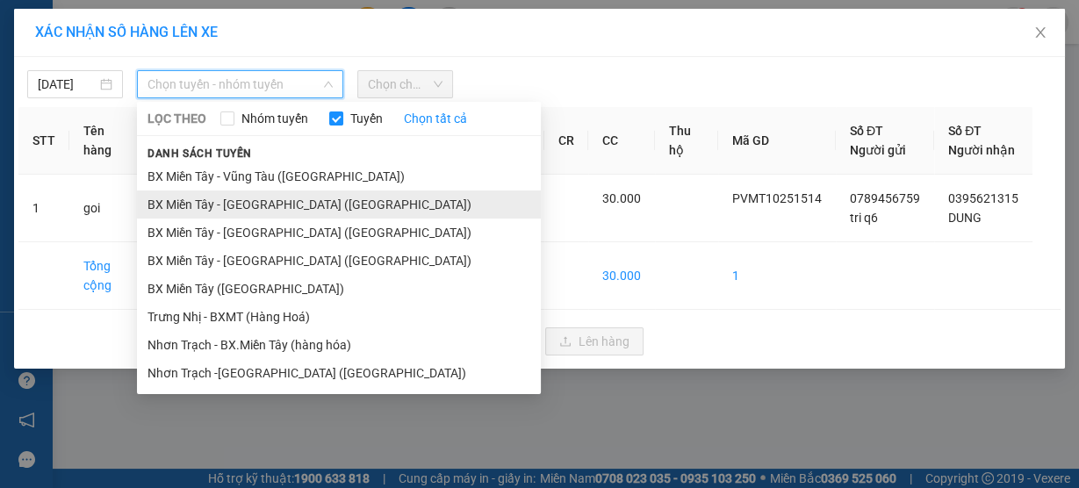
click at [242, 197] on li "BX Miền Tây - Bà Rịa (Hàng Hóa)" at bounding box center [339, 204] width 404 height 28
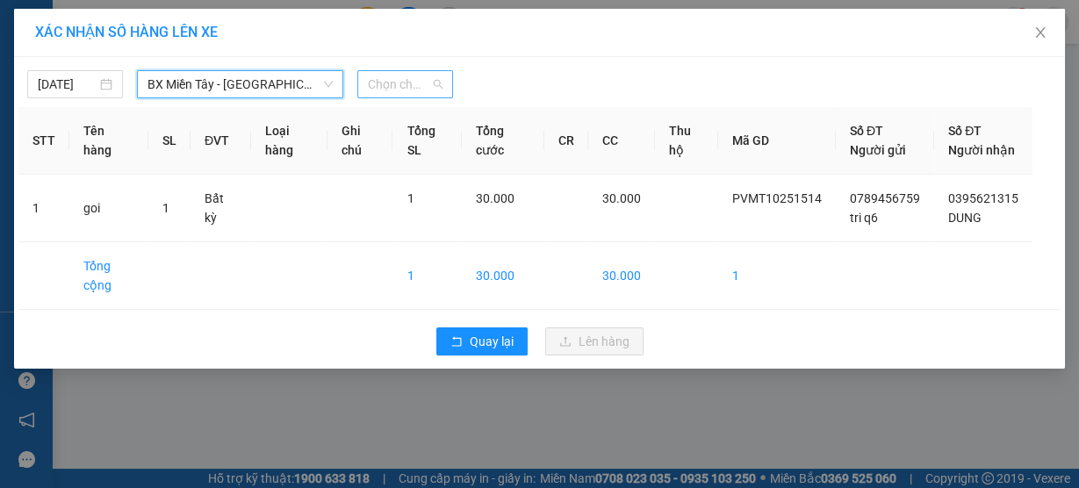
click at [408, 81] on span "Chọn chuyến" at bounding box center [405, 84] width 75 height 26
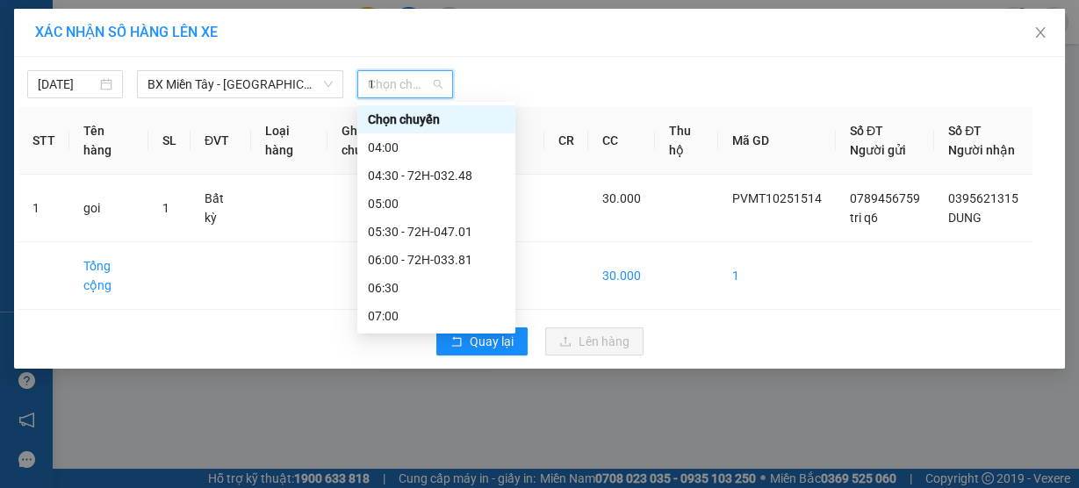
type input "10"
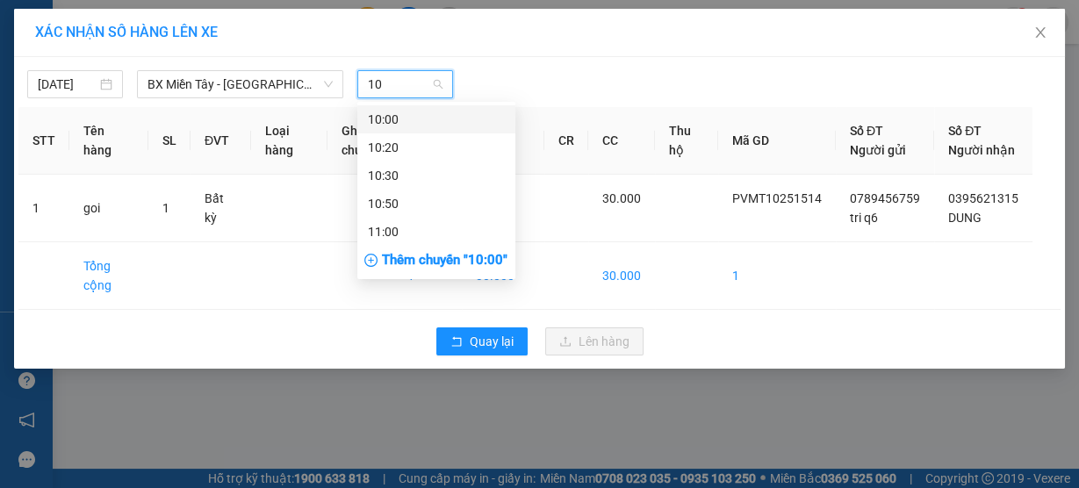
click at [403, 118] on div "10:00" at bounding box center [436, 119] width 137 height 19
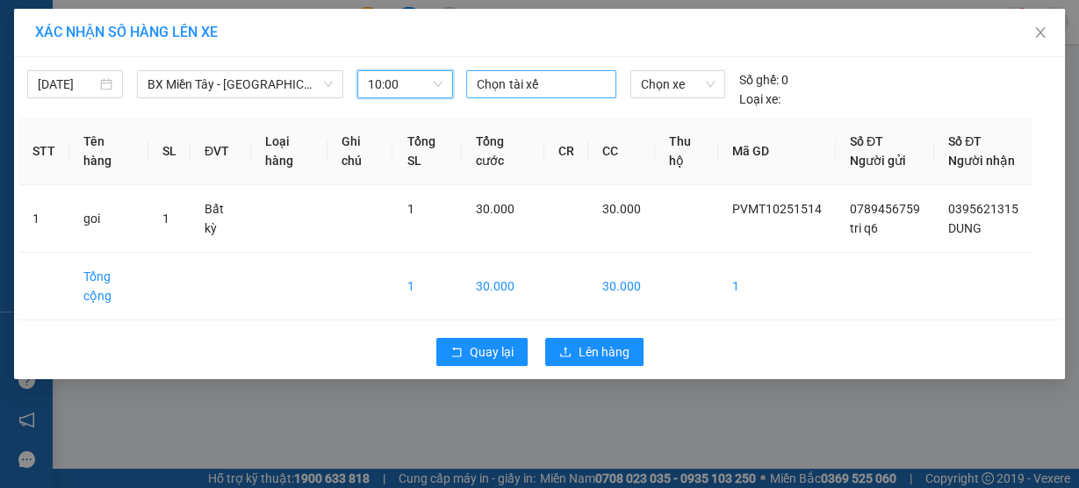
click at [534, 87] on div at bounding box center [540, 84] width 140 height 21
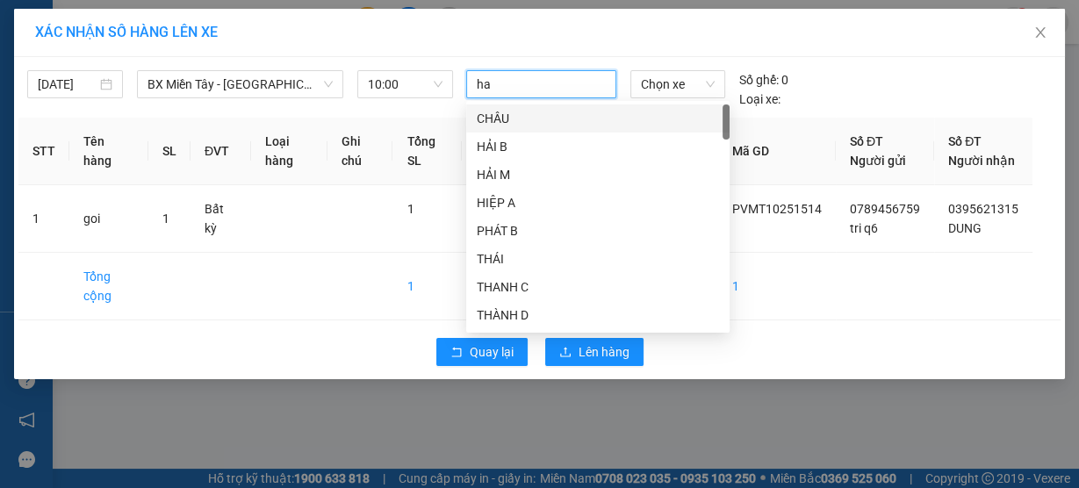
type input "hao"
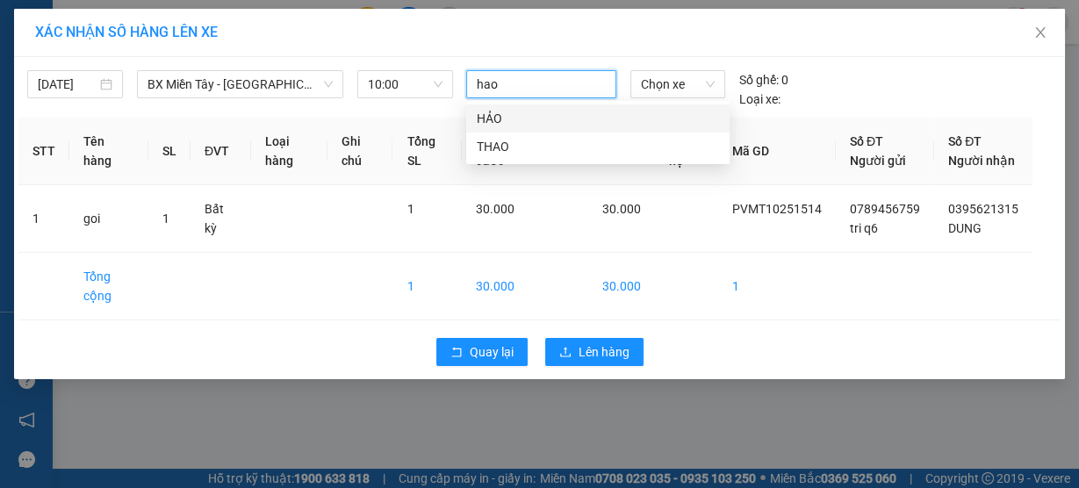
click at [520, 120] on div "HẢO" at bounding box center [598, 118] width 242 height 19
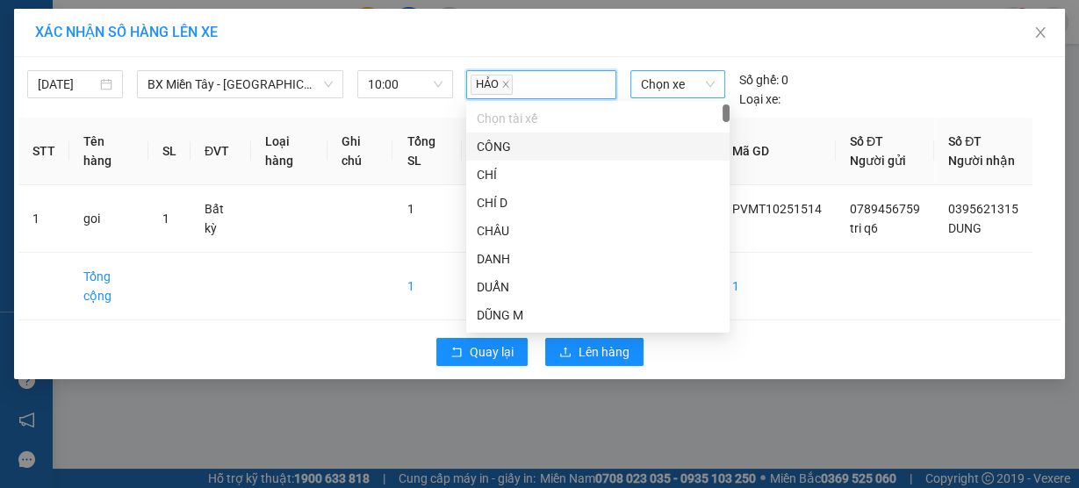
click at [652, 89] on span "Chọn xe" at bounding box center [678, 84] width 74 height 26
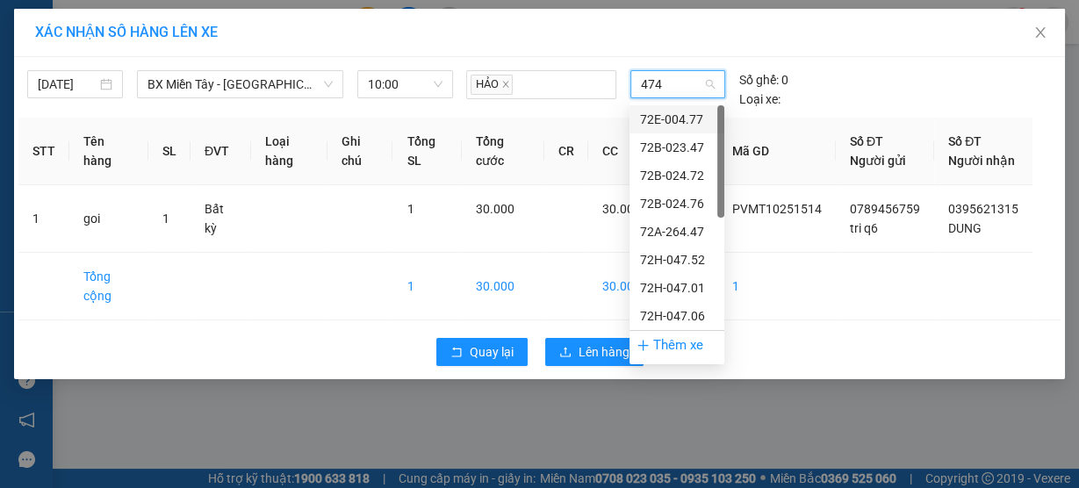
type input "4747"
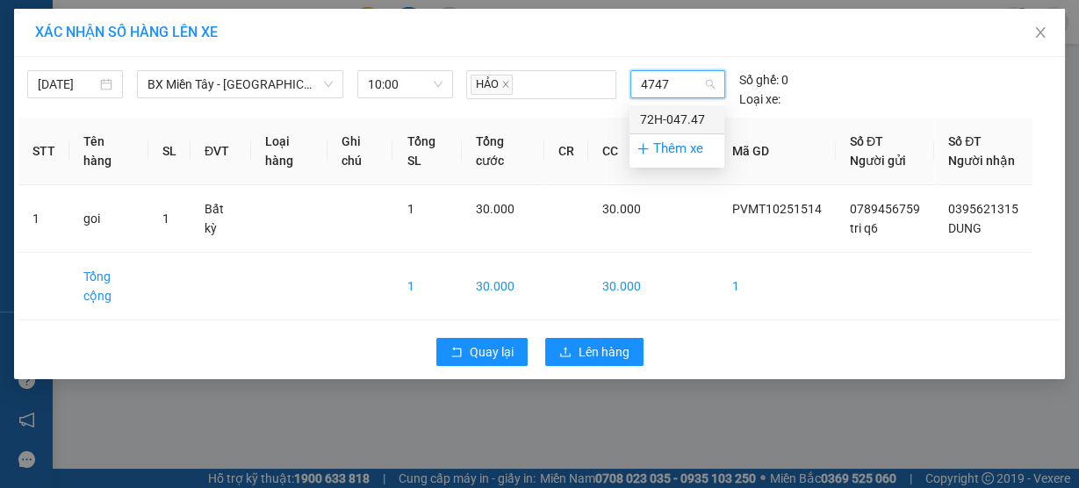
click at [662, 118] on div "72H-047.47" at bounding box center [677, 119] width 74 height 19
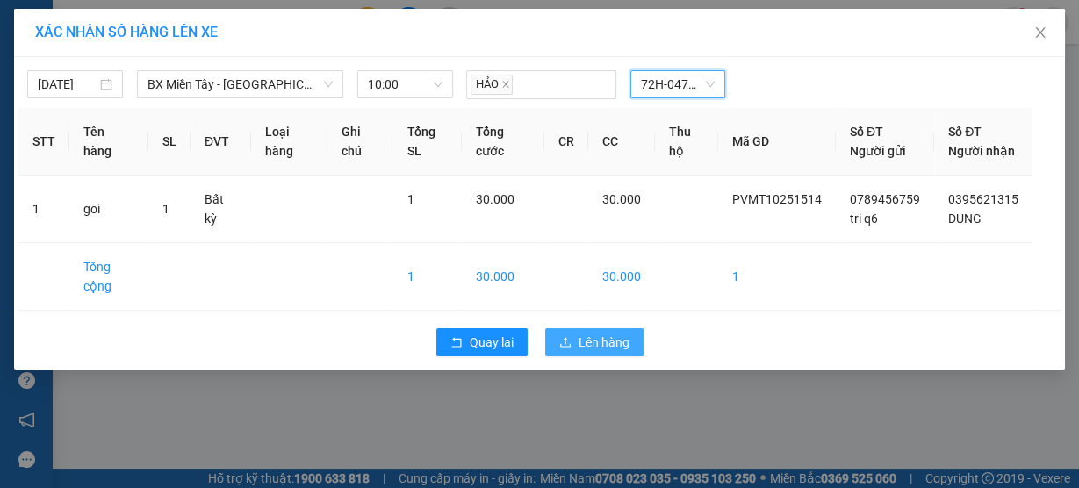
click at [595, 352] on span "Lên hàng" at bounding box center [603, 342] width 51 height 19
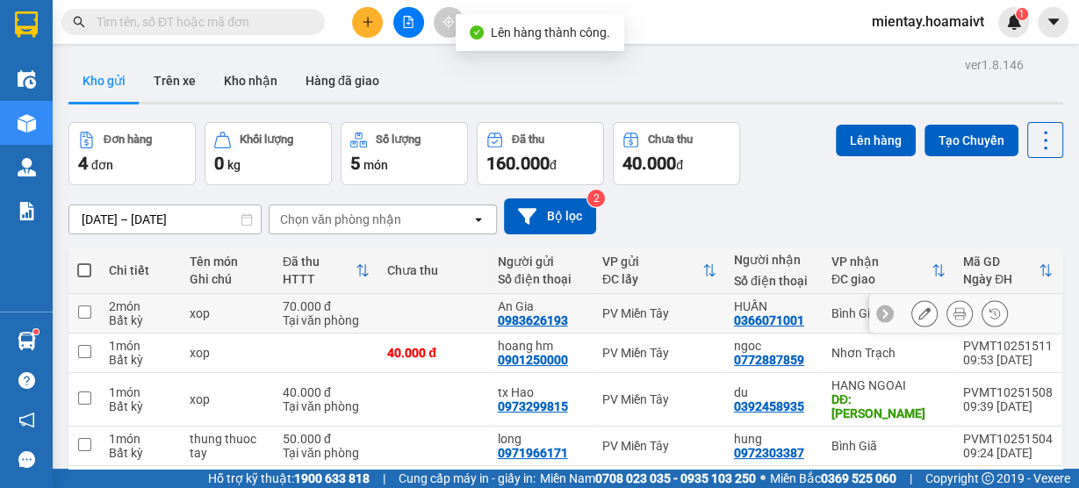
click at [384, 342] on td "40.000 đ" at bounding box center [433, 352] width 111 height 39
checkbox input "true"
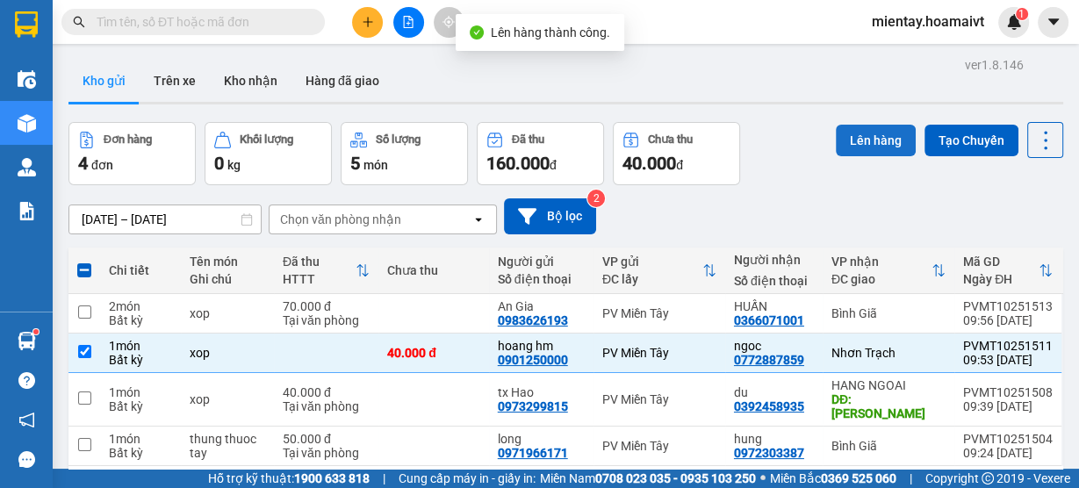
click at [879, 132] on button "Lên hàng" at bounding box center [875, 141] width 80 height 32
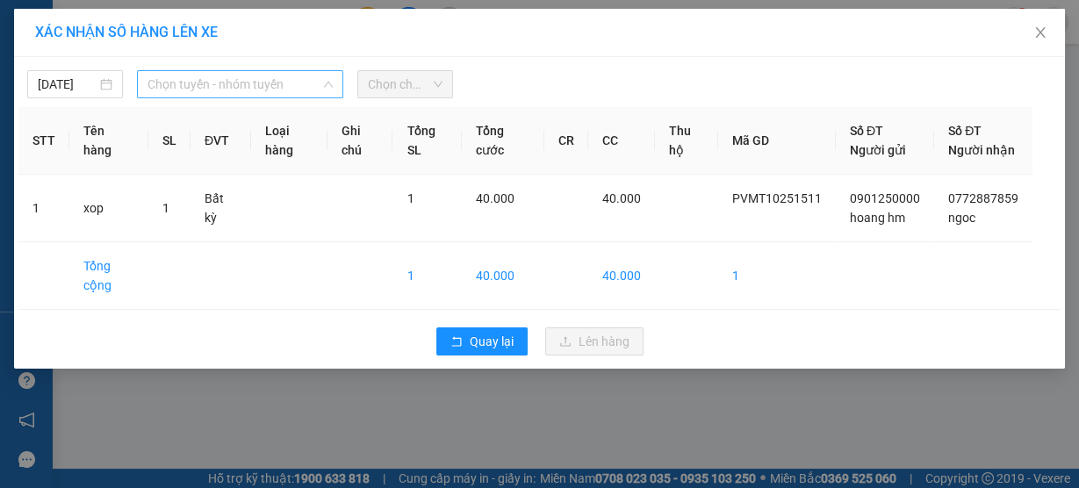
click at [221, 76] on span "Chọn tuyến - nhóm tuyến" at bounding box center [239, 84] width 185 height 26
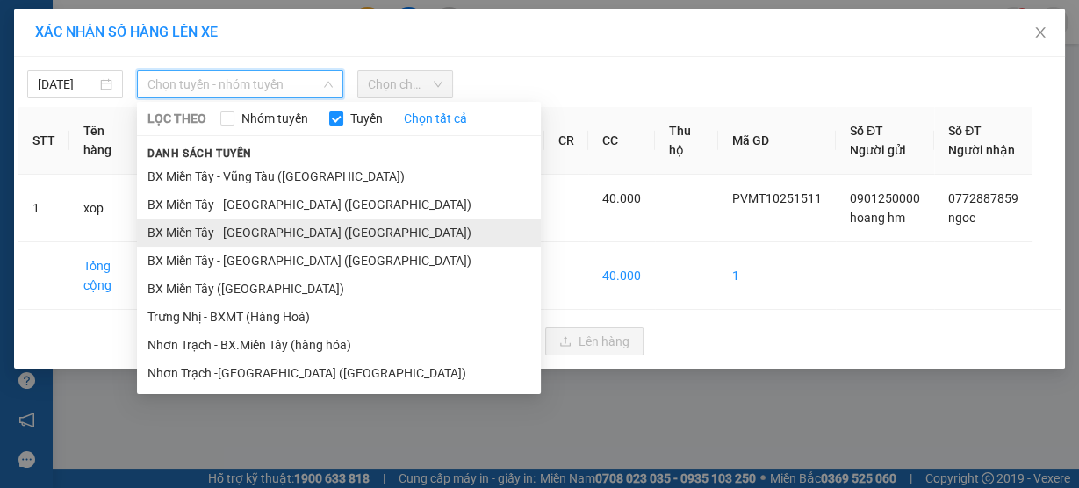
click at [246, 228] on li "BX Miền Tây - Nhơn Trạch (Hàng Hoá)" at bounding box center [339, 233] width 404 height 28
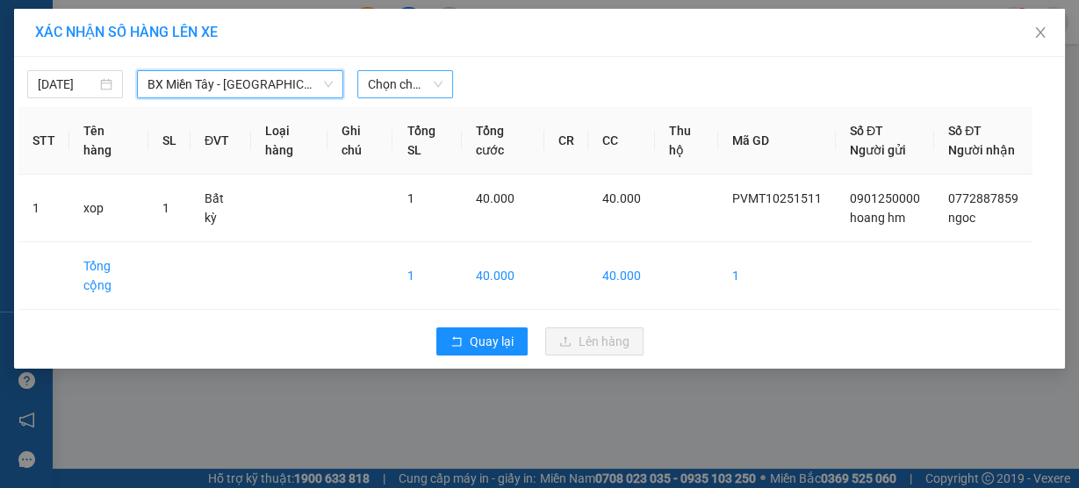
click at [421, 82] on span "Chọn chuyến" at bounding box center [405, 84] width 75 height 26
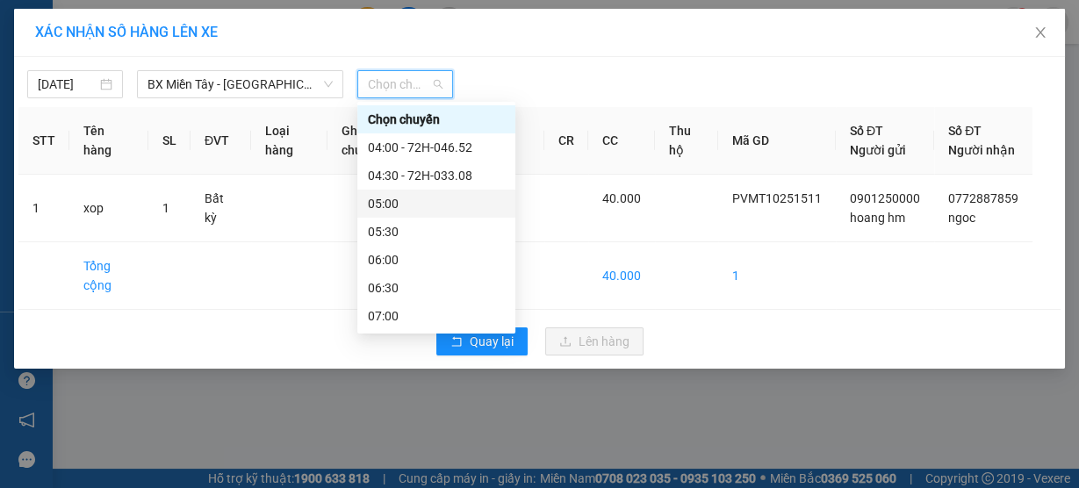
drag, startPoint x: 425, startPoint y: 197, endPoint x: 455, endPoint y: 174, distance: 38.8
click at [425, 197] on div "05:00" at bounding box center [436, 203] width 137 height 19
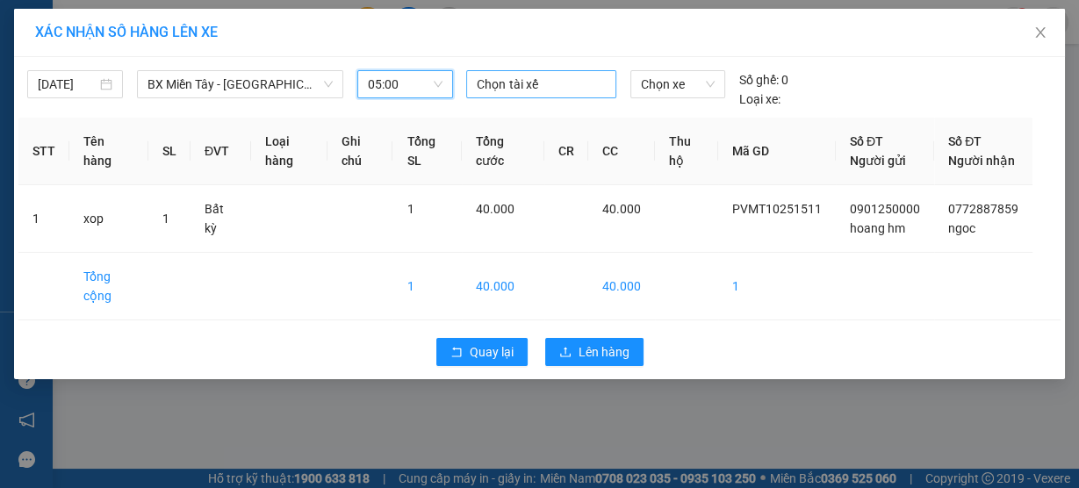
click at [524, 85] on div at bounding box center [540, 84] width 140 height 21
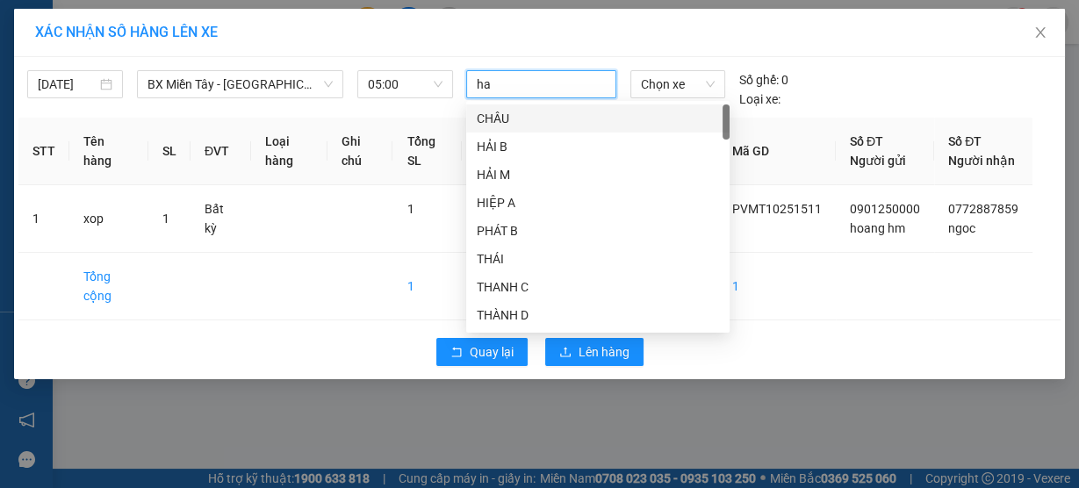
type input "hao"
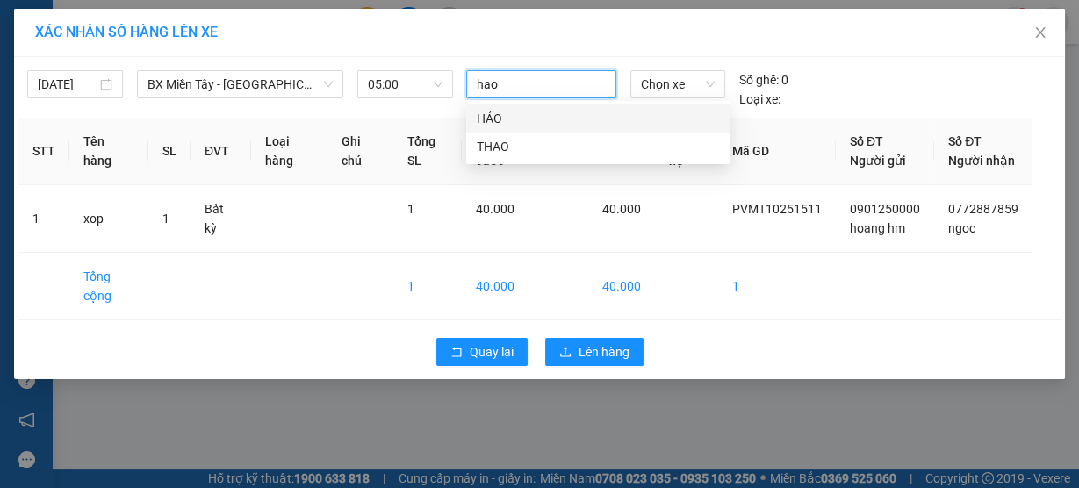
click at [523, 112] on div "HẢO" at bounding box center [598, 118] width 242 height 19
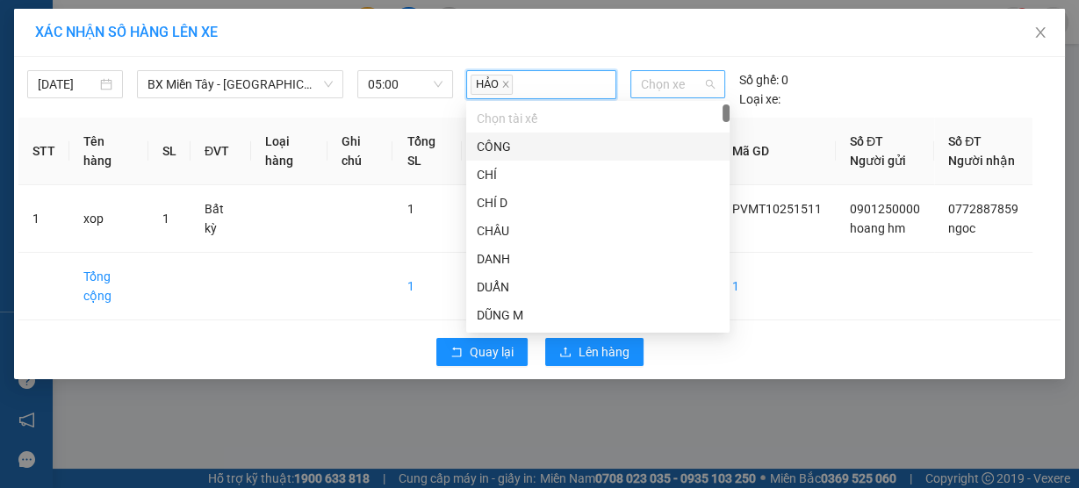
click at [664, 83] on span "Chọn xe" at bounding box center [678, 84] width 74 height 26
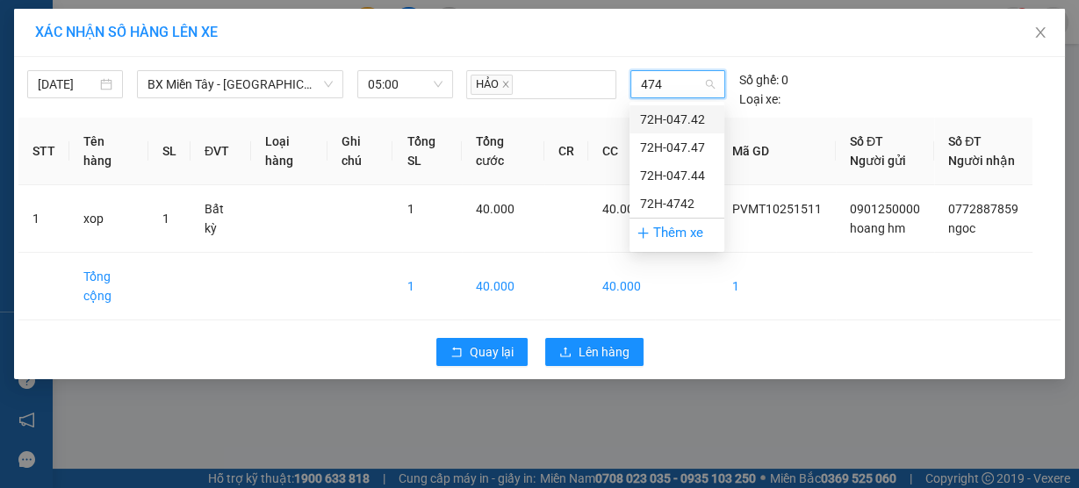
type input "4747"
click at [663, 119] on div "72H-047.47" at bounding box center [677, 119] width 74 height 19
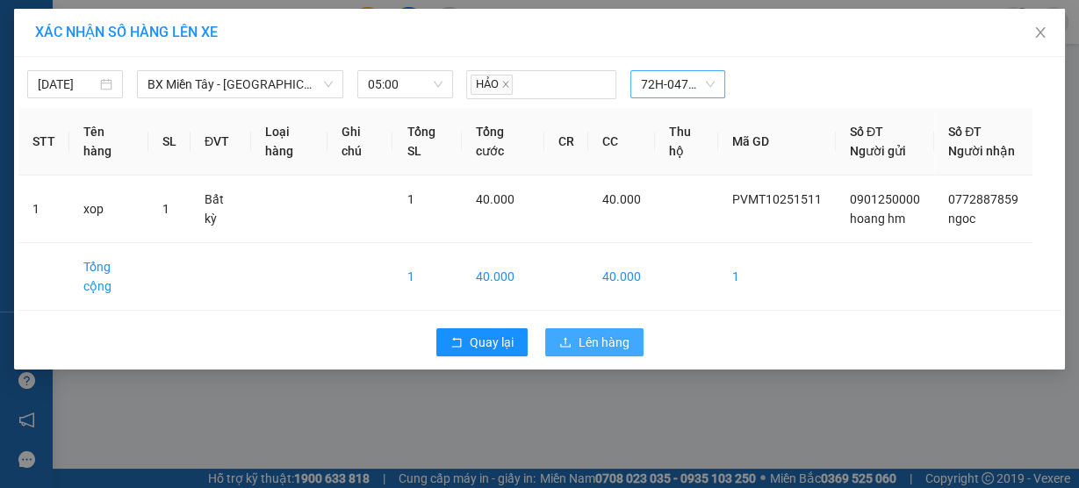
click at [606, 352] on span "Lên hàng" at bounding box center [603, 342] width 51 height 19
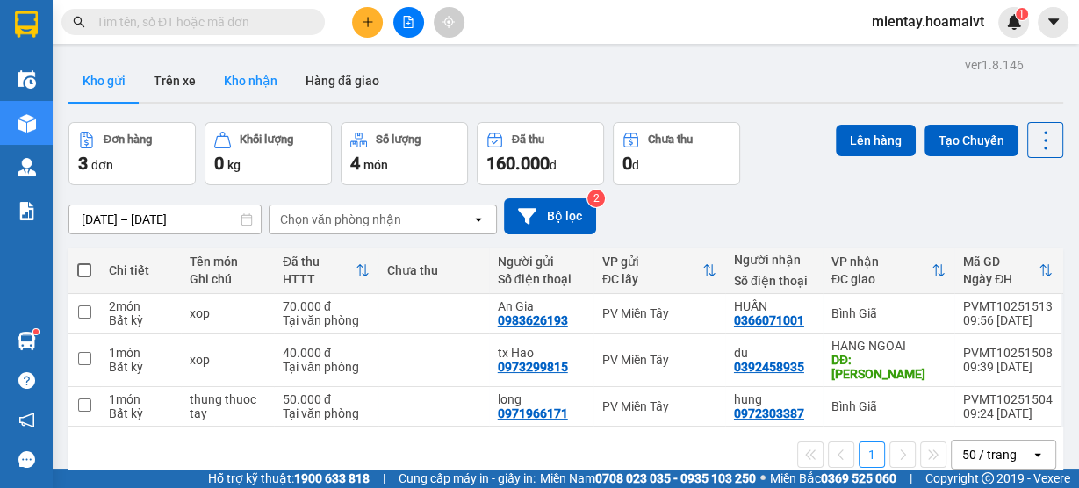
click at [246, 70] on button "Kho nhận" at bounding box center [251, 81] width 82 height 42
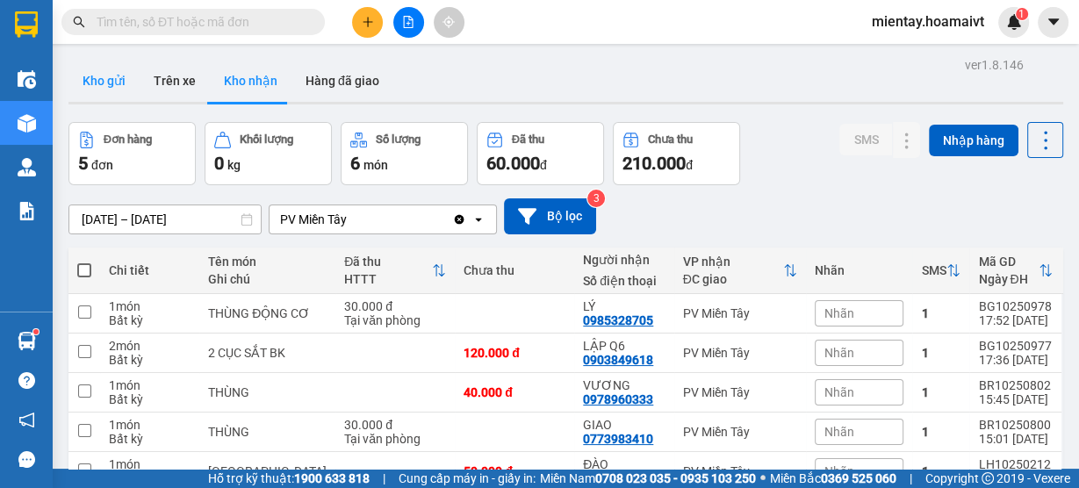
click at [101, 90] on button "Kho gửi" at bounding box center [103, 81] width 71 height 42
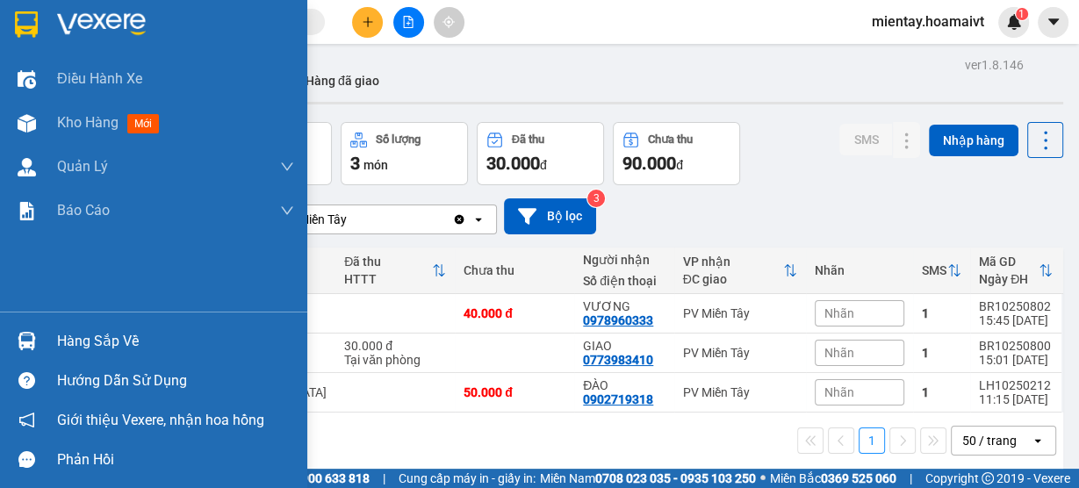
click at [72, 341] on div "Hàng sắp về" at bounding box center [175, 341] width 237 height 26
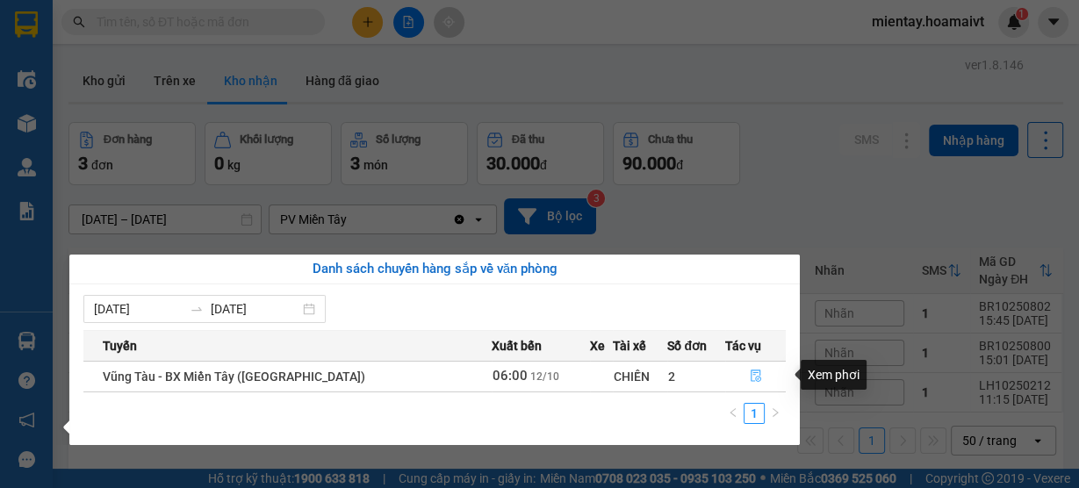
click at [756, 378] on icon "file-done" at bounding box center [755, 375] width 12 height 12
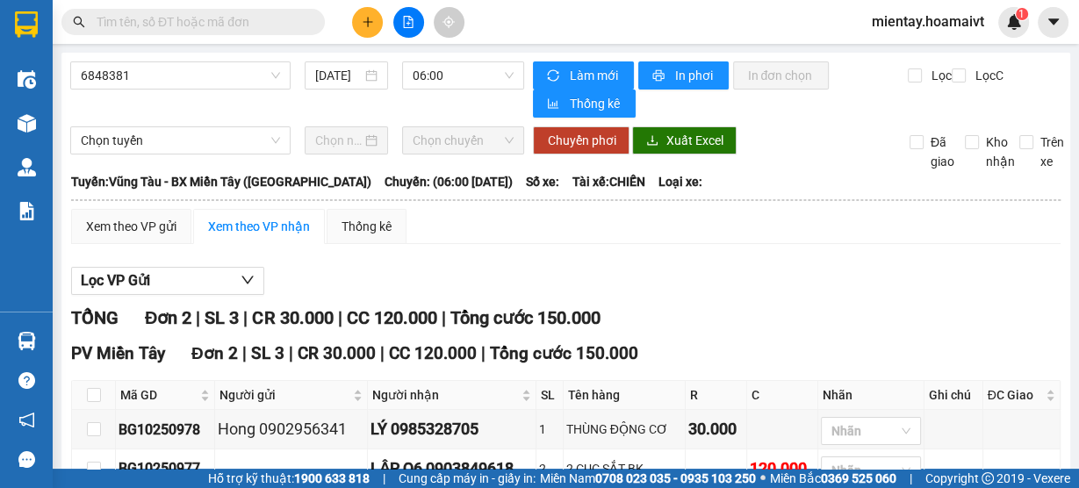
click at [102, 397] on th at bounding box center [94, 395] width 44 height 29
click at [89, 390] on input "checkbox" at bounding box center [94, 395] width 14 height 14
checkbox input "true"
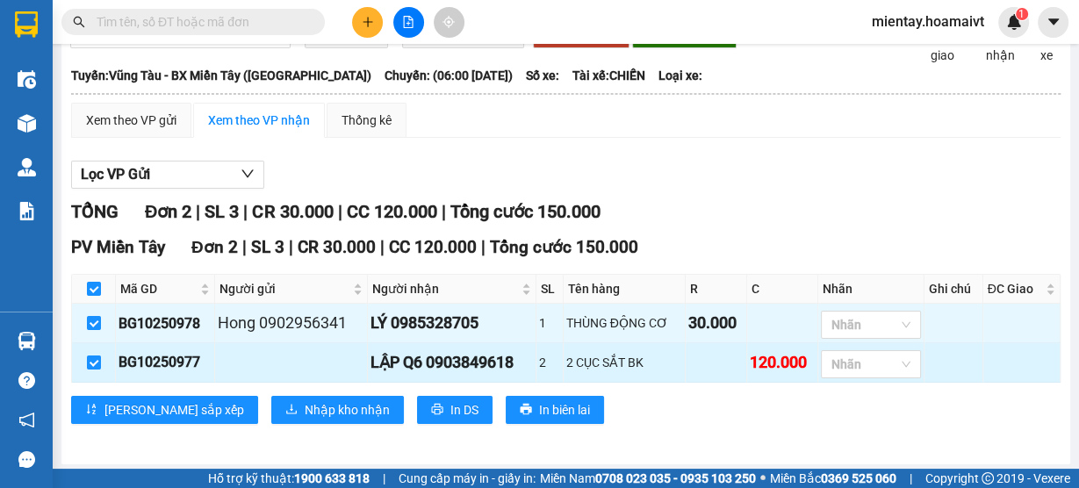
scroll to position [107, 0]
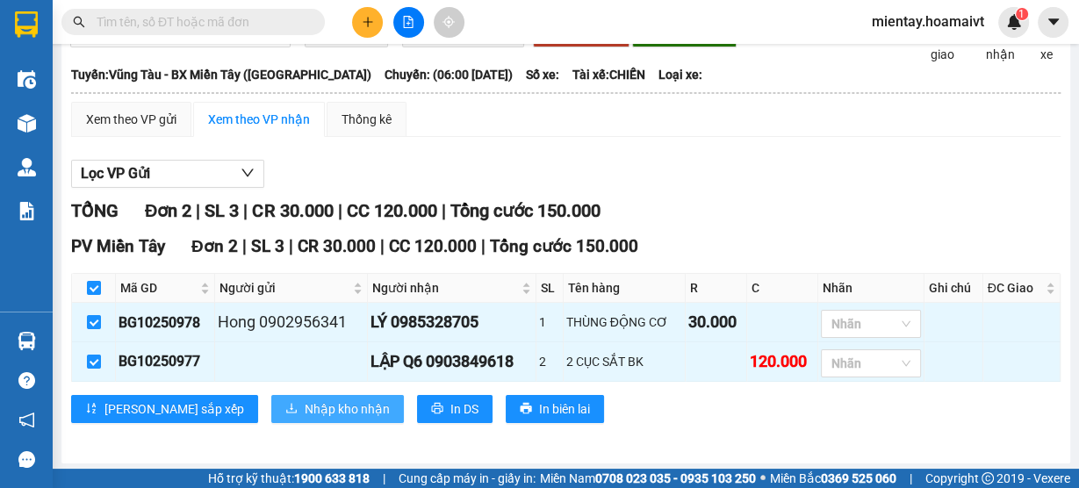
click at [305, 405] on span "Nhập kho nhận" at bounding box center [347, 408] width 85 height 19
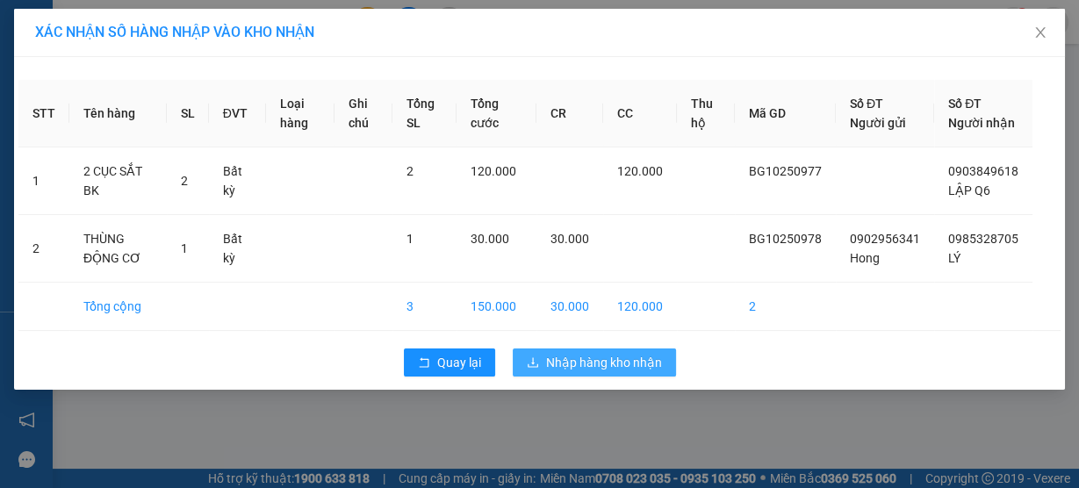
click at [629, 372] on span "Nhập hàng kho nhận" at bounding box center [604, 362] width 116 height 19
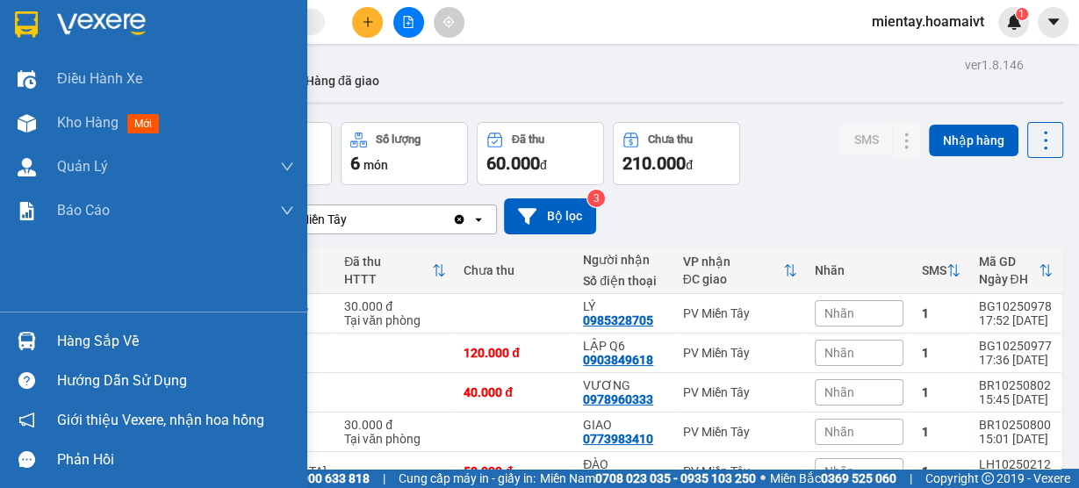
click at [97, 333] on div "Hàng sắp về" at bounding box center [175, 341] width 237 height 26
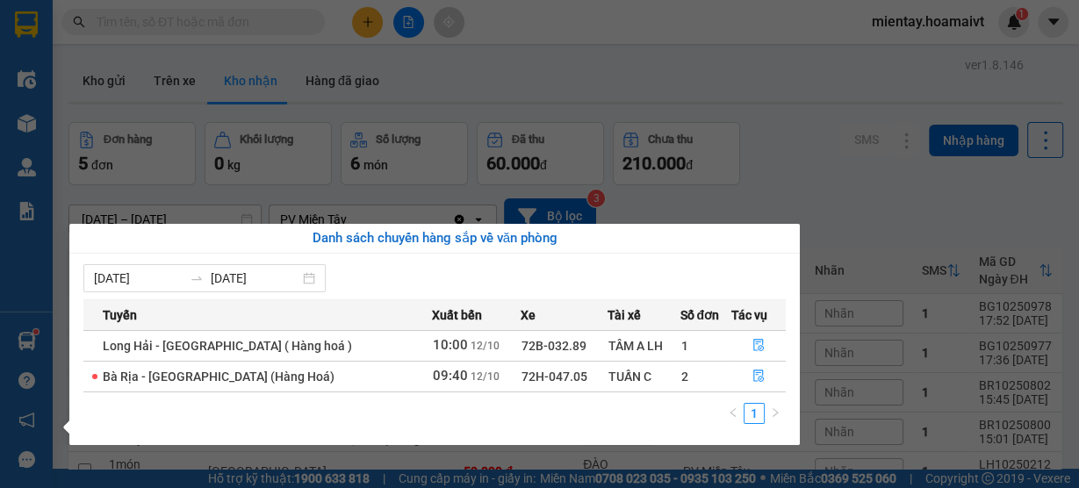
click at [519, 75] on section "Kết quả tìm kiếm ( 0 ) Bộ lọc Gửi 3 ngày gần nhất No Data mientay.hoamaivt 1 Đi…" at bounding box center [539, 244] width 1079 height 488
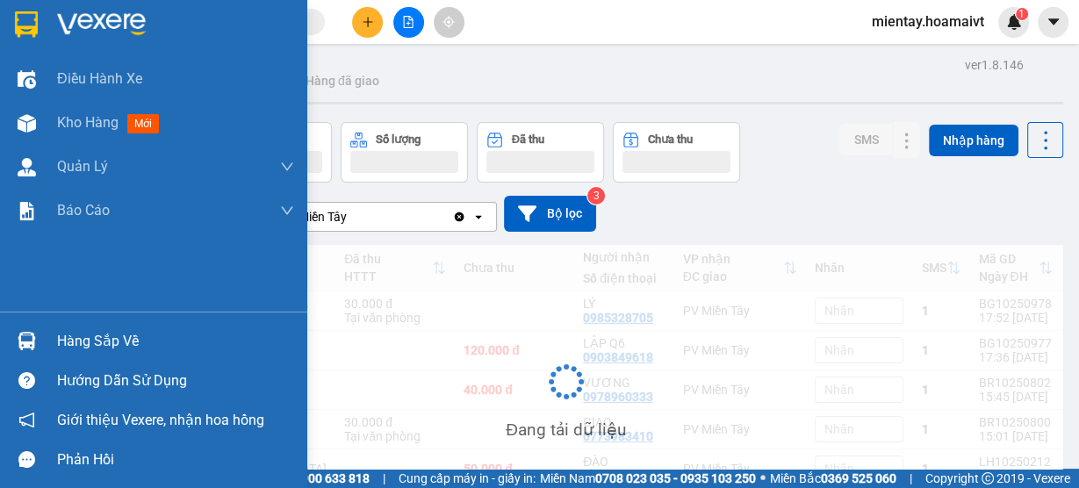
click at [98, 347] on div "Hàng sắp về" at bounding box center [175, 341] width 237 height 26
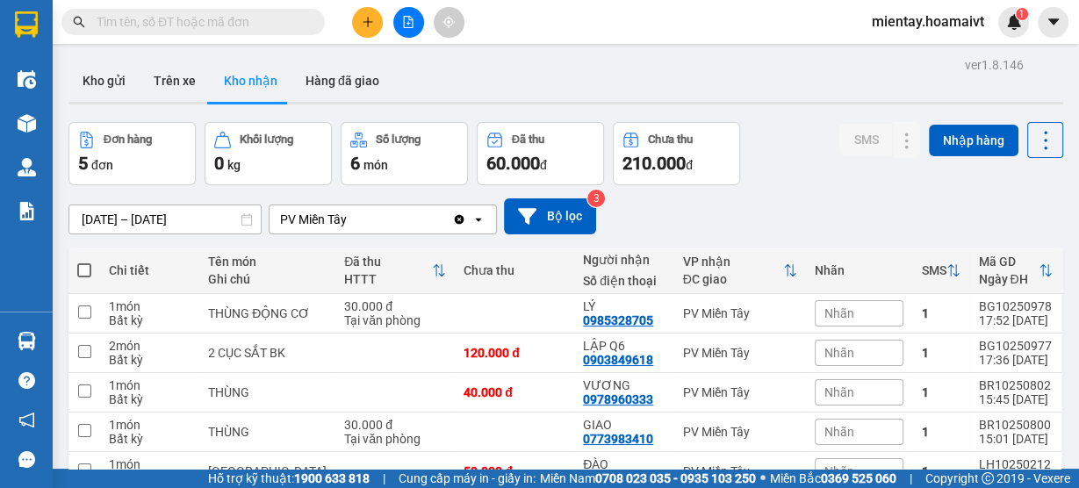
click at [820, 141] on section "Kết quả tìm kiếm ( 0 ) Bộ lọc Gửi 3 ngày gần nhất No Data mientay.hoamaivt 1 Đi…" at bounding box center [539, 244] width 1079 height 488
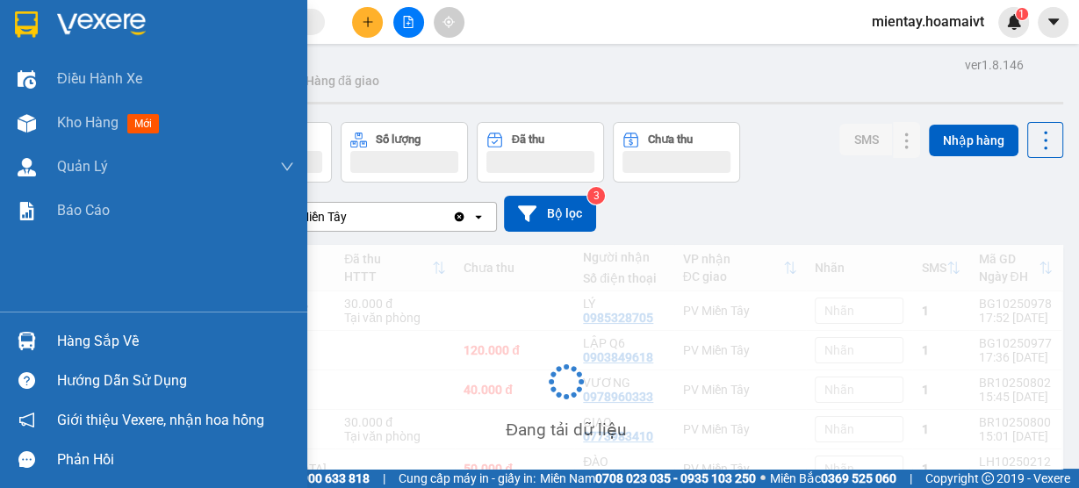
click at [98, 338] on div "Hàng sắp về" at bounding box center [175, 341] width 237 height 26
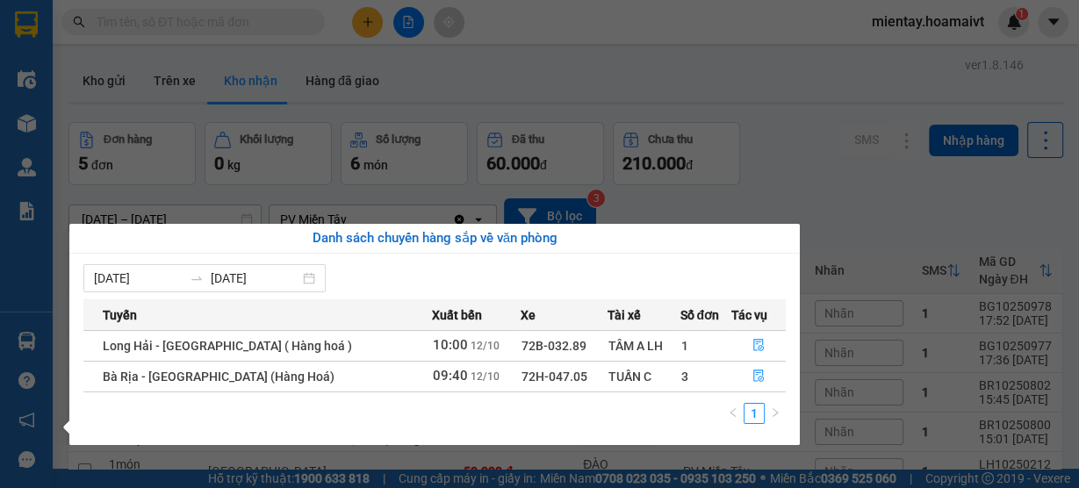
click at [604, 81] on section "Kết quả tìm kiếm ( 0 ) Bộ lọc Gửi 3 ngày gần nhất No Data mientay.hoamaivt 1 Đi…" at bounding box center [539, 244] width 1079 height 488
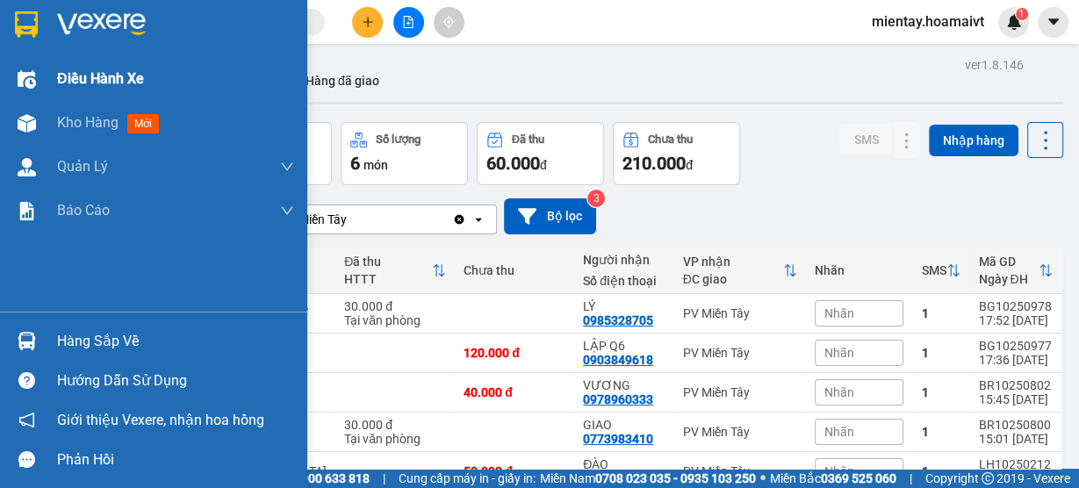
click at [77, 90] on div "Điều hành xe" at bounding box center [175, 79] width 237 height 44
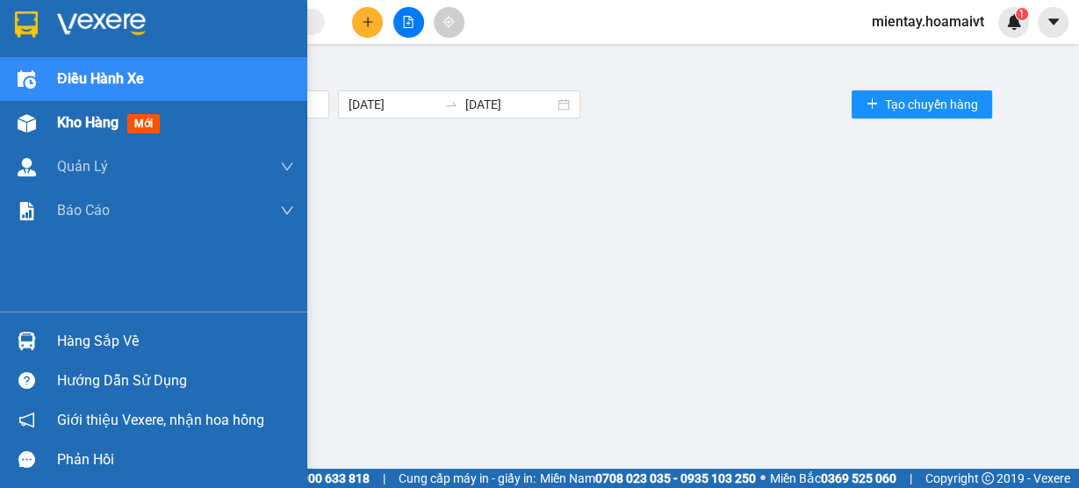
click at [81, 129] on span "Kho hàng" at bounding box center [87, 122] width 61 height 17
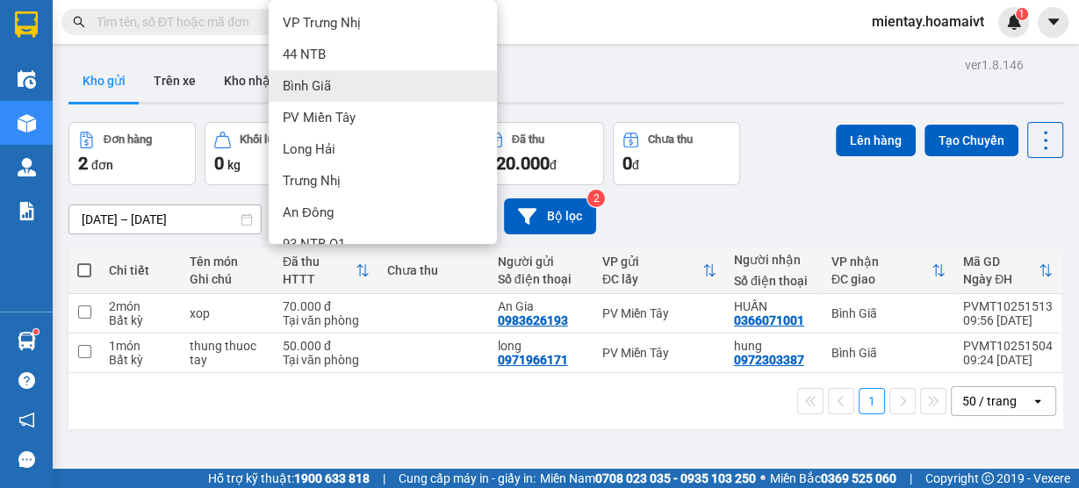
click at [332, 91] on div "Bình Giã" at bounding box center [383, 86] width 228 height 32
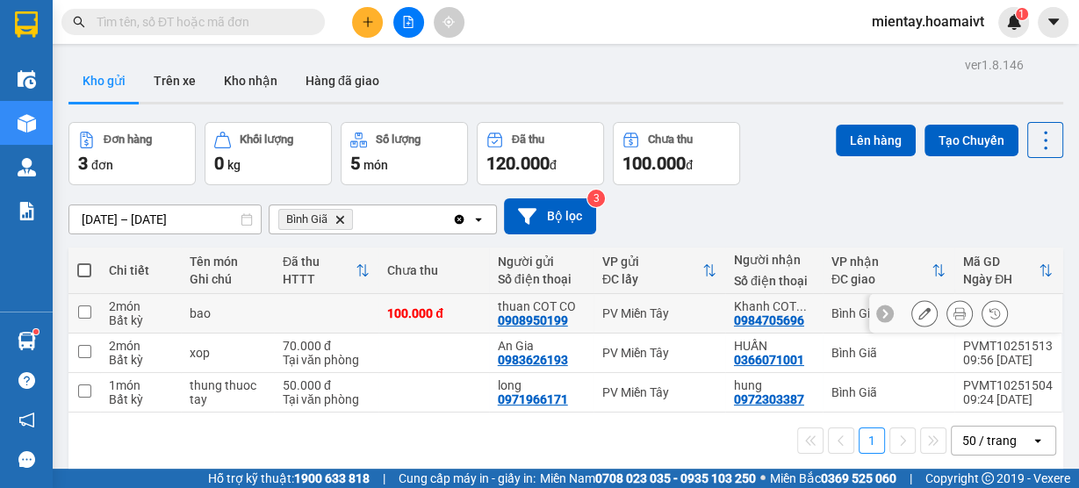
click at [278, 312] on td at bounding box center [326, 313] width 104 height 39
checkbox input "true"
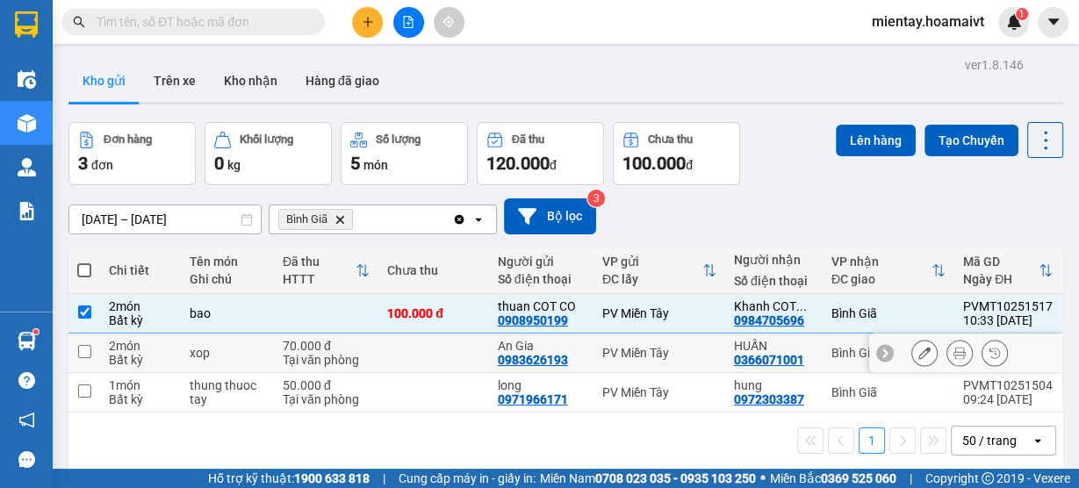
click at [246, 350] on div "xop" at bounding box center [227, 353] width 75 height 14
checkbox input "true"
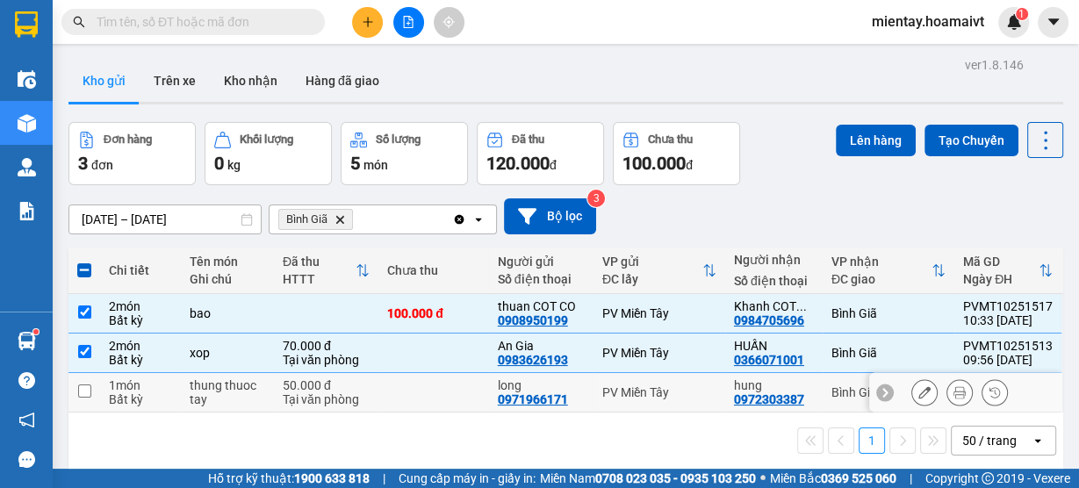
click at [223, 396] on div "thung thuoc tay" at bounding box center [227, 392] width 75 height 28
checkbox input "true"
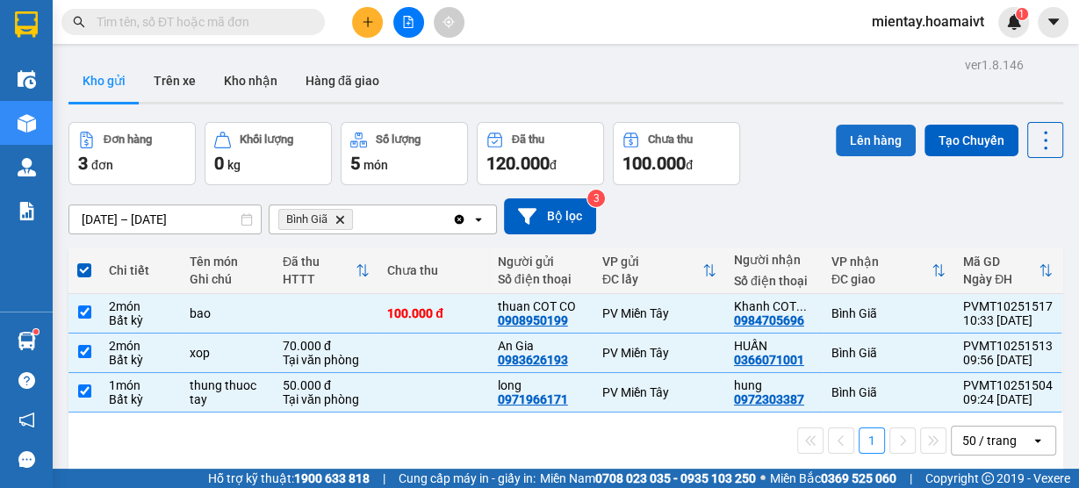
click at [871, 141] on button "Lên hàng" at bounding box center [875, 141] width 80 height 32
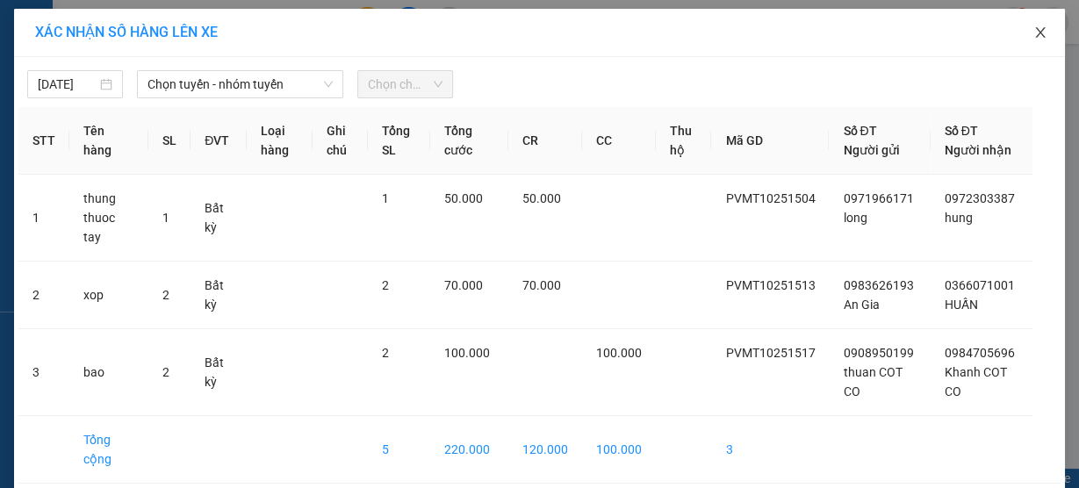
click at [1037, 37] on icon "close" at bounding box center [1040, 32] width 10 height 11
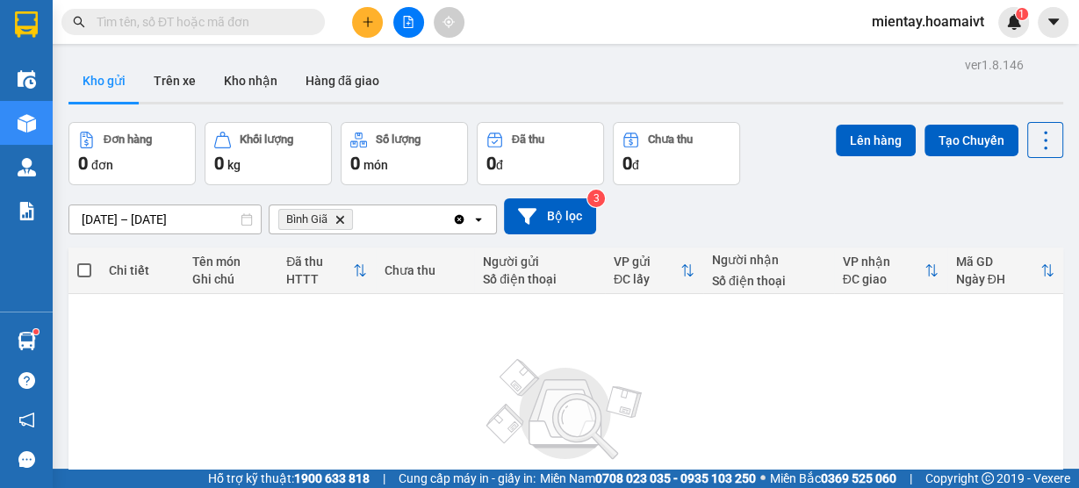
click at [345, 220] on span "Bình Giã Delete" at bounding box center [315, 219] width 75 height 21
click at [341, 218] on icon "Bình Giã, close by backspace" at bounding box center [340, 219] width 8 height 8
